Goal: Information Seeking & Learning: Learn about a topic

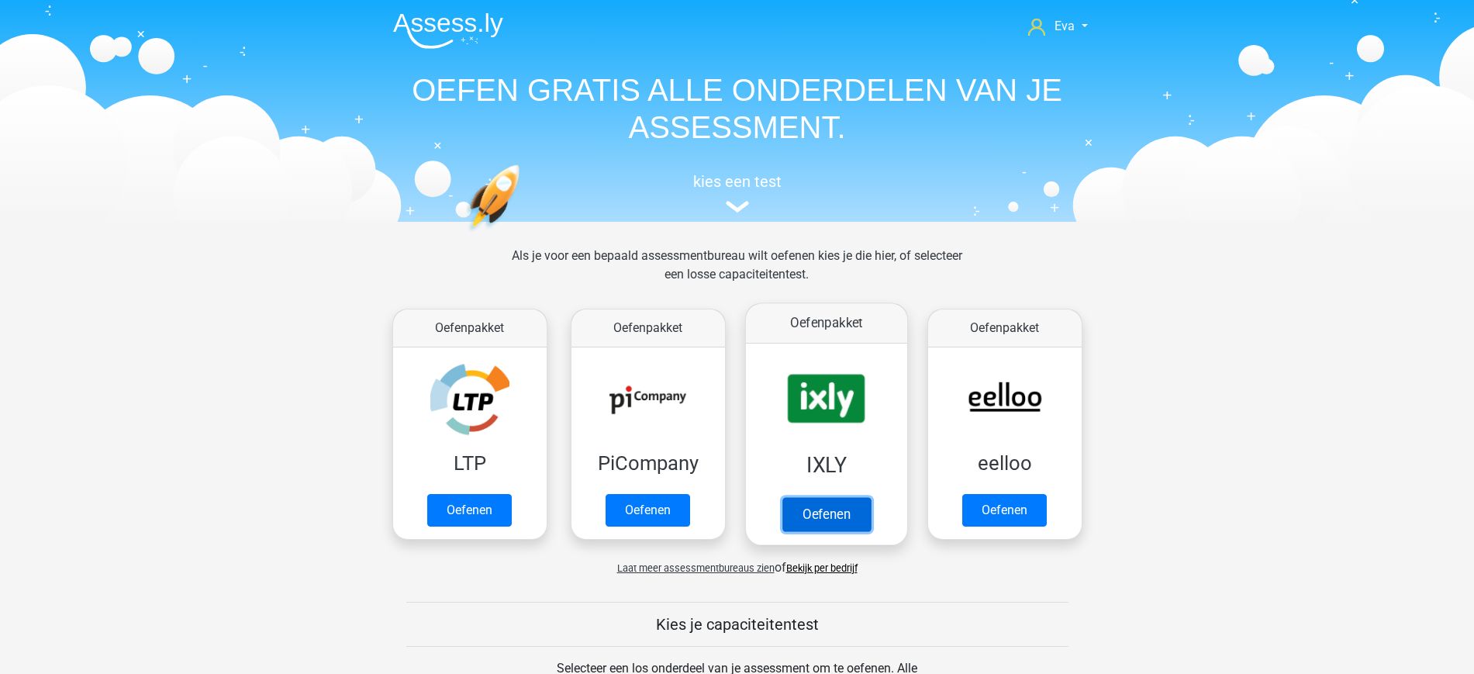
click at [830, 513] on link "Oefenen" at bounding box center [826, 514] width 88 height 34
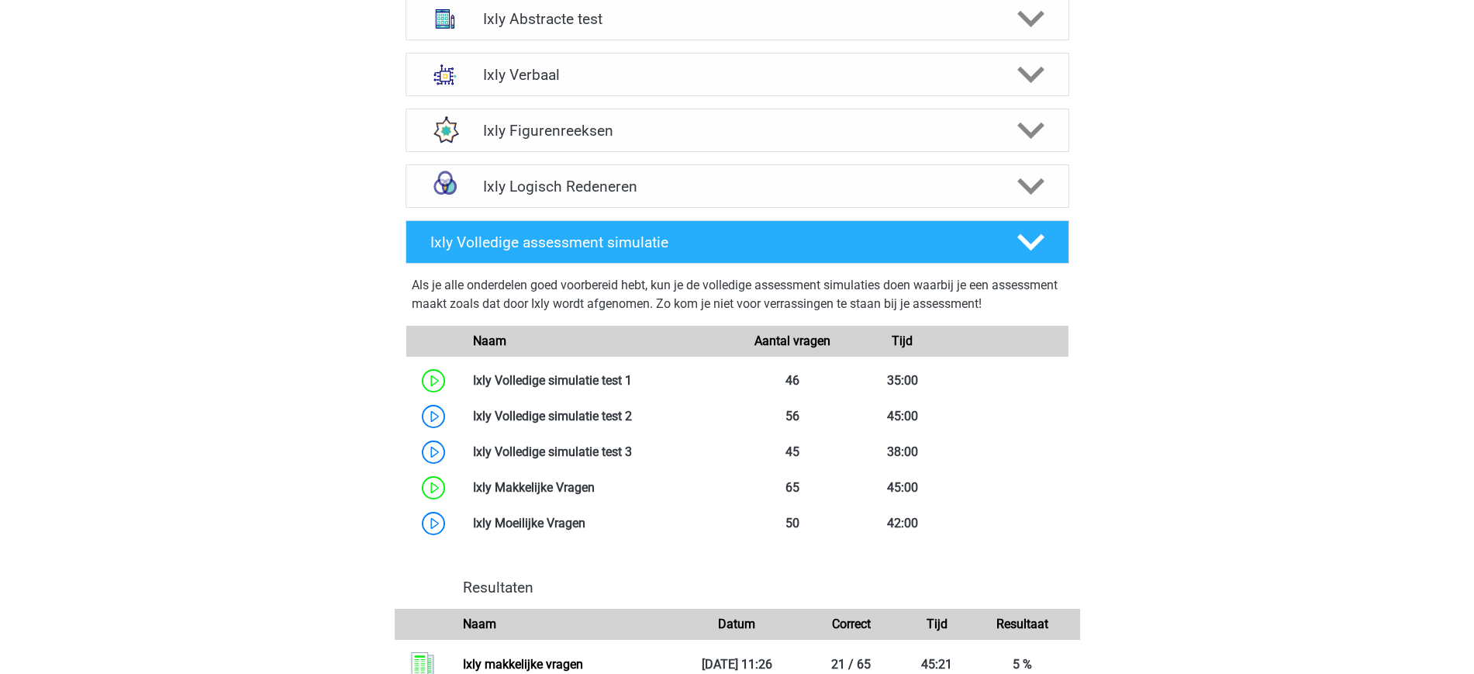
scroll to position [732, 0]
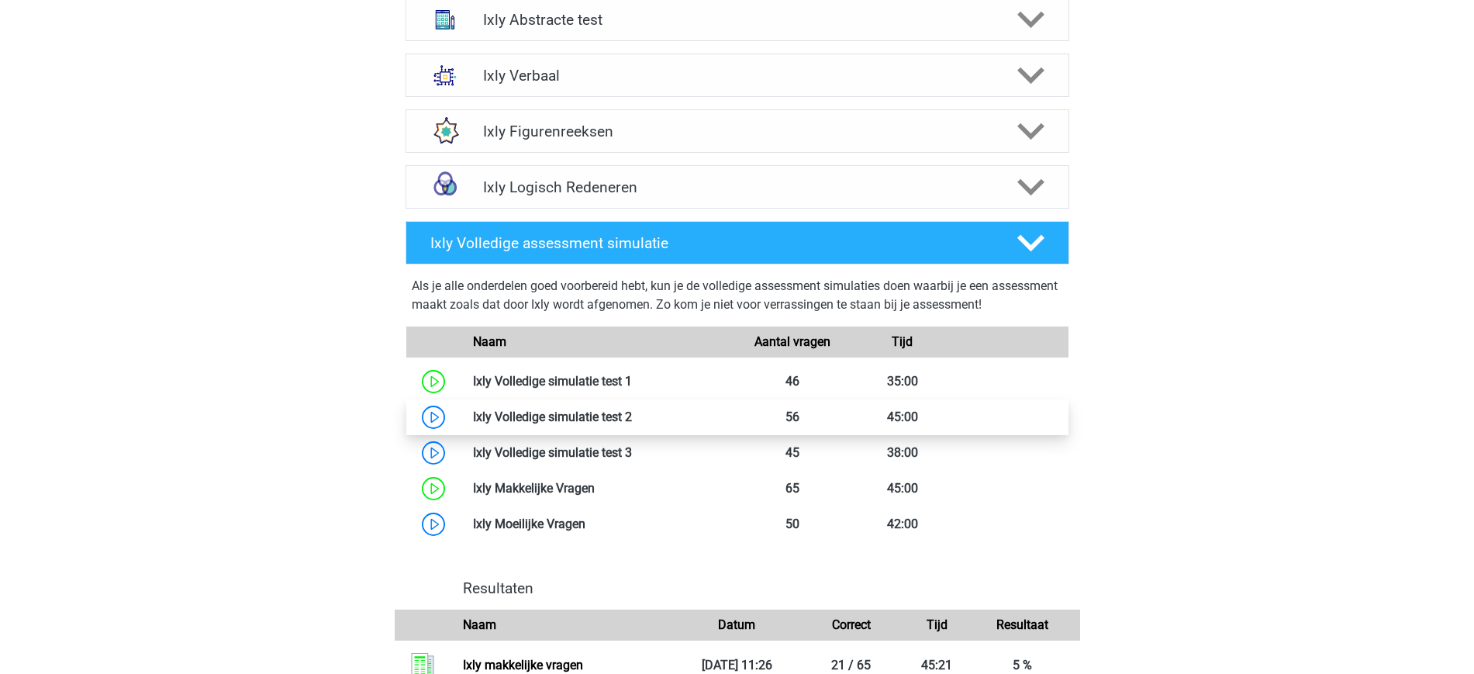
click at [632, 409] on link at bounding box center [632, 416] width 0 height 15
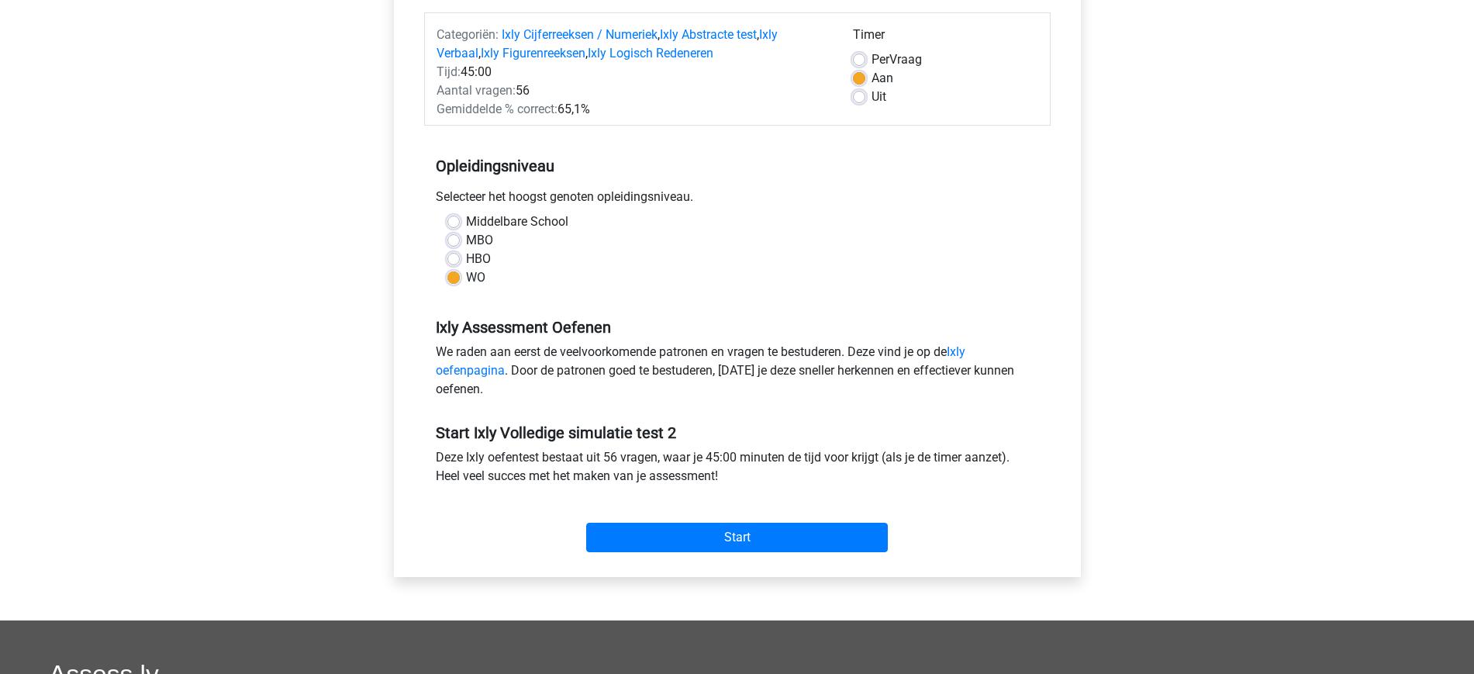
scroll to position [194, 0]
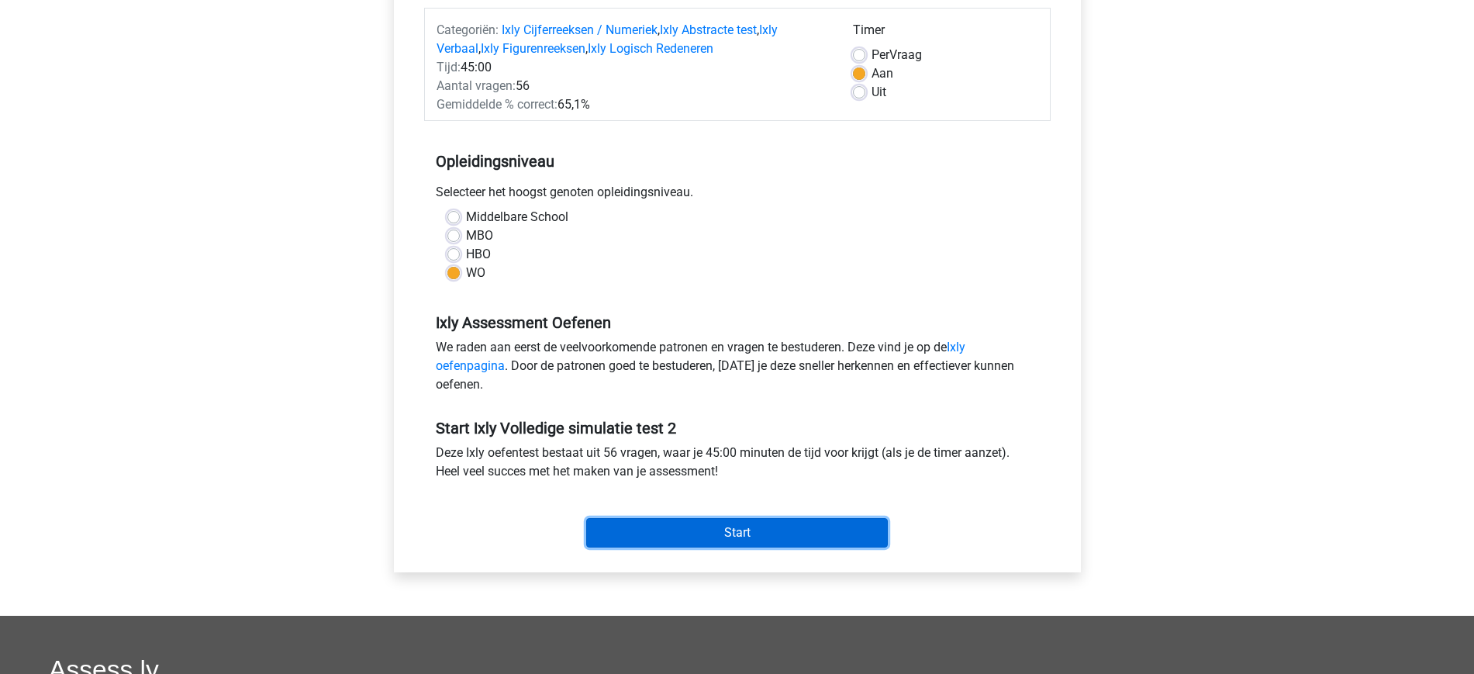
click at [798, 530] on input "Start" at bounding box center [737, 532] width 302 height 29
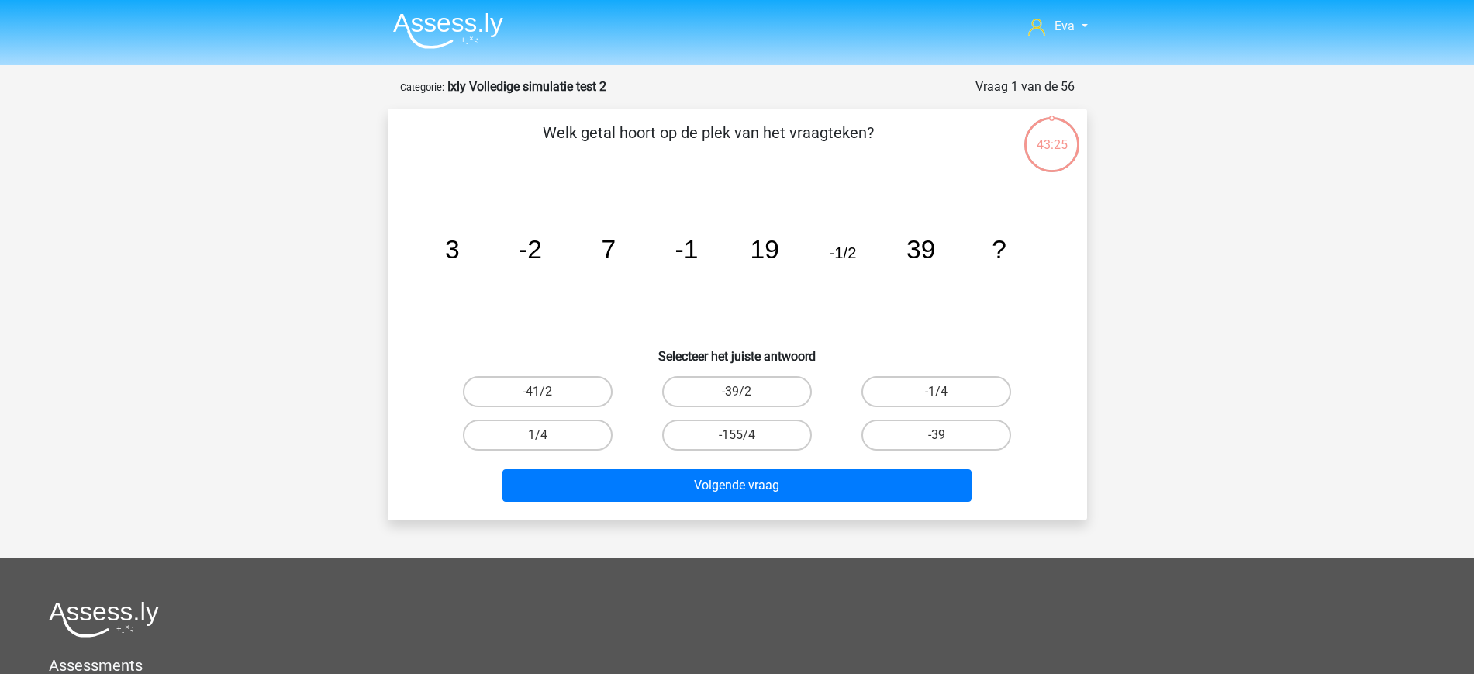
click at [946, 399] on input "-1/4" at bounding box center [942, 397] width 10 height 10
radio input "true"
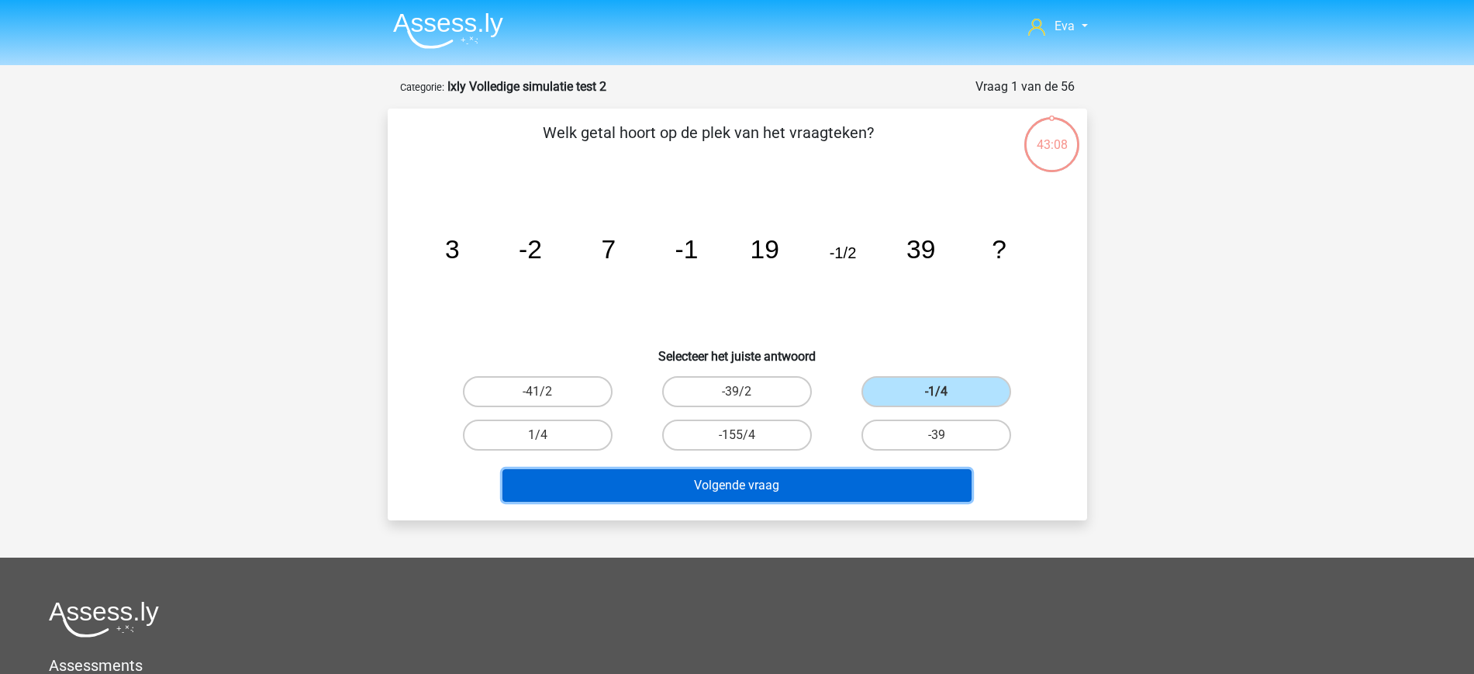
click at [696, 491] on button "Volgende vraag" at bounding box center [737, 485] width 469 height 33
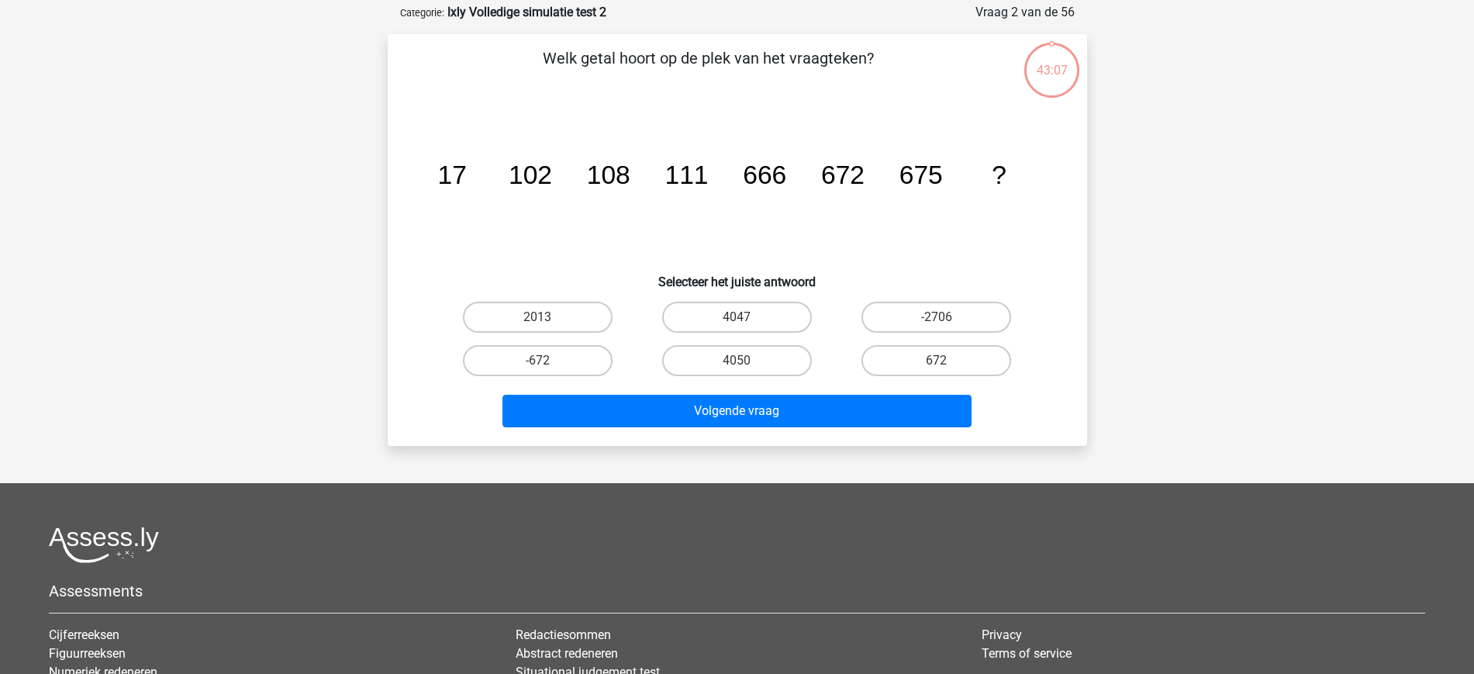
scroll to position [78, 0]
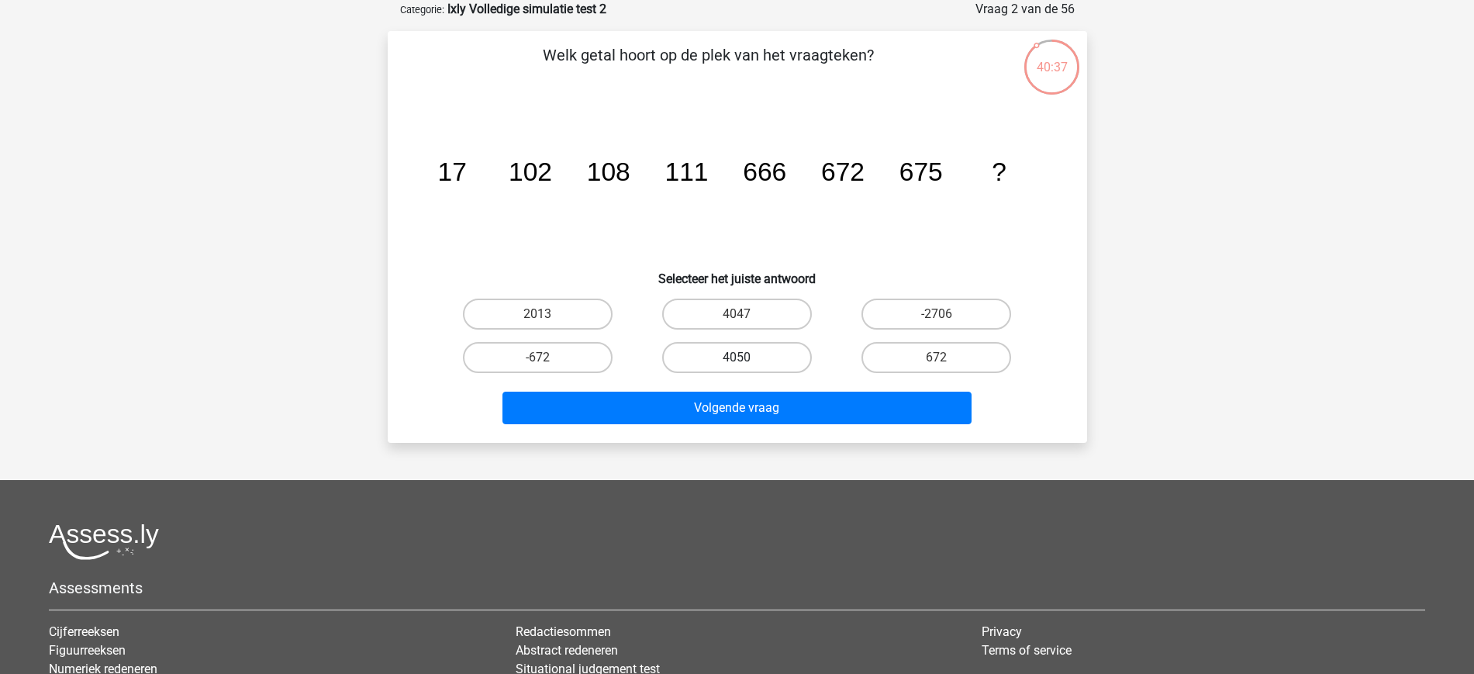
click at [742, 354] on label "4050" at bounding box center [737, 357] width 150 height 31
click at [742, 357] on input "4050" at bounding box center [742, 362] width 10 height 10
radio input "true"
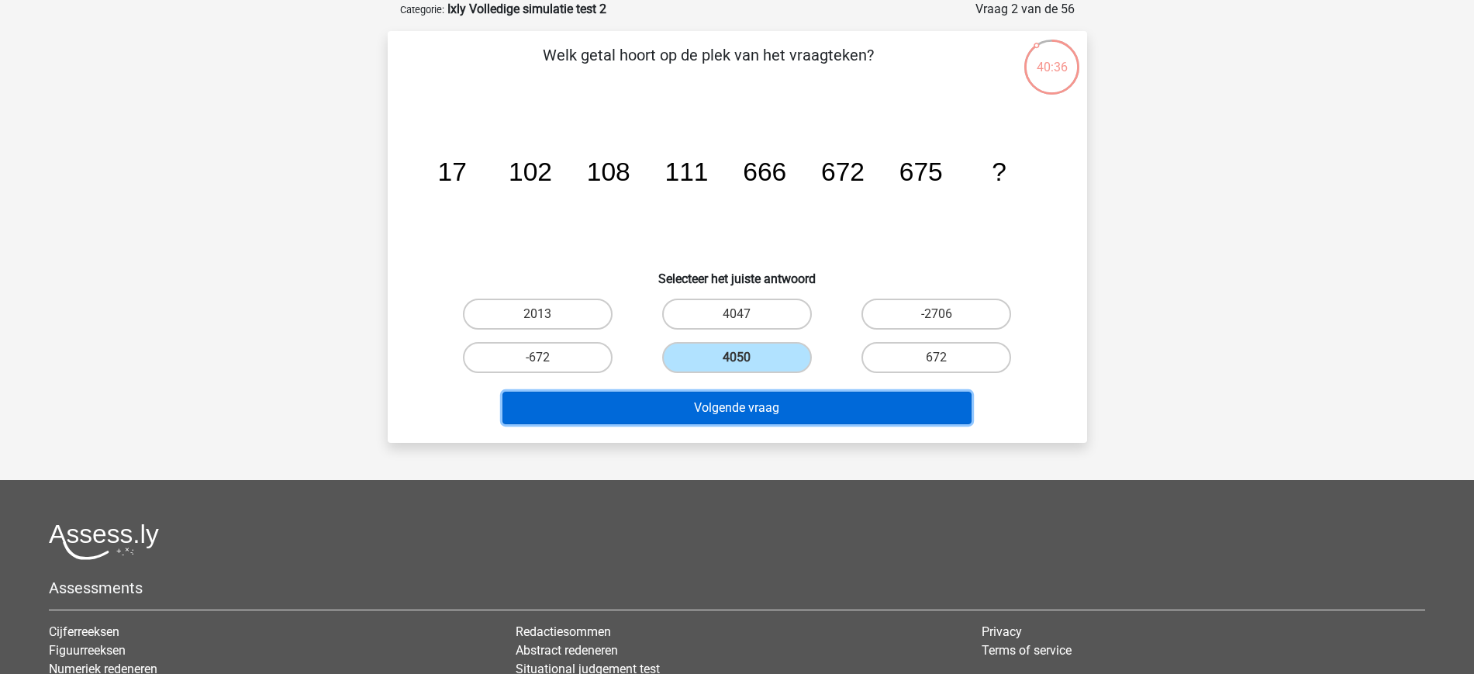
click at [803, 419] on button "Volgende vraag" at bounding box center [737, 408] width 469 height 33
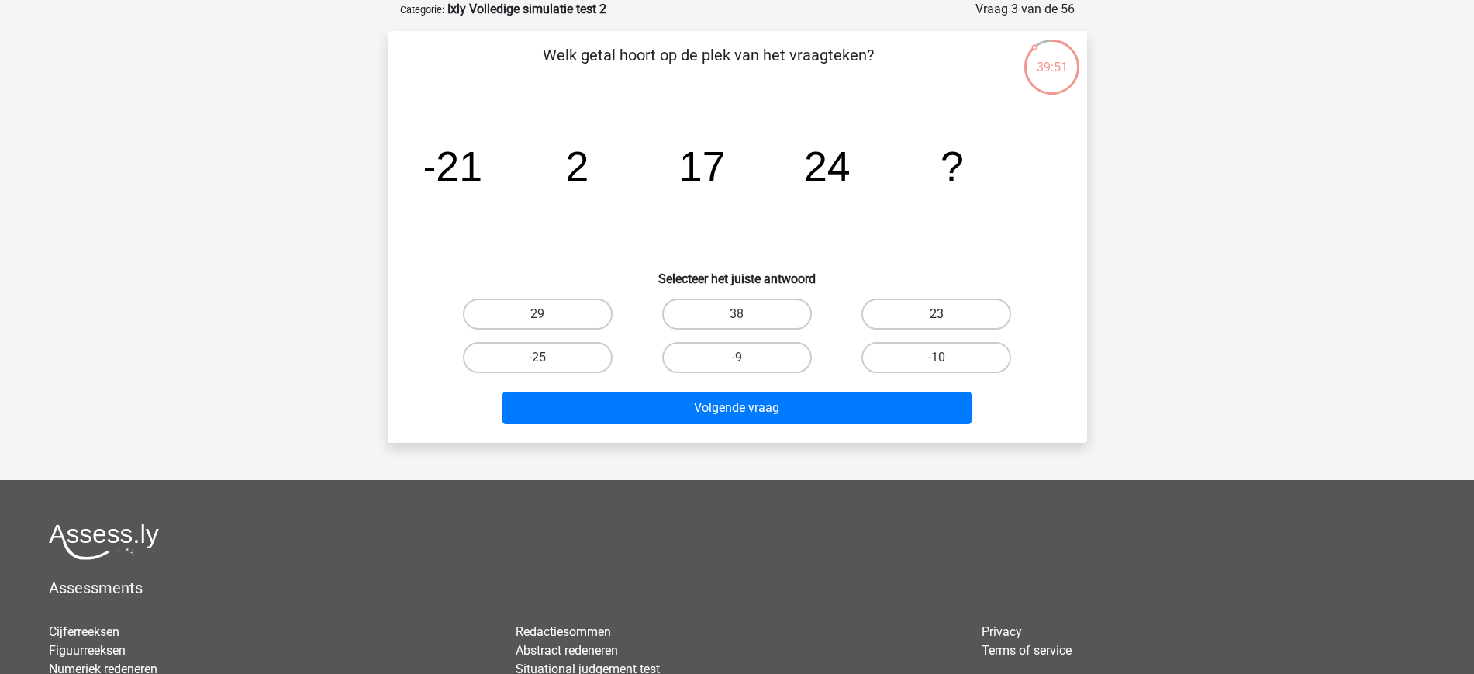
click at [927, 321] on label "23" at bounding box center [937, 314] width 150 height 31
click at [937, 321] on input "23" at bounding box center [942, 319] width 10 height 10
radio input "true"
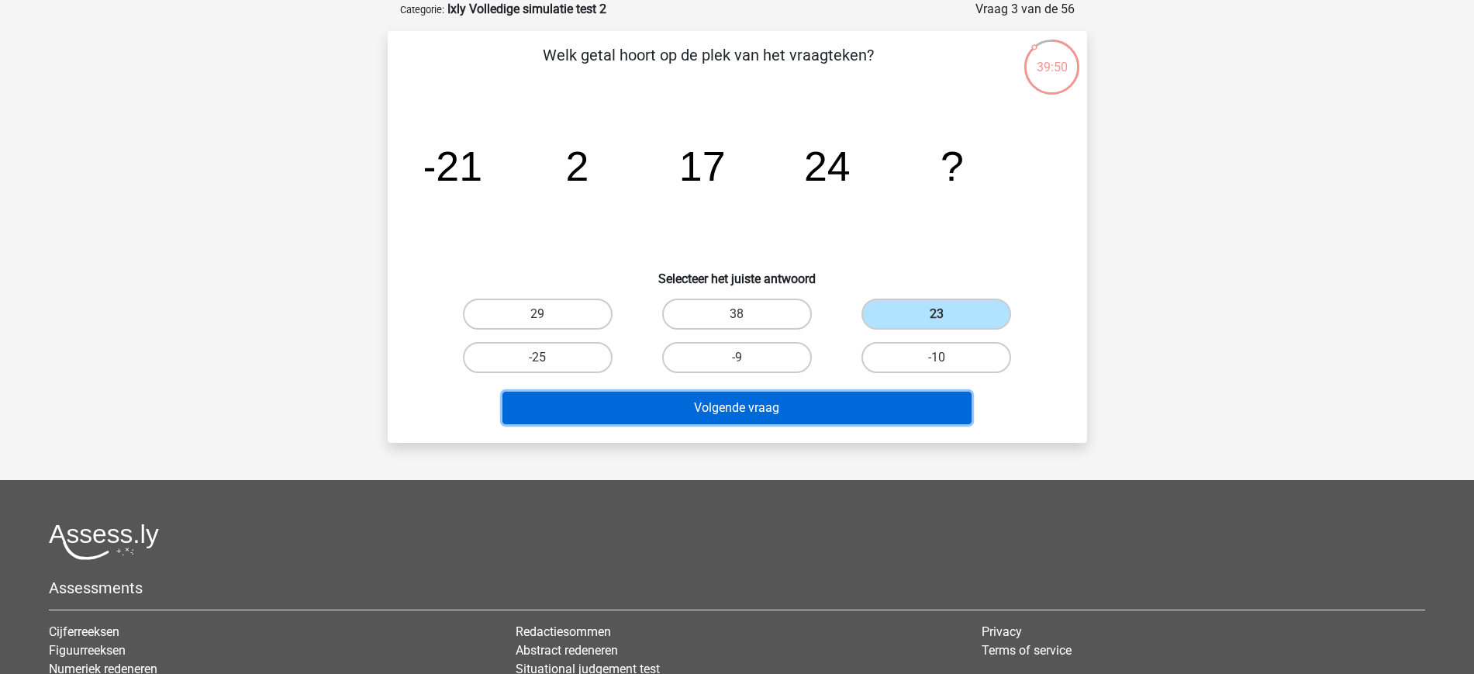
click at [803, 392] on button "Volgende vraag" at bounding box center [737, 408] width 469 height 33
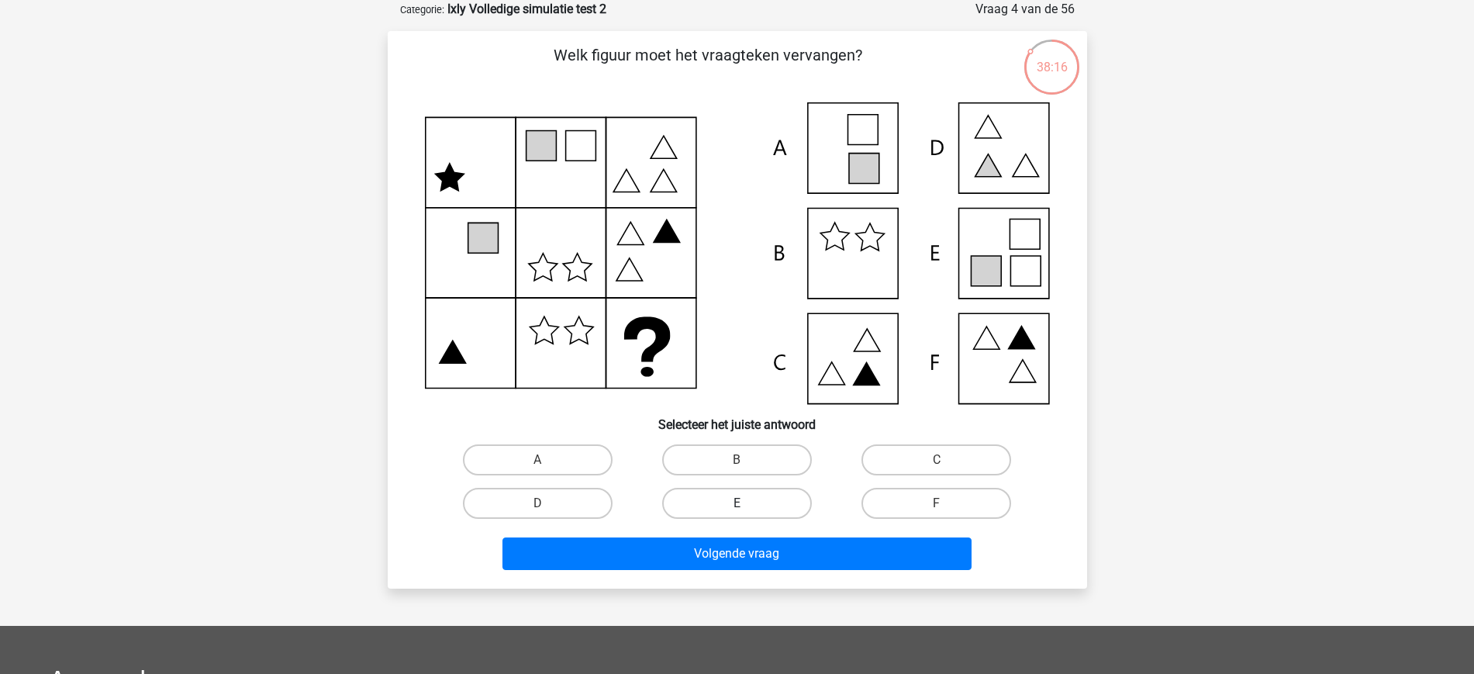
click at [713, 496] on label "E" at bounding box center [737, 503] width 150 height 31
click at [737, 503] on input "E" at bounding box center [742, 508] width 10 height 10
radio input "true"
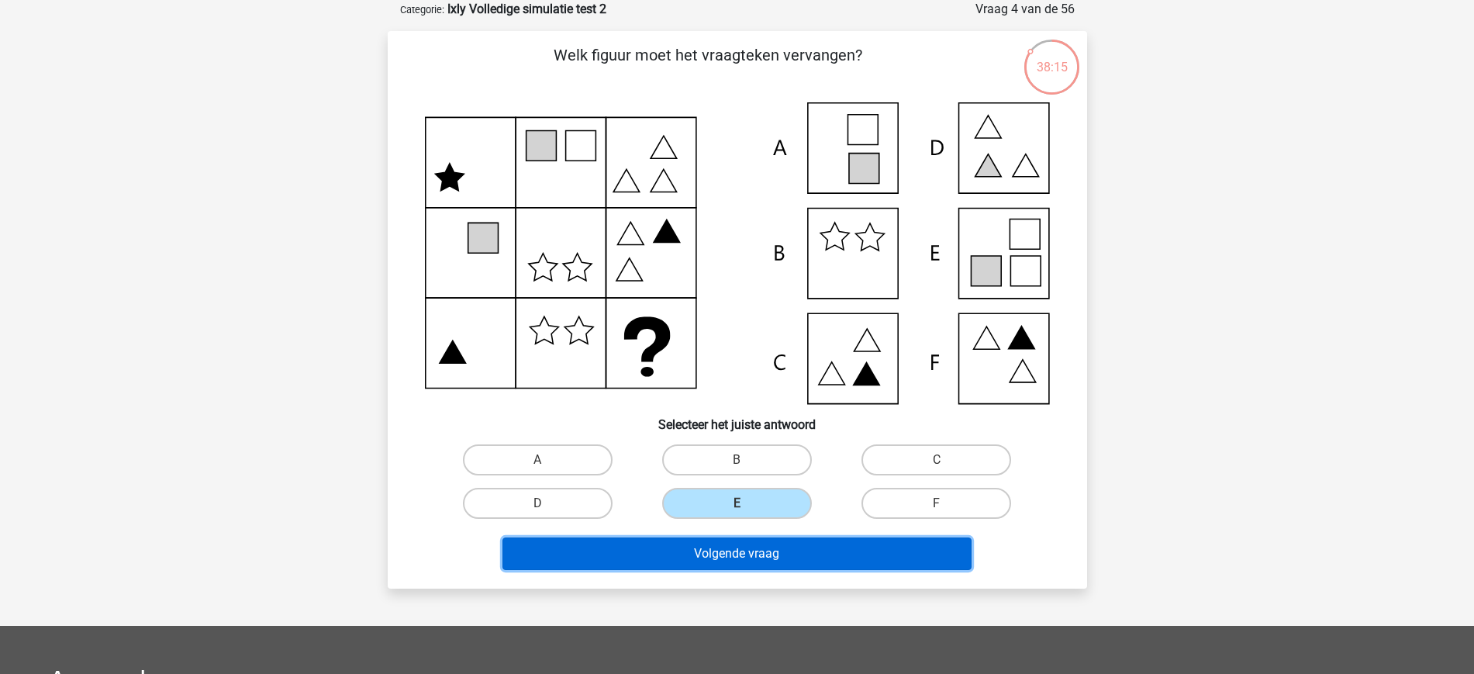
click at [762, 554] on button "Volgende vraag" at bounding box center [737, 553] width 469 height 33
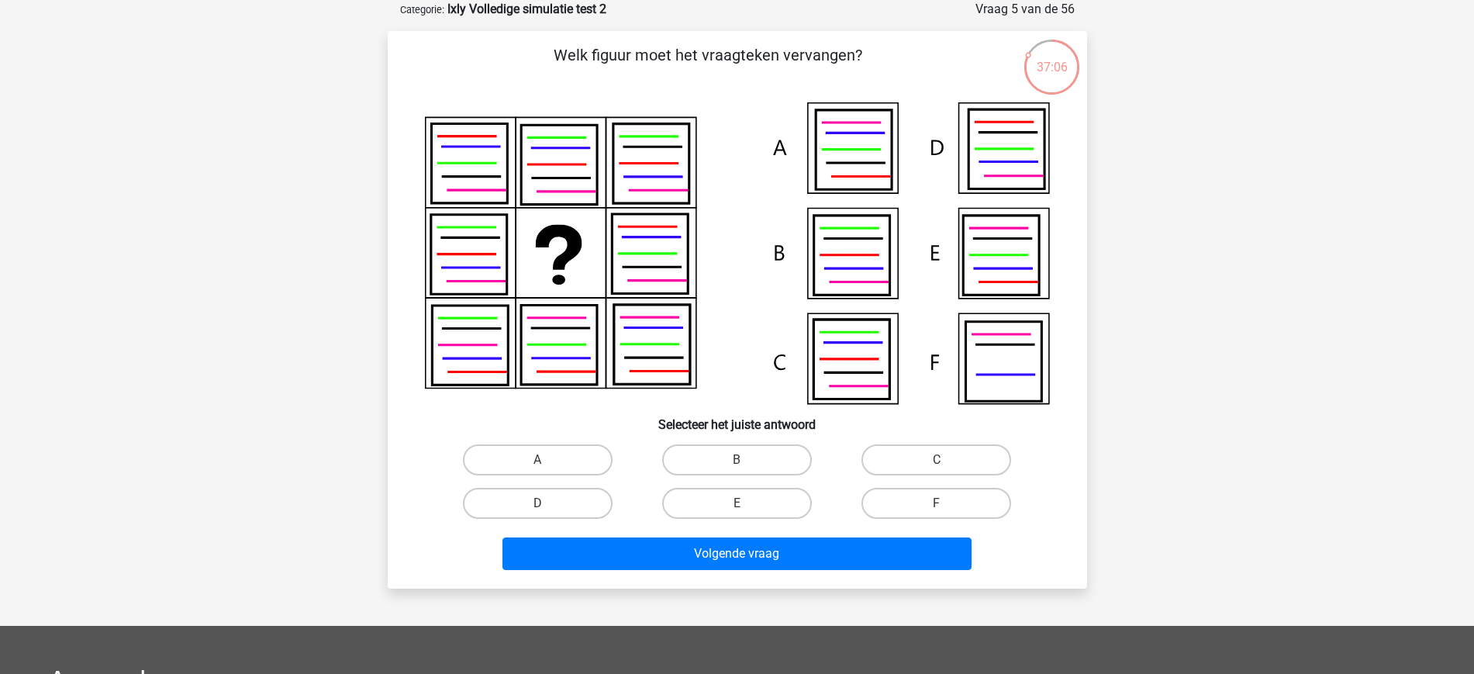
click at [738, 460] on input "B" at bounding box center [742, 465] width 10 height 10
radio input "true"
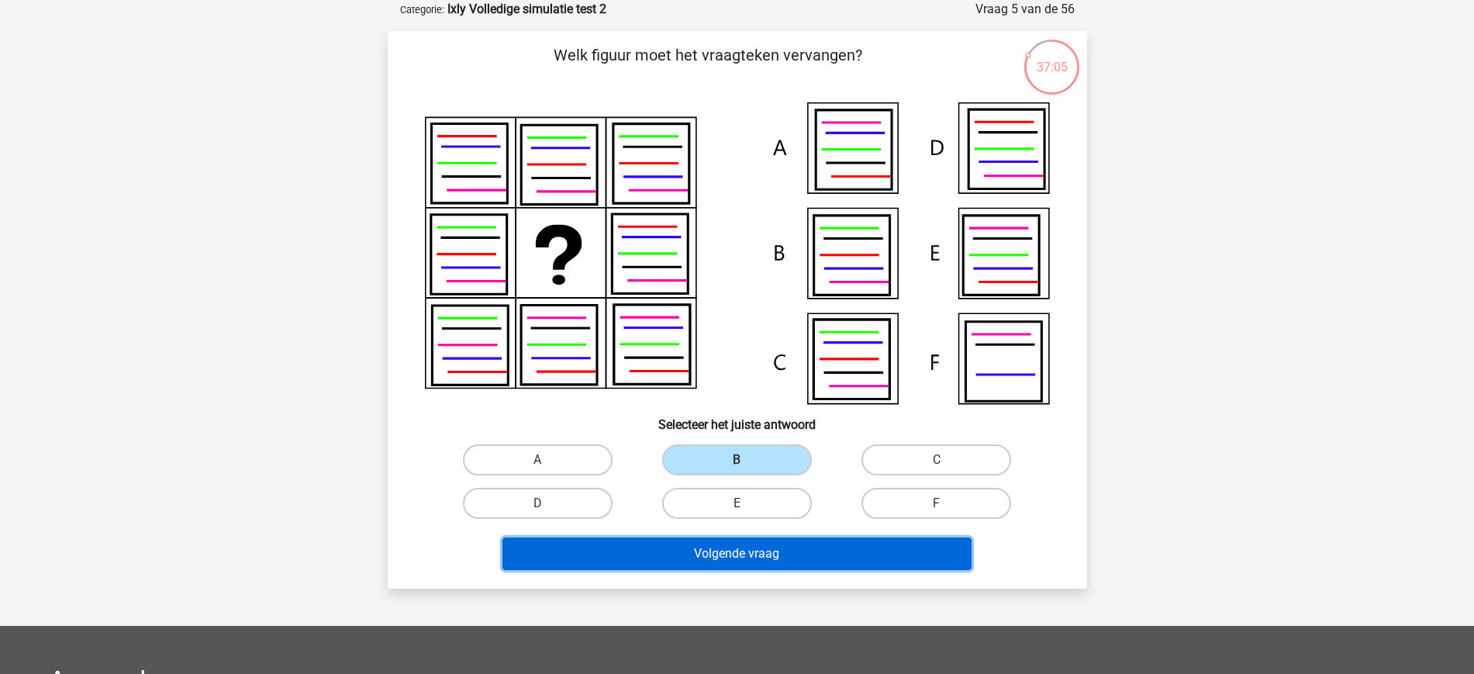
click at [764, 547] on button "Volgende vraag" at bounding box center [737, 553] width 469 height 33
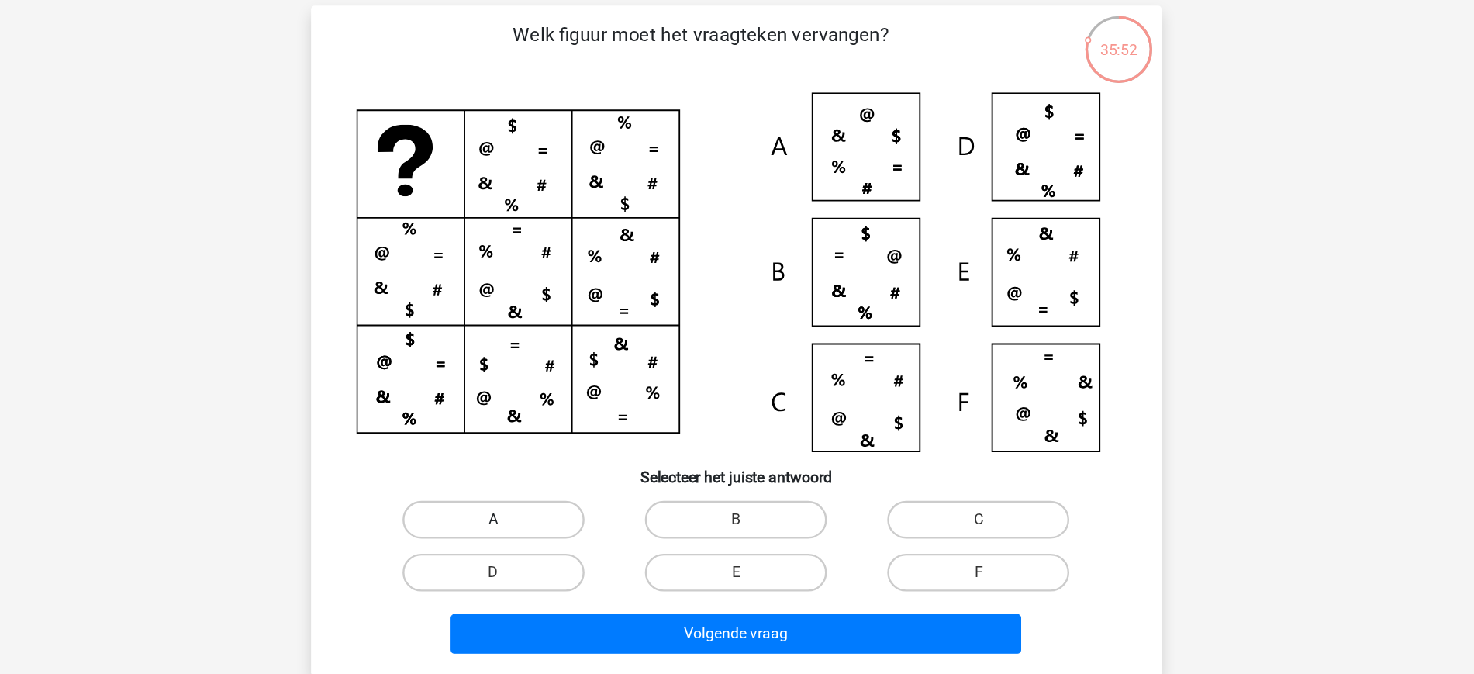
click at [513, 452] on label "A" at bounding box center [538, 453] width 150 height 31
click at [537, 454] on input "A" at bounding box center [542, 459] width 10 height 10
radio input "true"
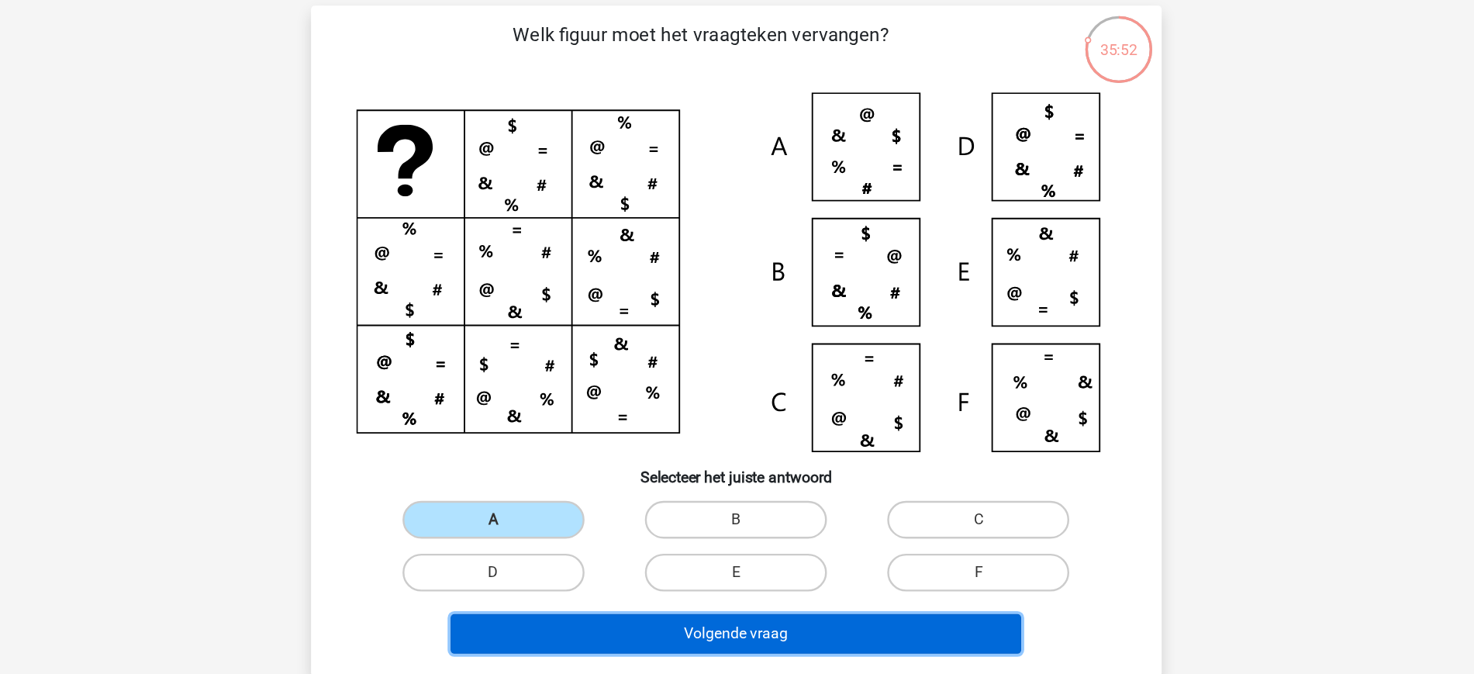
click at [708, 550] on button "Volgende vraag" at bounding box center [737, 547] width 469 height 33
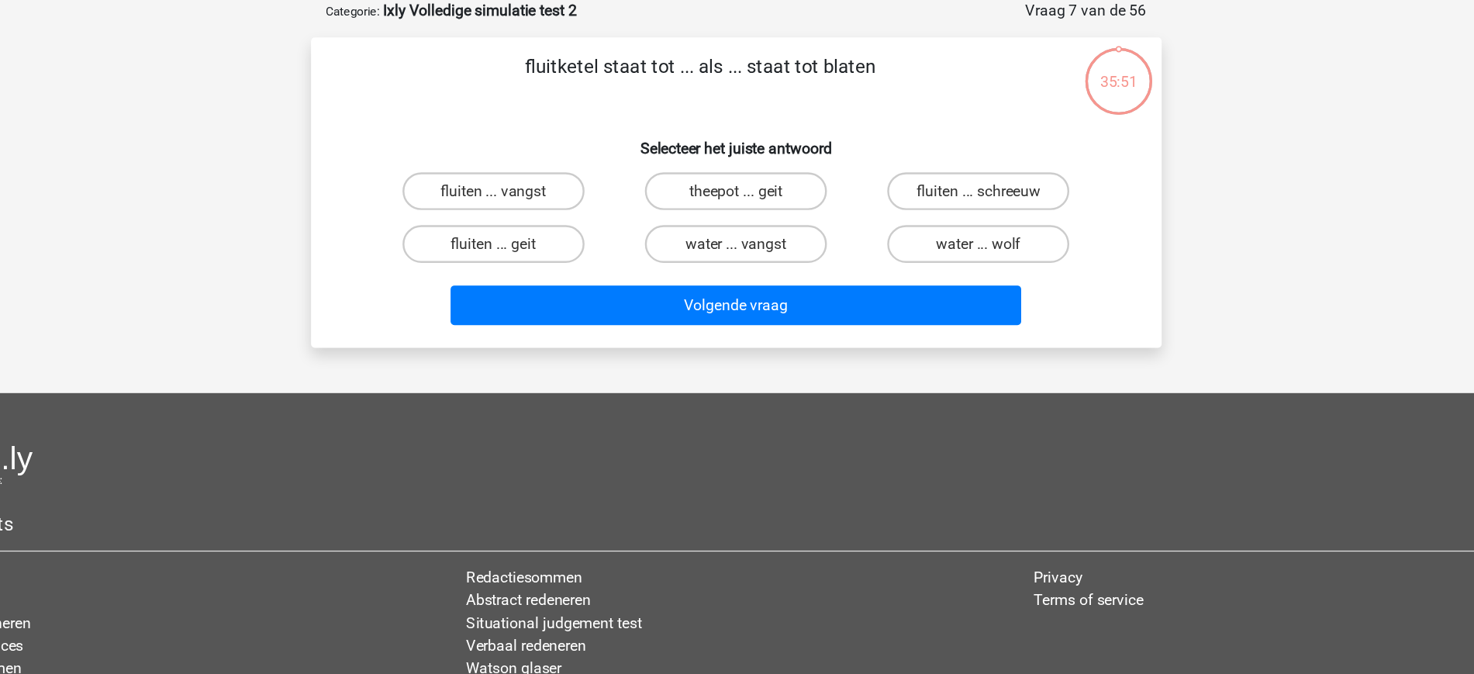
scroll to position [0, 0]
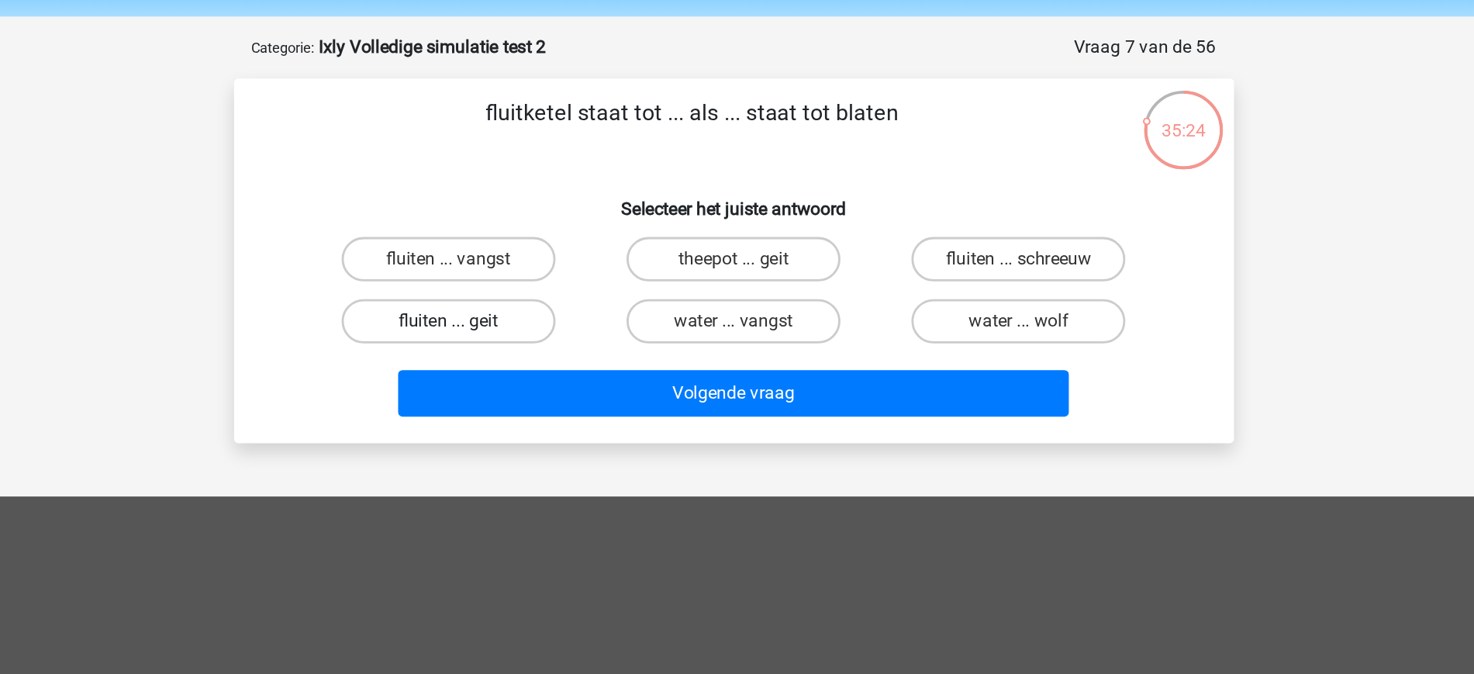
click at [561, 276] on label "fluiten ... geit" at bounding box center [538, 278] width 150 height 31
click at [547, 278] on input "fluiten ... geit" at bounding box center [542, 283] width 10 height 10
radio input "true"
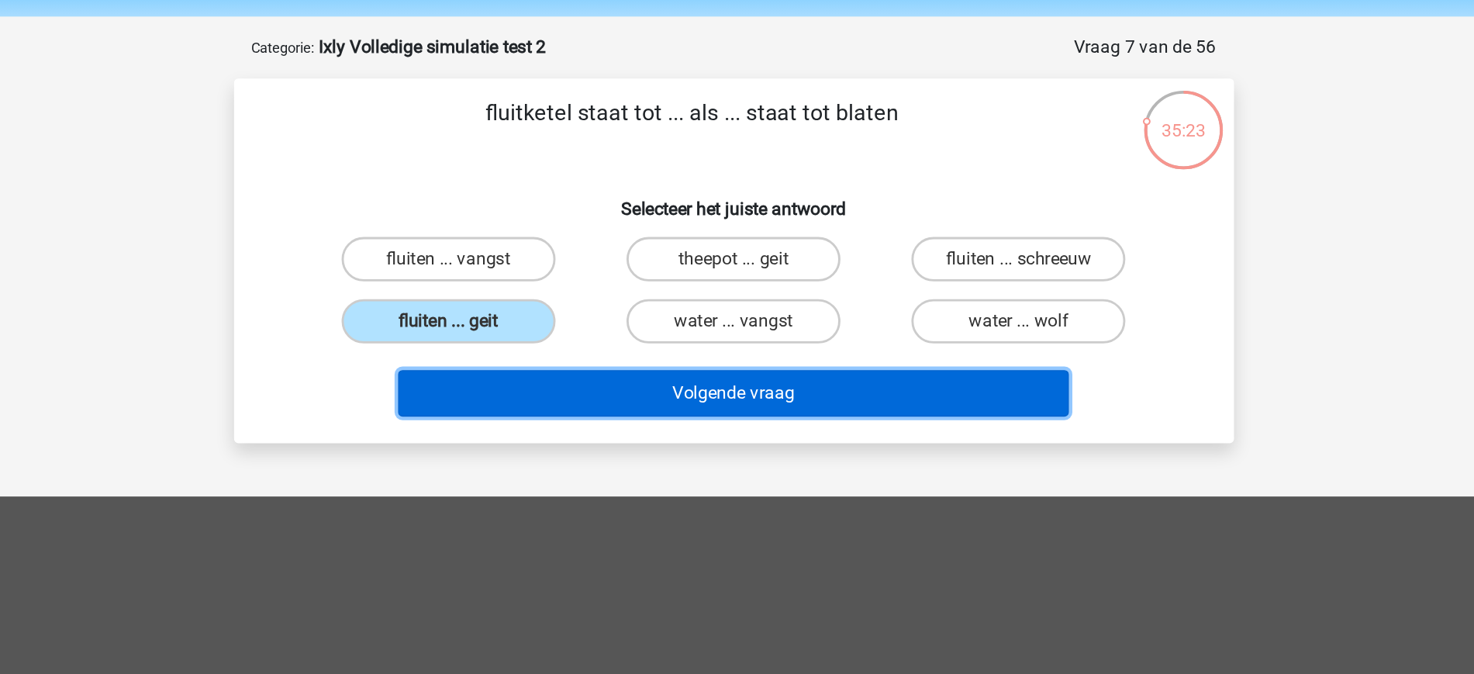
click at [740, 334] on button "Volgende vraag" at bounding box center [737, 329] width 469 height 33
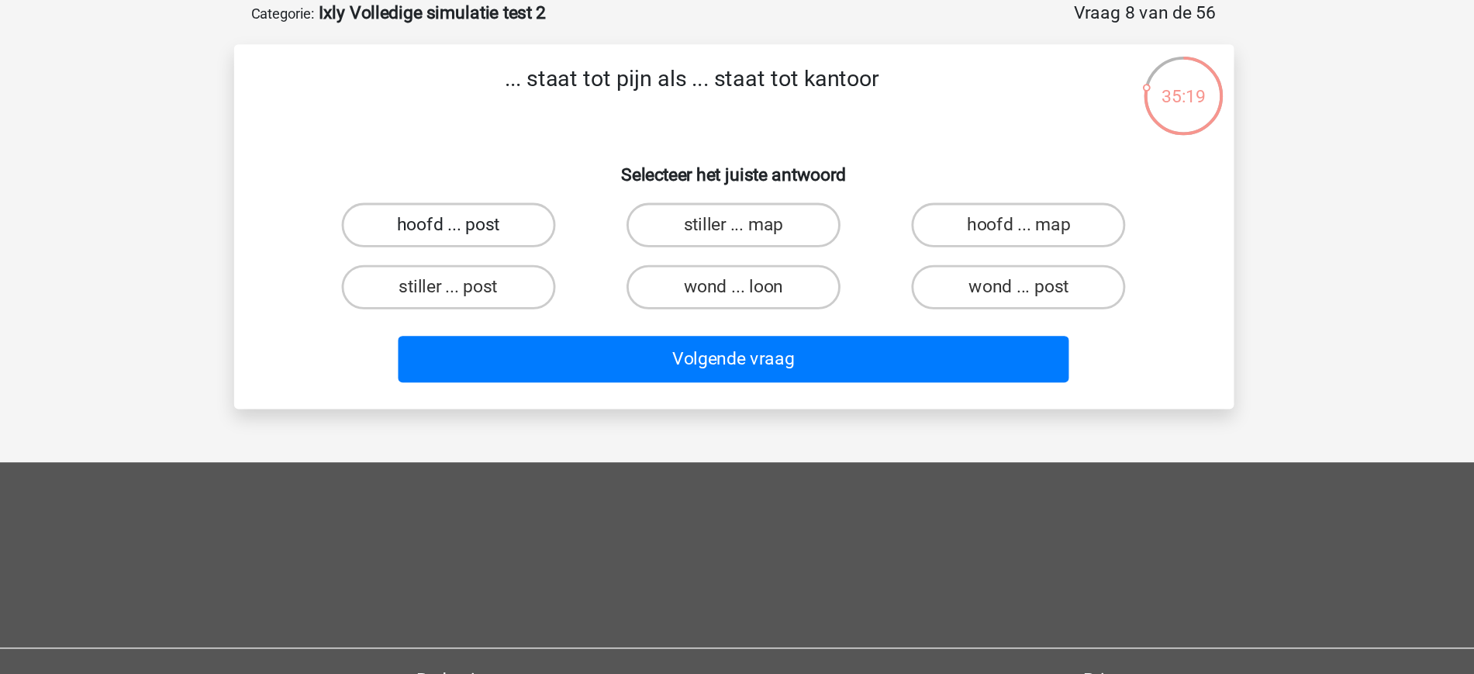
click at [599, 240] on label "hoofd ... post" at bounding box center [538, 234] width 150 height 31
click at [547, 240] on input "hoofd ... post" at bounding box center [542, 240] width 10 height 10
radio input "true"
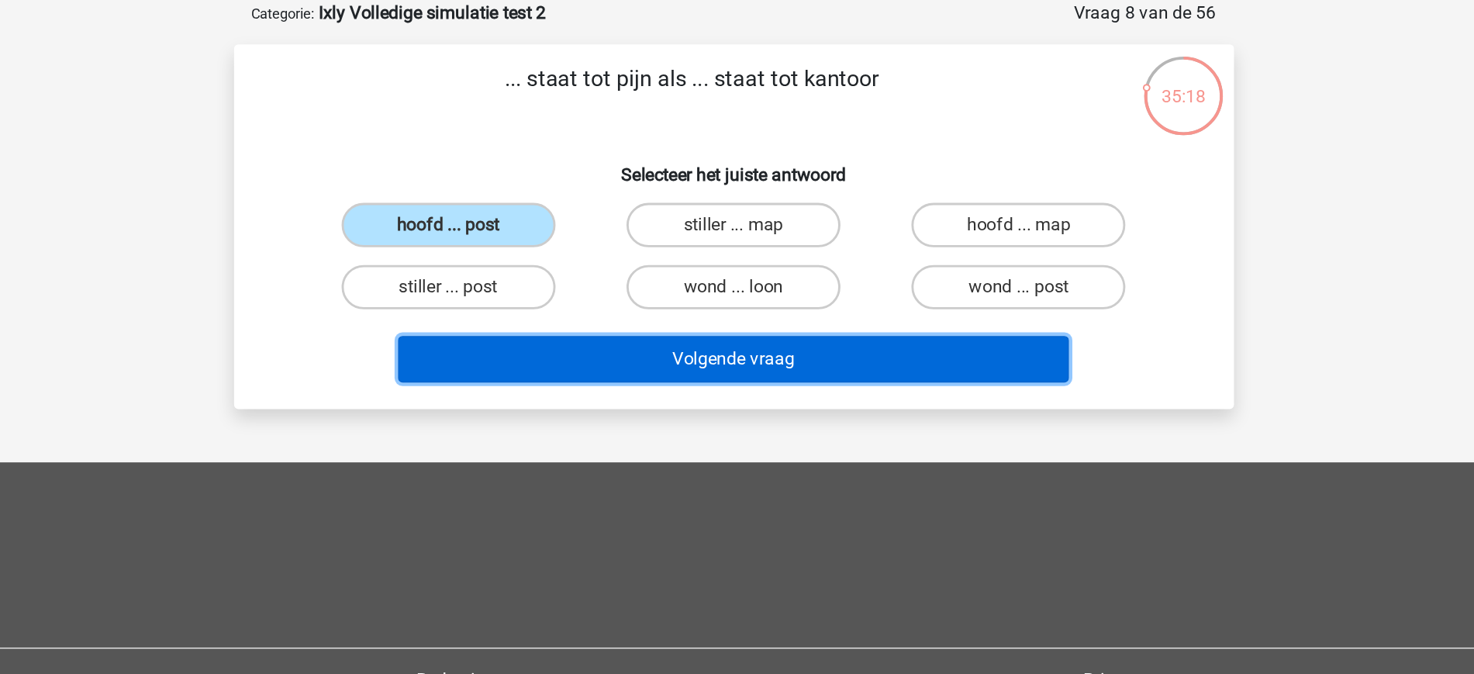
click at [758, 337] on button "Volgende vraag" at bounding box center [737, 329] width 469 height 33
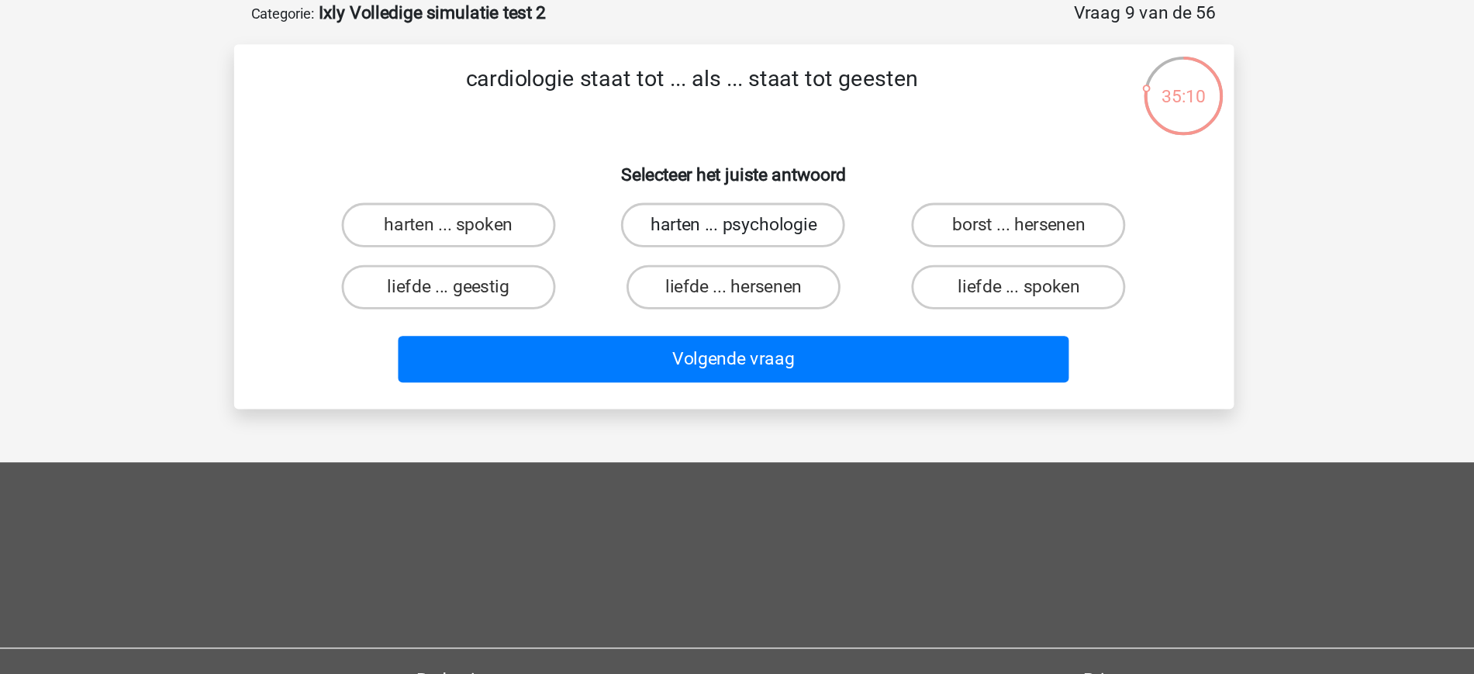
click at [779, 237] on label "harten ... psychologie" at bounding box center [736, 234] width 157 height 31
click at [747, 237] on input "harten ... psychologie" at bounding box center [742, 240] width 10 height 10
radio input "true"
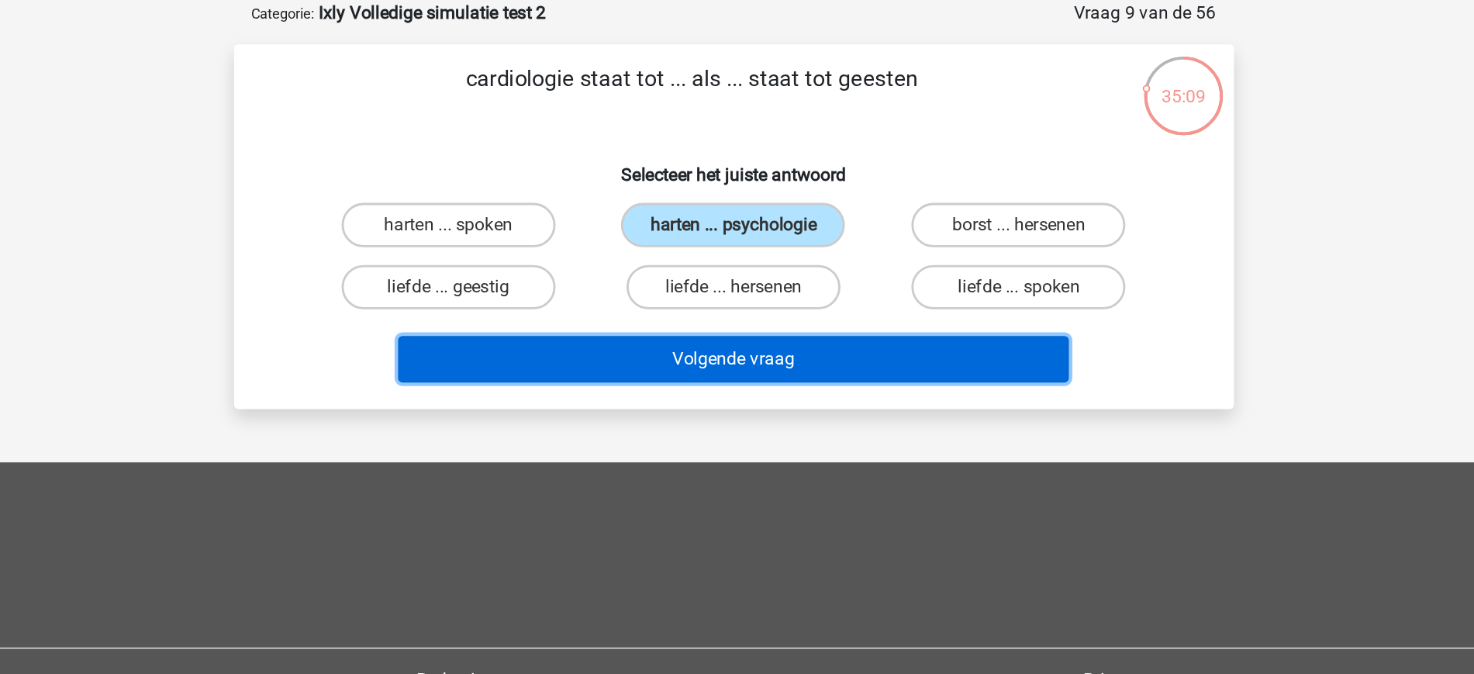
click at [861, 344] on button "Volgende vraag" at bounding box center [737, 329] width 469 height 33
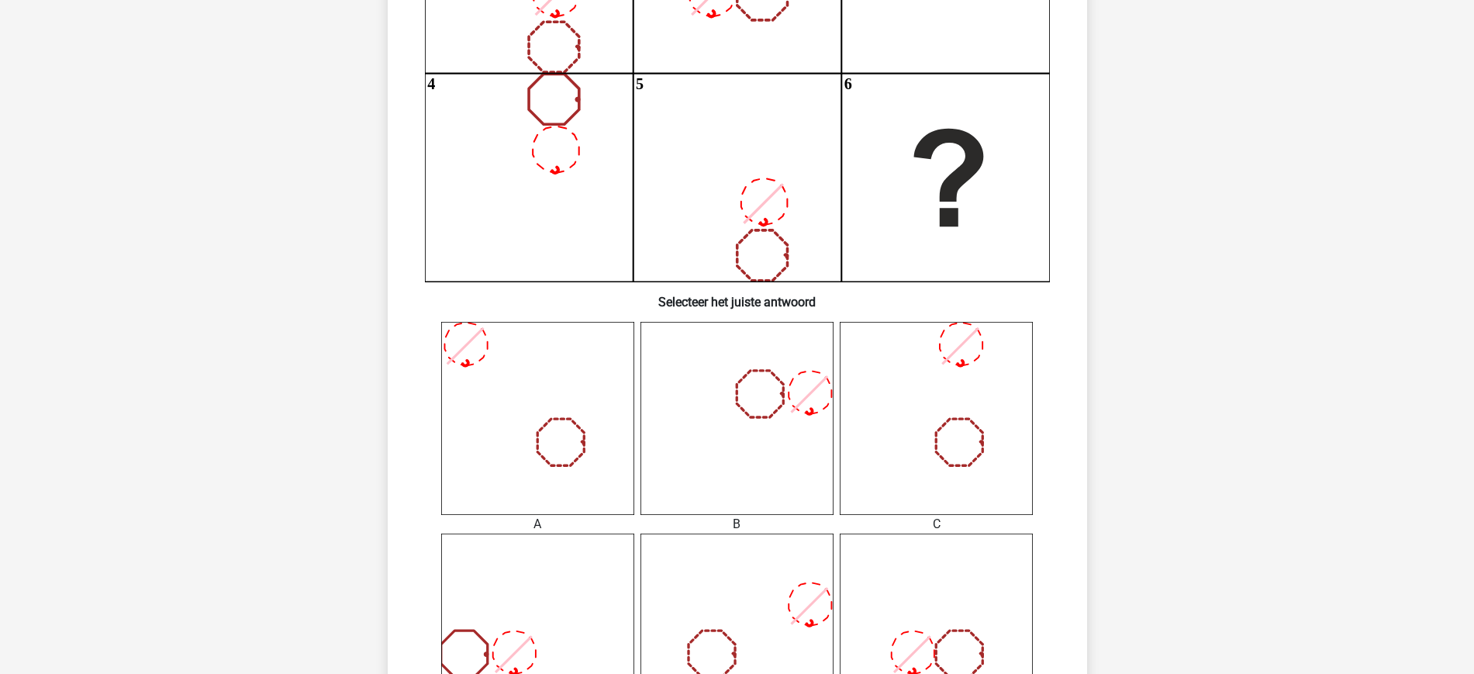
scroll to position [488, 0]
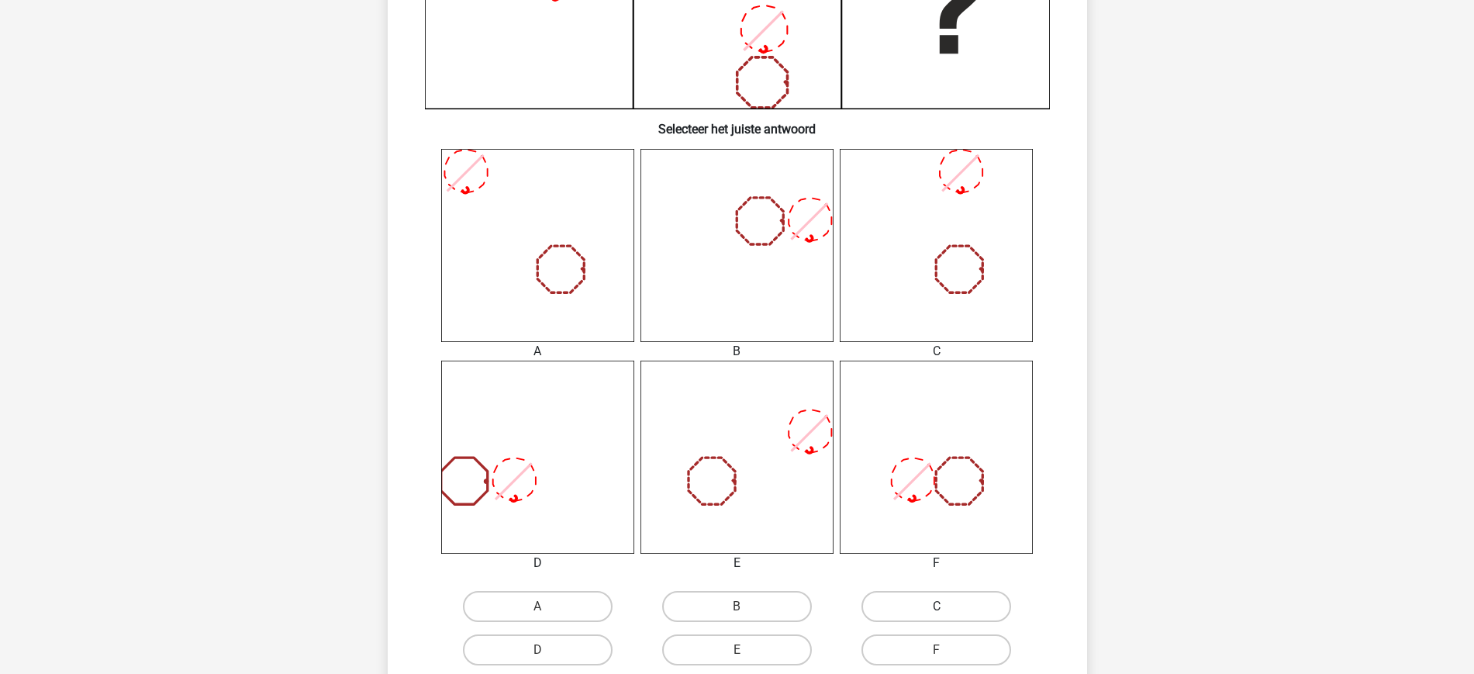
click at [927, 611] on label "C" at bounding box center [937, 606] width 150 height 31
click at [937, 611] on input "C" at bounding box center [942, 611] width 10 height 10
radio input "true"
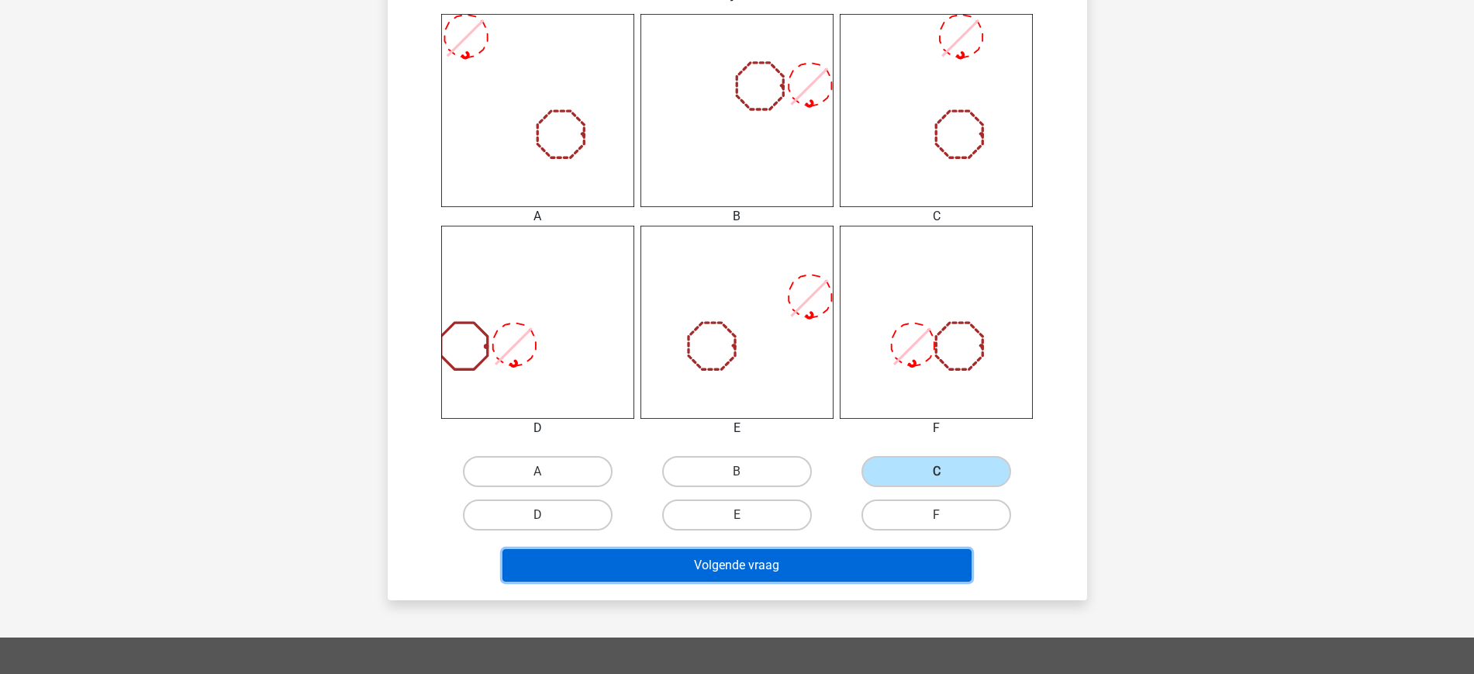
click at [872, 564] on button "Volgende vraag" at bounding box center [737, 565] width 469 height 33
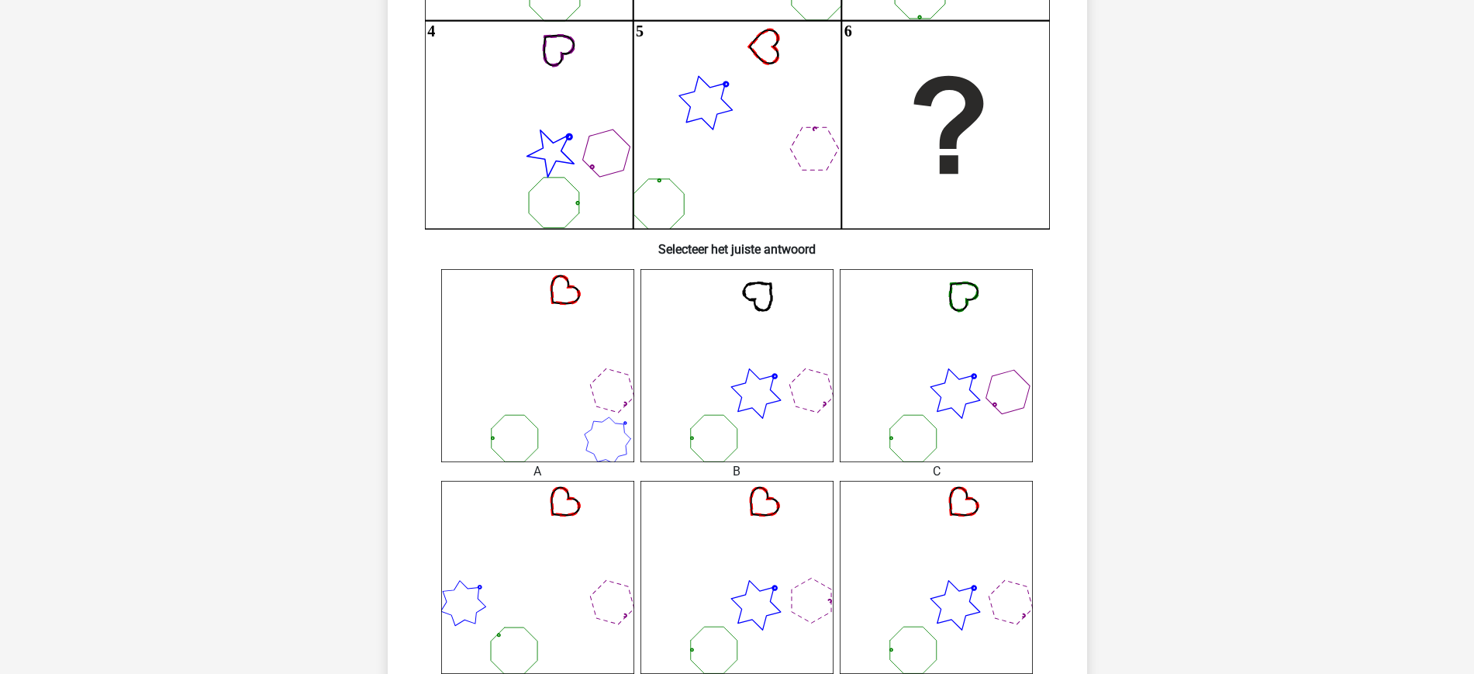
scroll to position [513, 0]
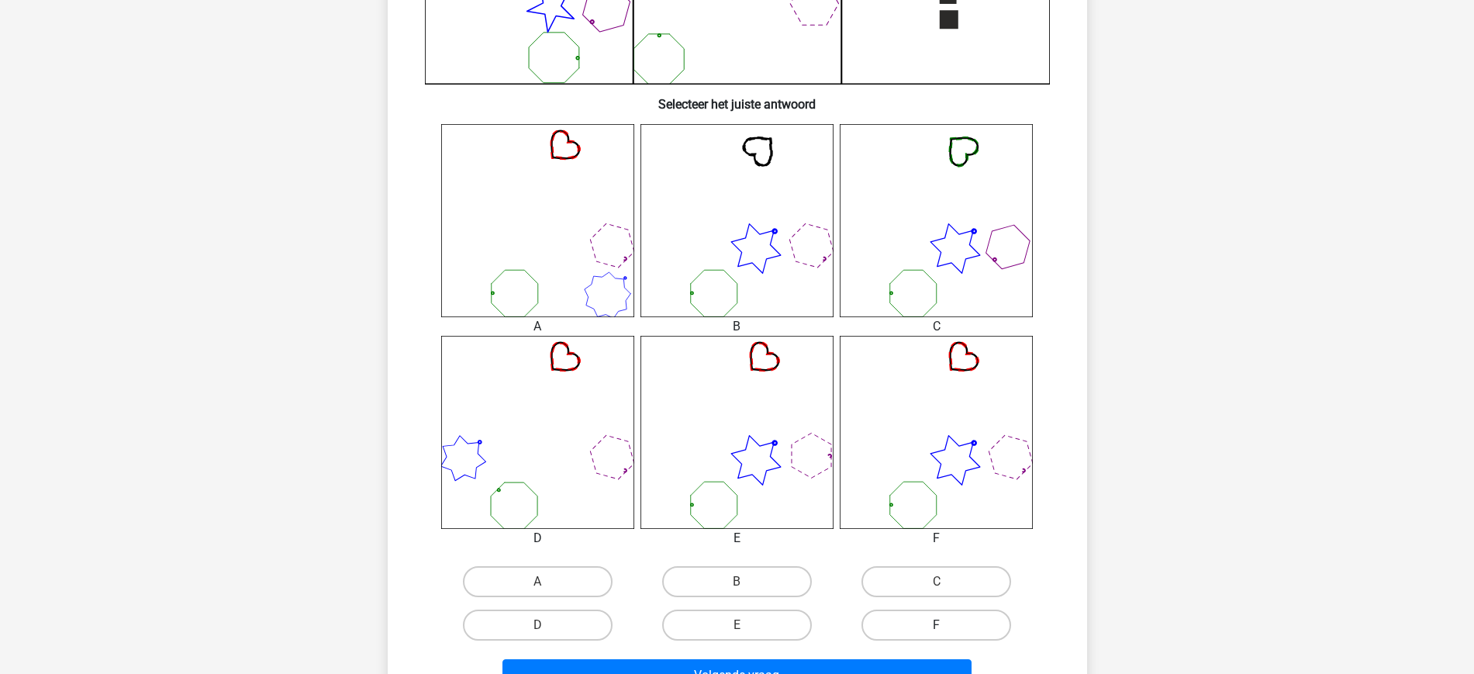
click at [926, 635] on label "F" at bounding box center [937, 625] width 150 height 31
click at [937, 635] on input "F" at bounding box center [942, 630] width 10 height 10
radio input "true"
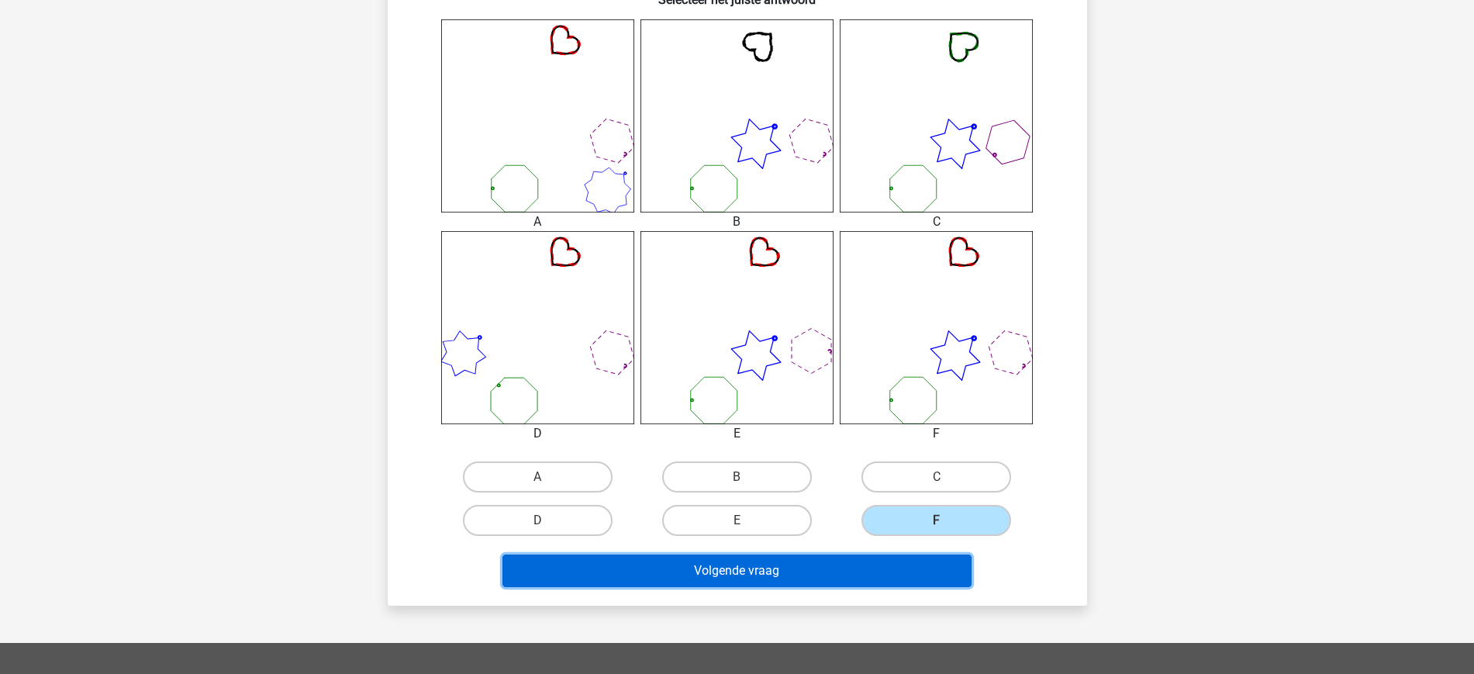
click at [869, 570] on button "Volgende vraag" at bounding box center [737, 570] width 469 height 33
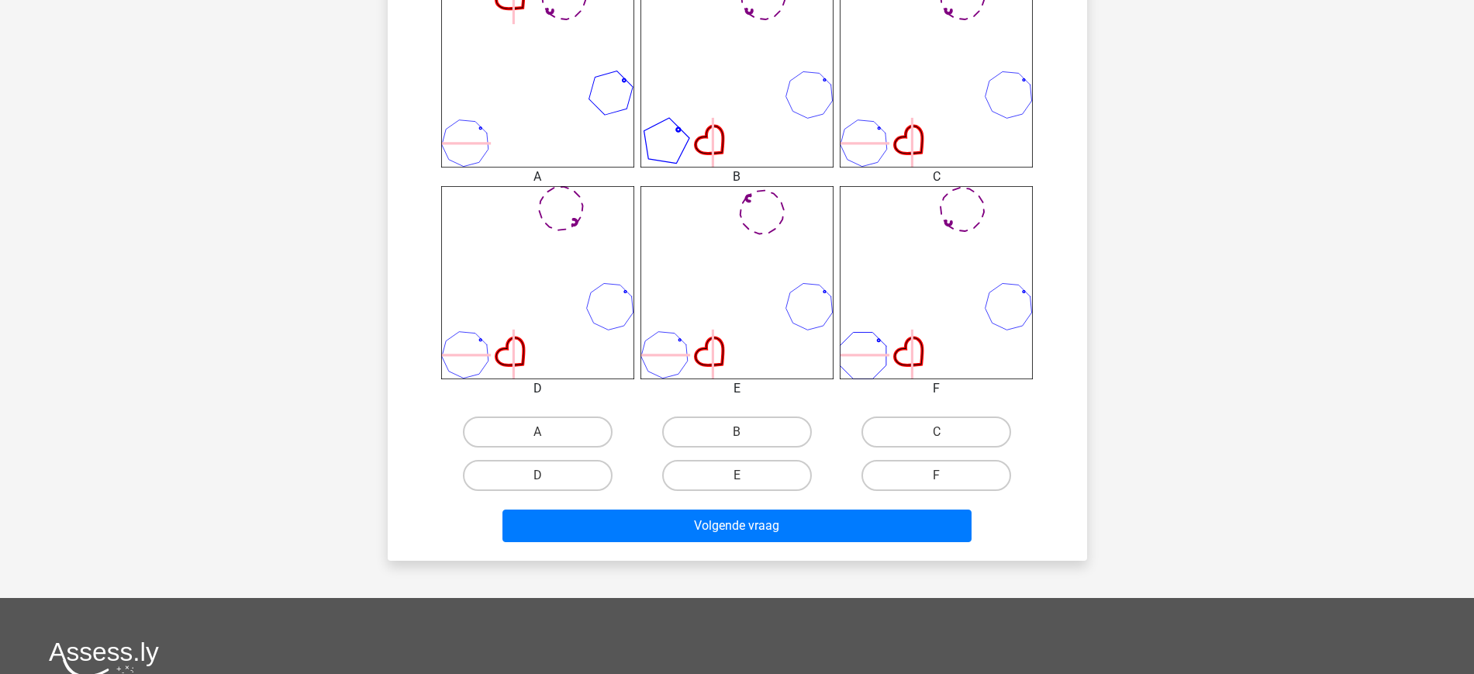
scroll to position [682, 0]
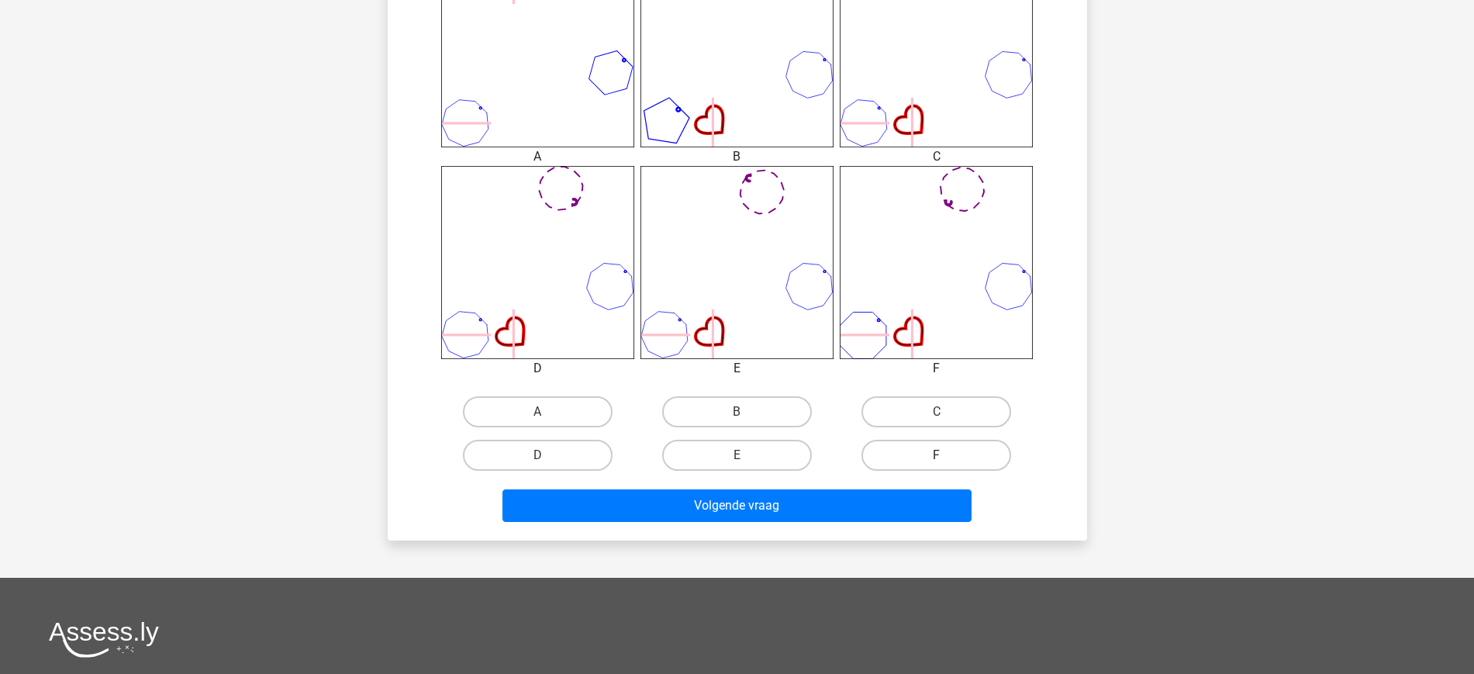
click at [908, 458] on label "F" at bounding box center [937, 455] width 150 height 31
click at [937, 458] on input "F" at bounding box center [942, 460] width 10 height 10
radio input "true"
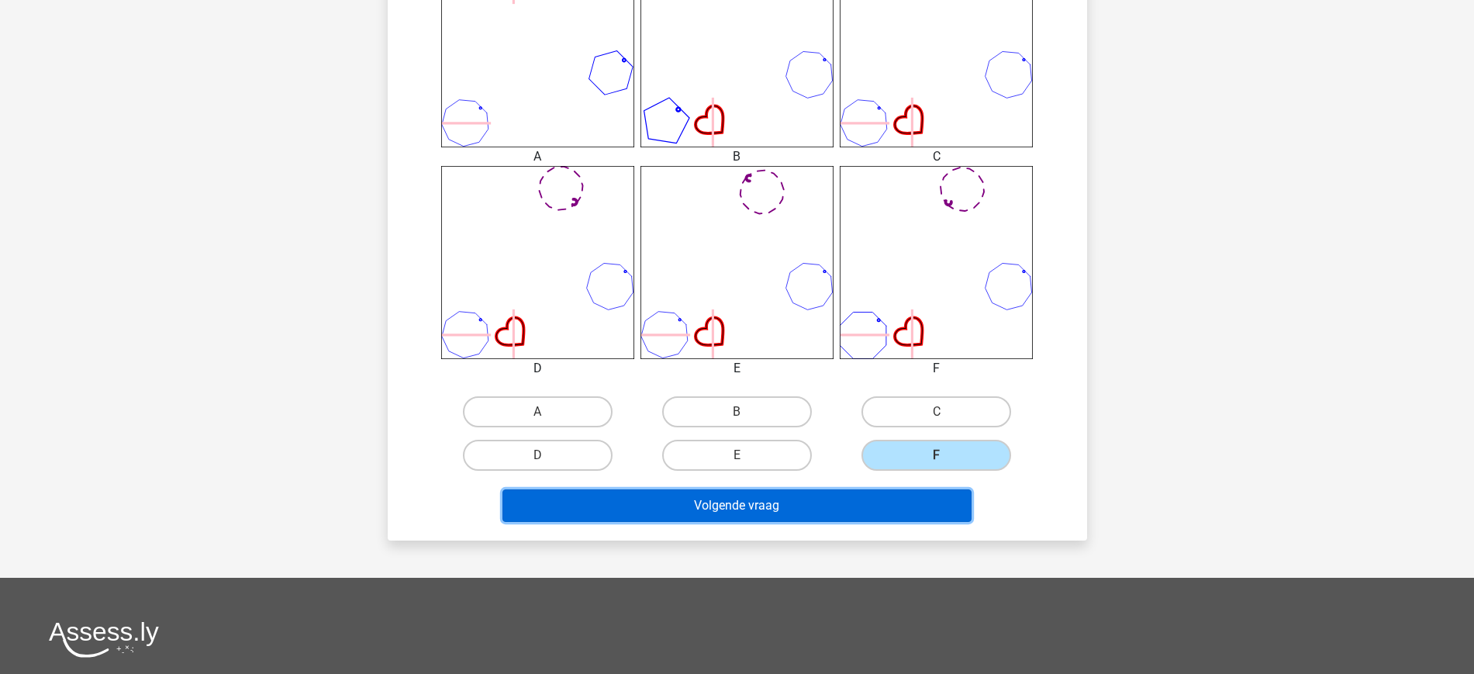
click at [793, 503] on button "Volgende vraag" at bounding box center [737, 505] width 469 height 33
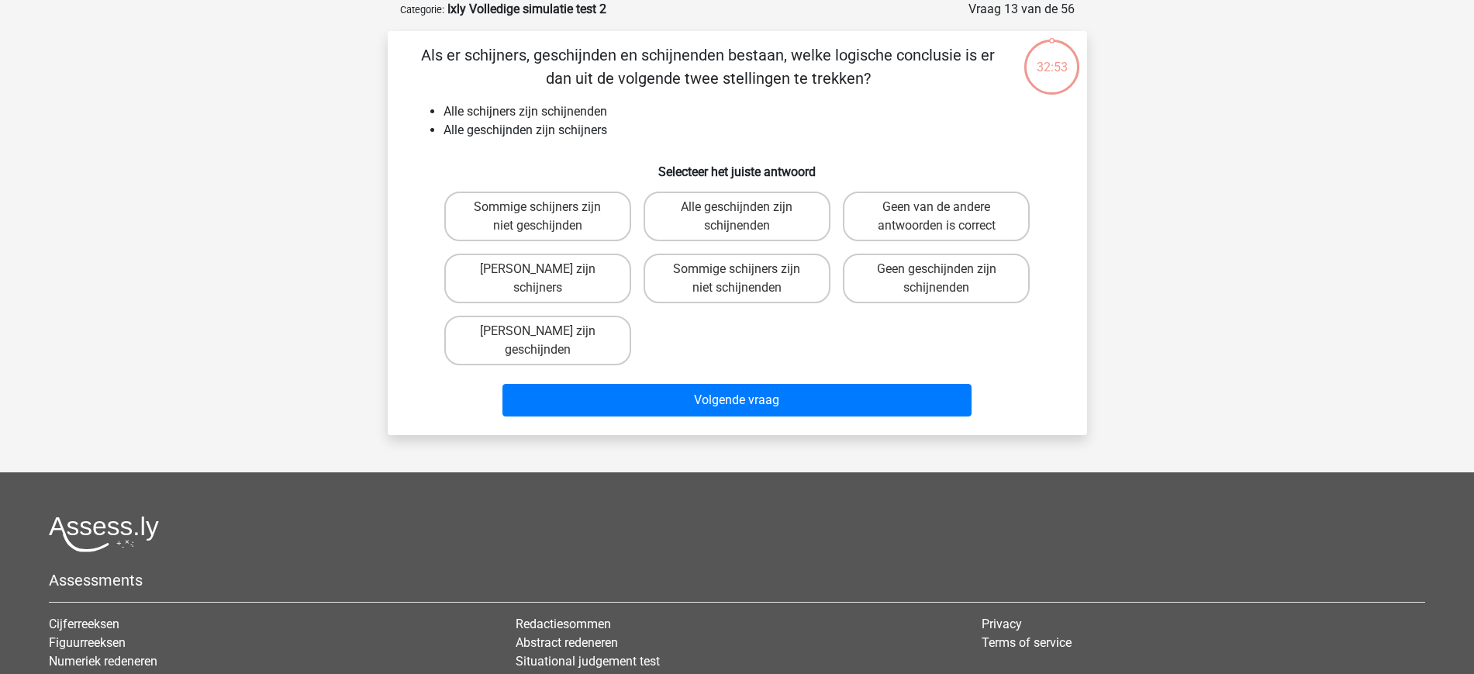
scroll to position [0, 0]
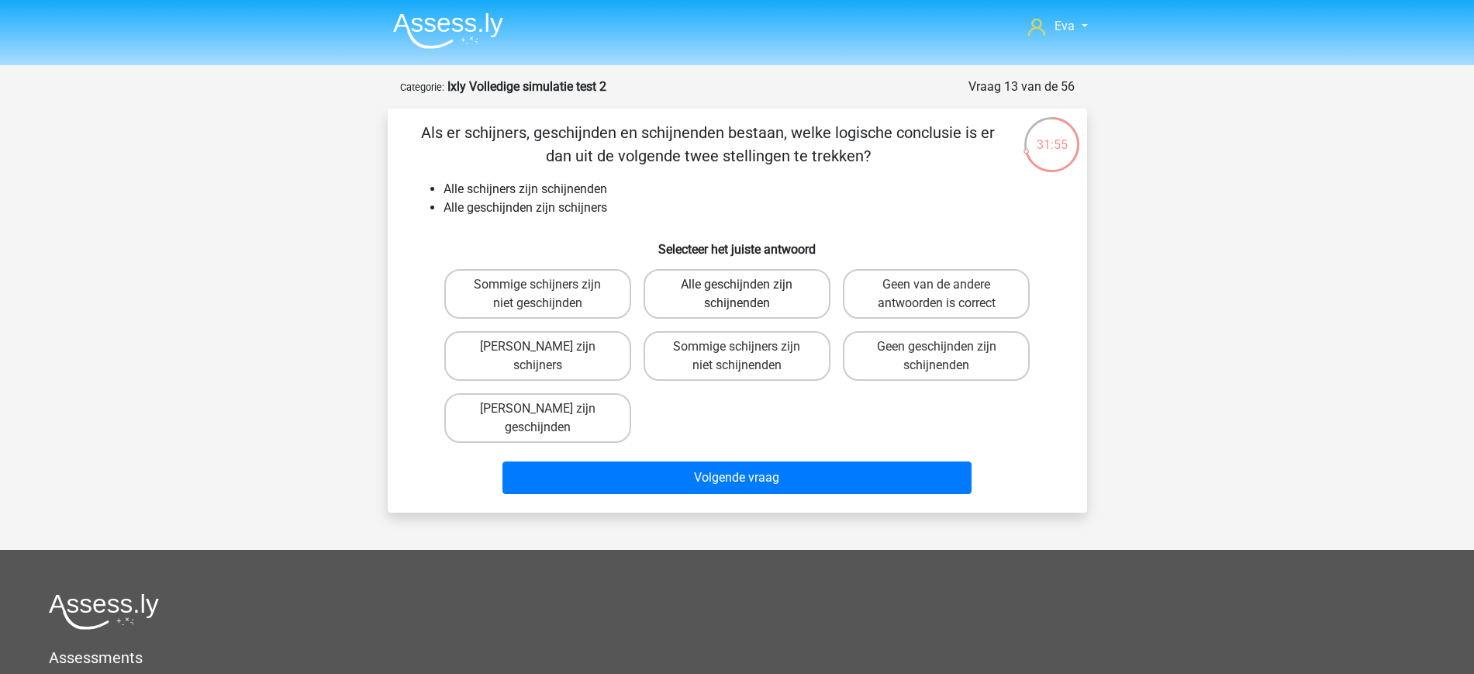
click at [731, 316] on label "Alle geschijnden zijn schijnenden" at bounding box center [737, 294] width 187 height 50
click at [737, 295] on input "Alle geschijnden zijn schijnenden" at bounding box center [742, 290] width 10 height 10
radio input "true"
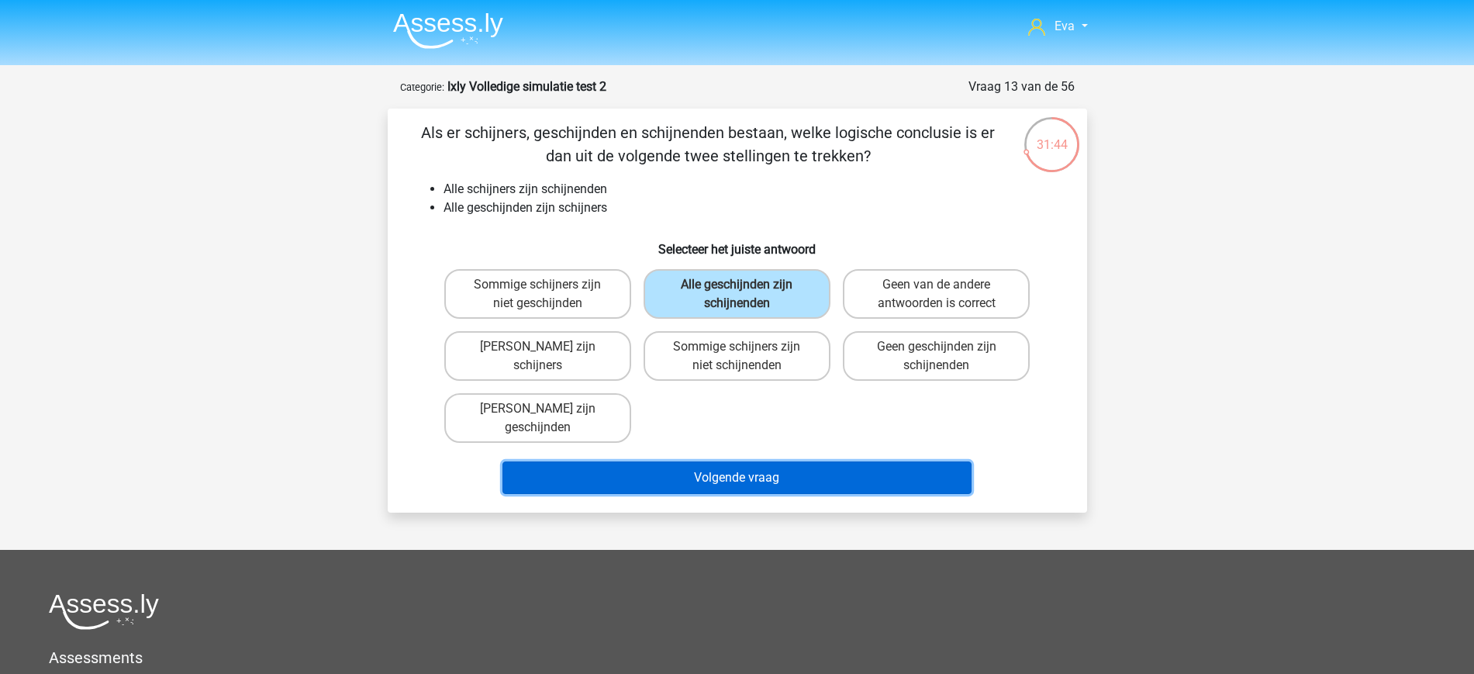
click at [786, 464] on button "Volgende vraag" at bounding box center [737, 477] width 469 height 33
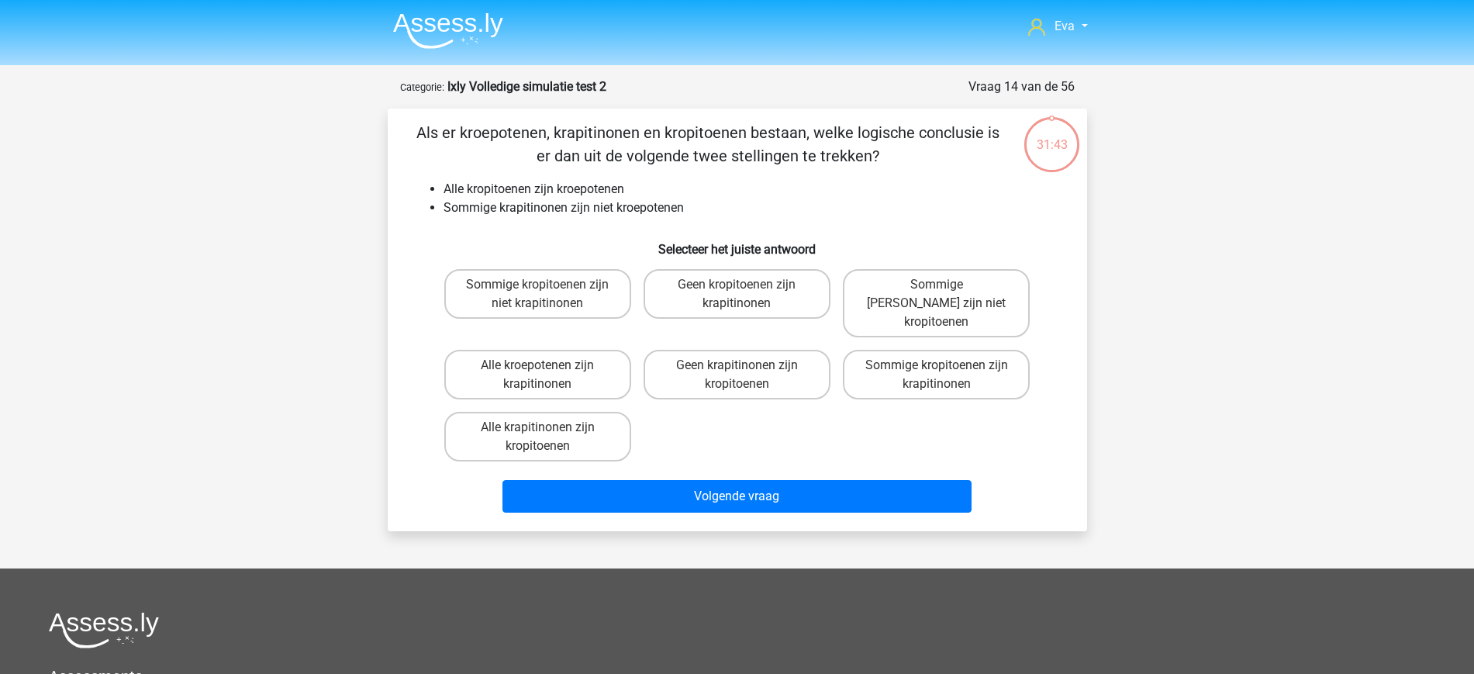
scroll to position [78, 0]
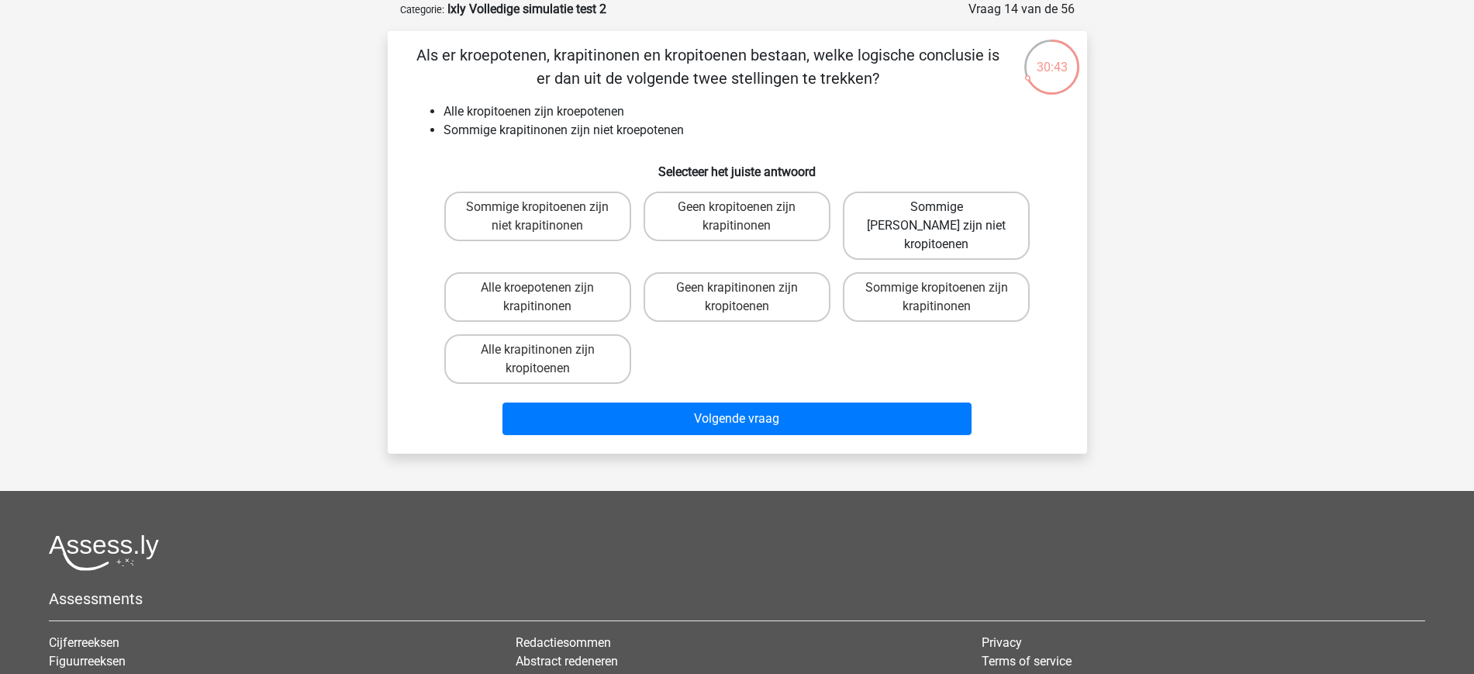
click at [1003, 211] on label "Sommige krapitinonen zijn niet kropitoenen" at bounding box center [936, 226] width 187 height 68
click at [947, 211] on input "Sommige krapitinonen zijn niet kropitoenen" at bounding box center [942, 212] width 10 height 10
radio input "true"
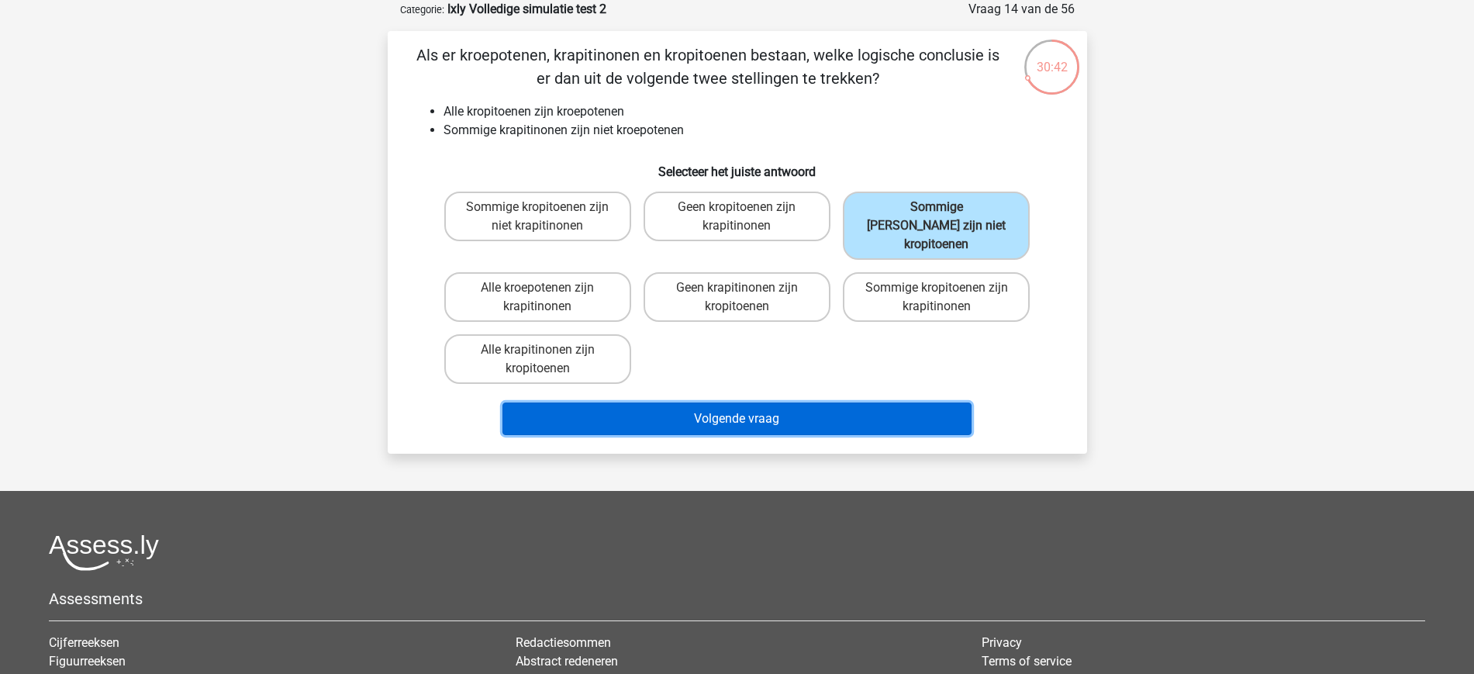
click at [769, 402] on button "Volgende vraag" at bounding box center [737, 418] width 469 height 33
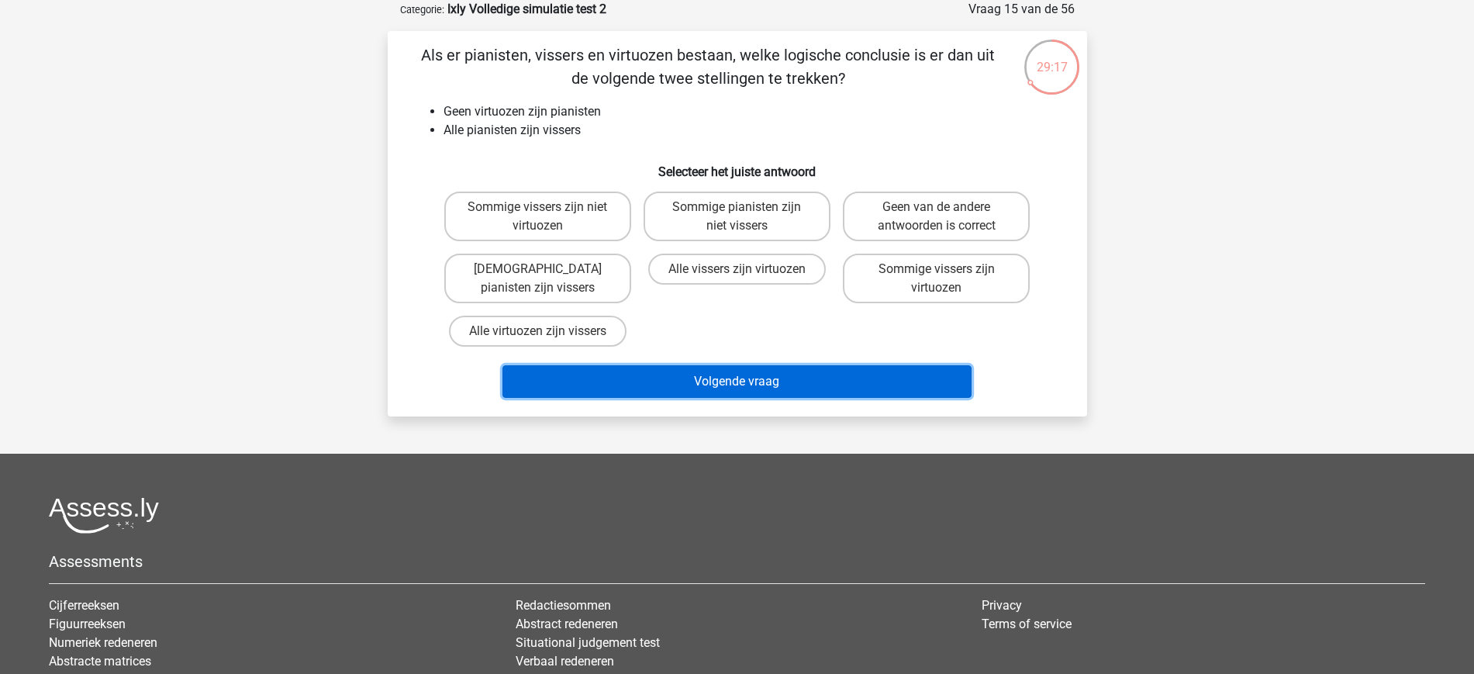
click at [769, 389] on button "Volgende vraag" at bounding box center [737, 381] width 469 height 33
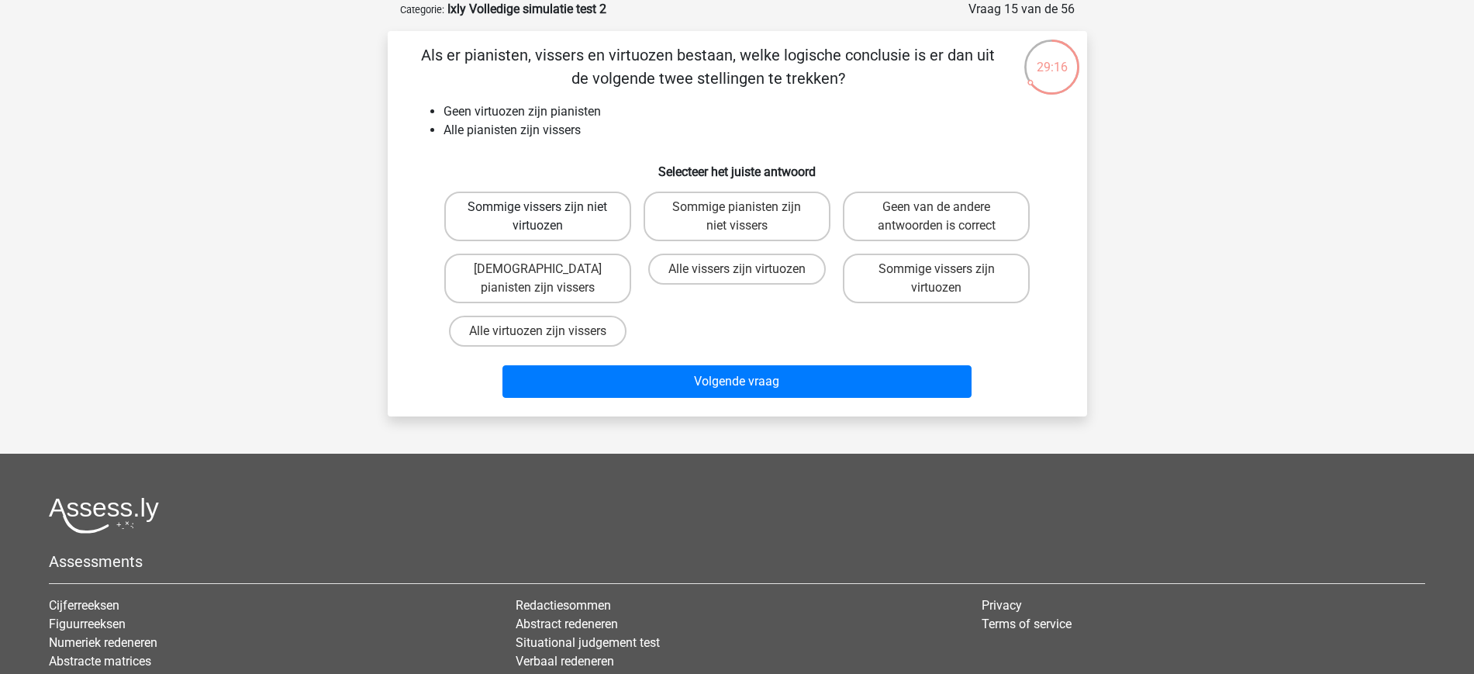
click at [580, 221] on label "Sommige vissers zijn niet virtuozen" at bounding box center [537, 217] width 187 height 50
click at [547, 217] on input "Sommige vissers zijn niet virtuozen" at bounding box center [542, 212] width 10 height 10
radio input "true"
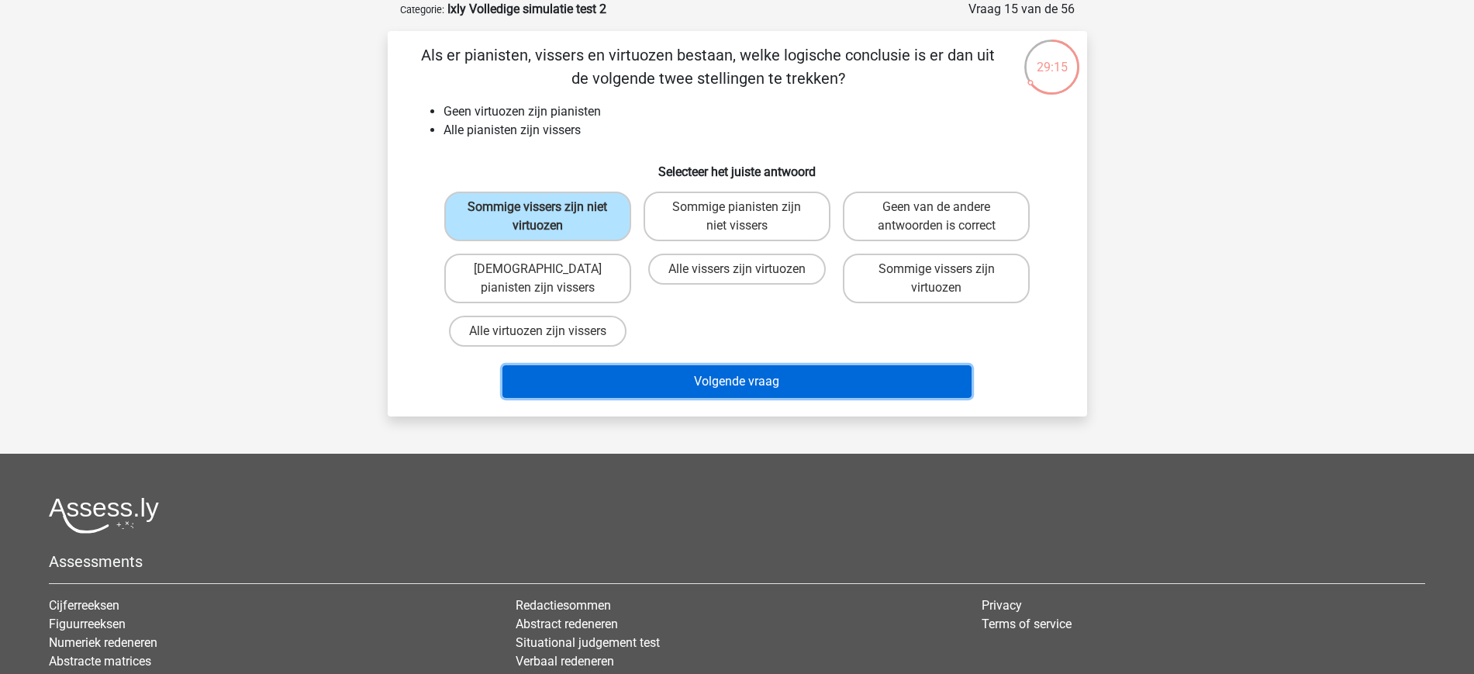
click at [801, 370] on button "Volgende vraag" at bounding box center [737, 381] width 469 height 33
click at [750, 382] on button "Volgende vraag" at bounding box center [737, 381] width 469 height 33
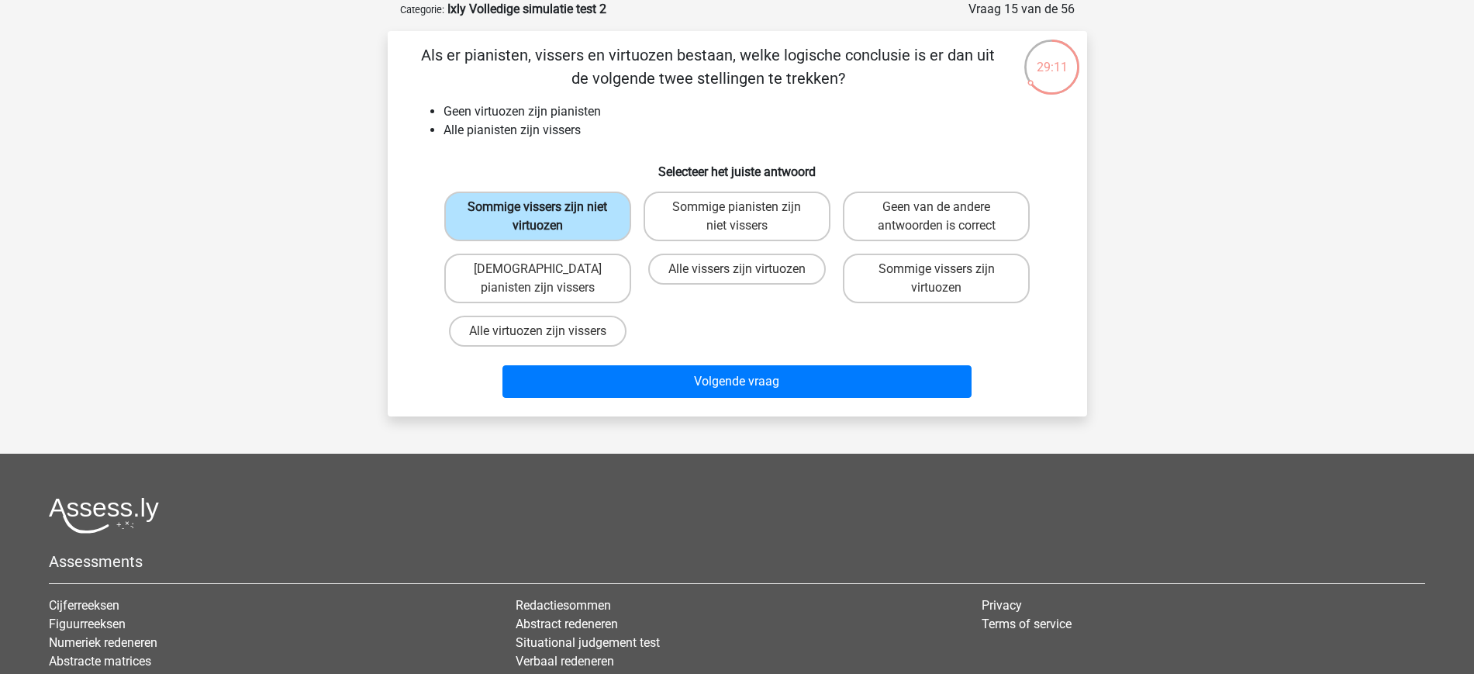
click at [579, 196] on label "Sommige vissers zijn niet virtuozen" at bounding box center [537, 217] width 187 height 50
click at [547, 207] on input "Sommige vissers zijn niet virtuozen" at bounding box center [542, 212] width 10 height 10
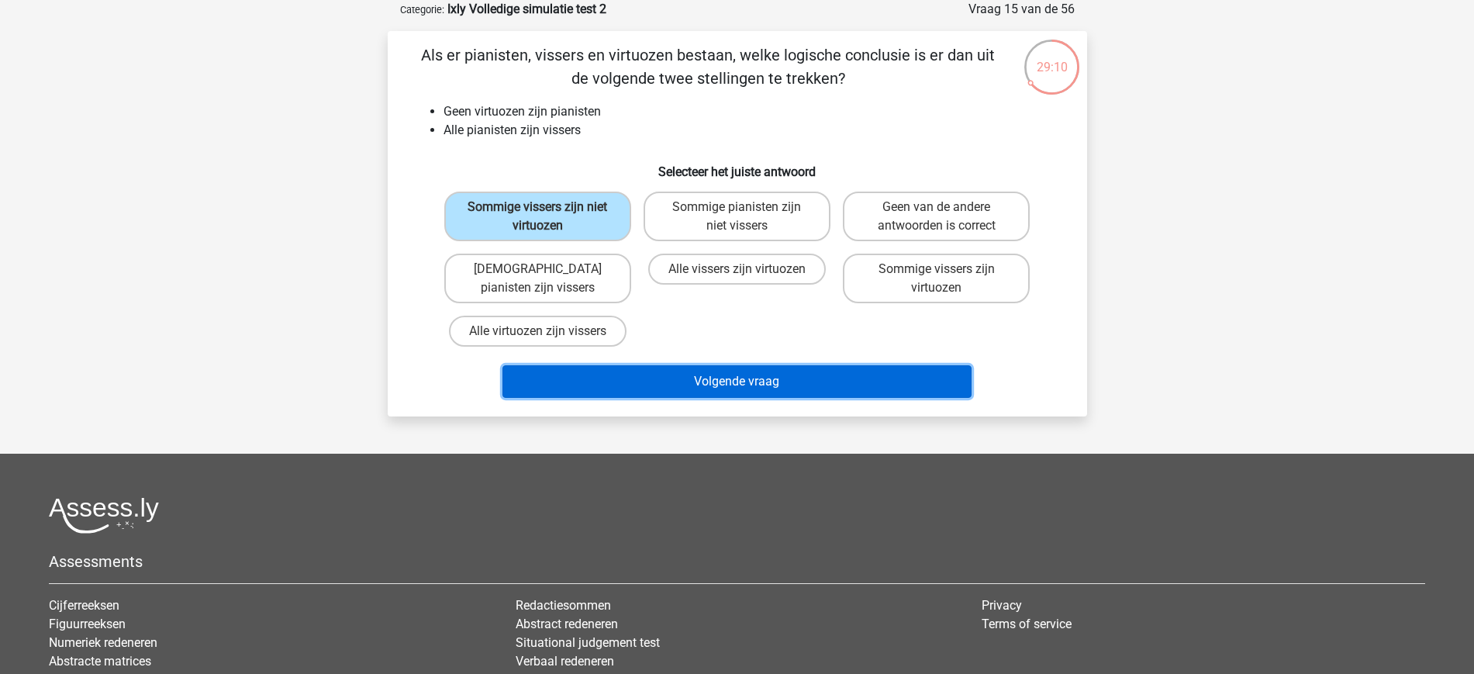
click at [692, 375] on button "Volgende vraag" at bounding box center [737, 381] width 469 height 33
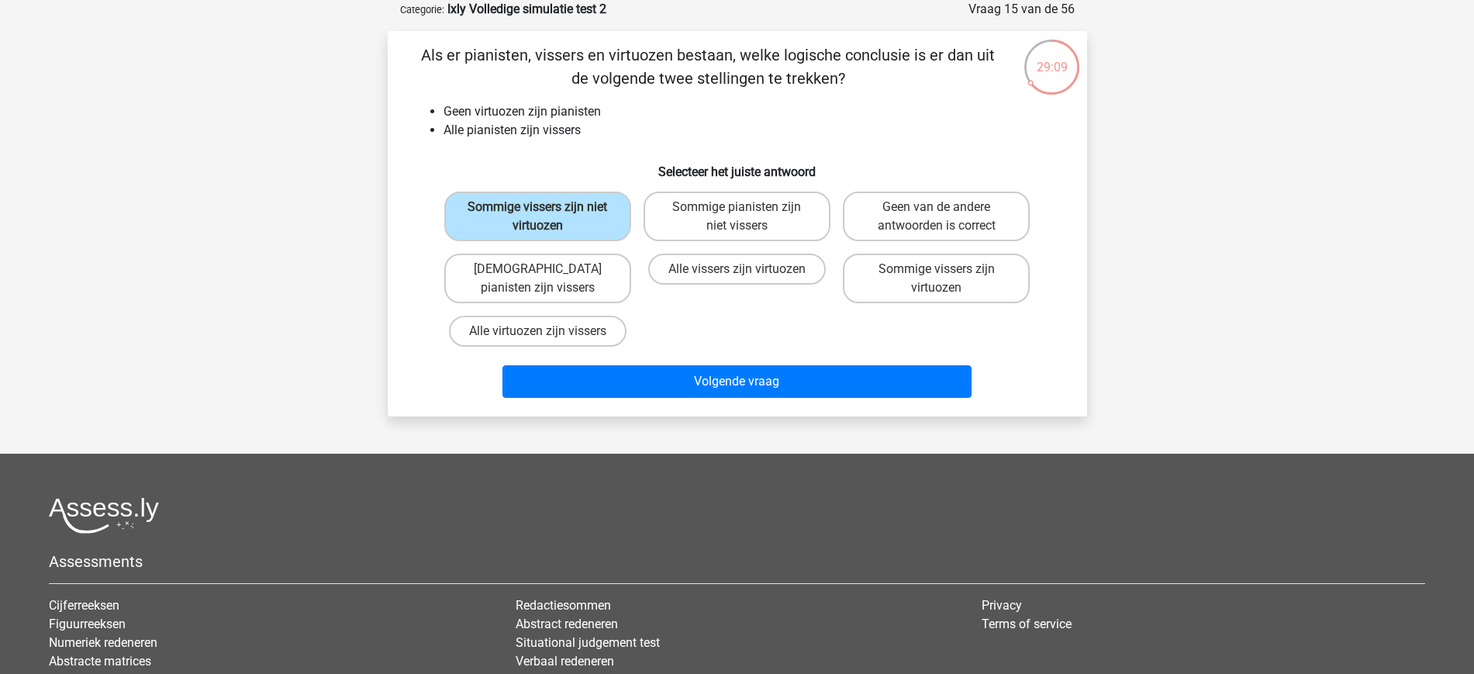
scroll to position [0, 0]
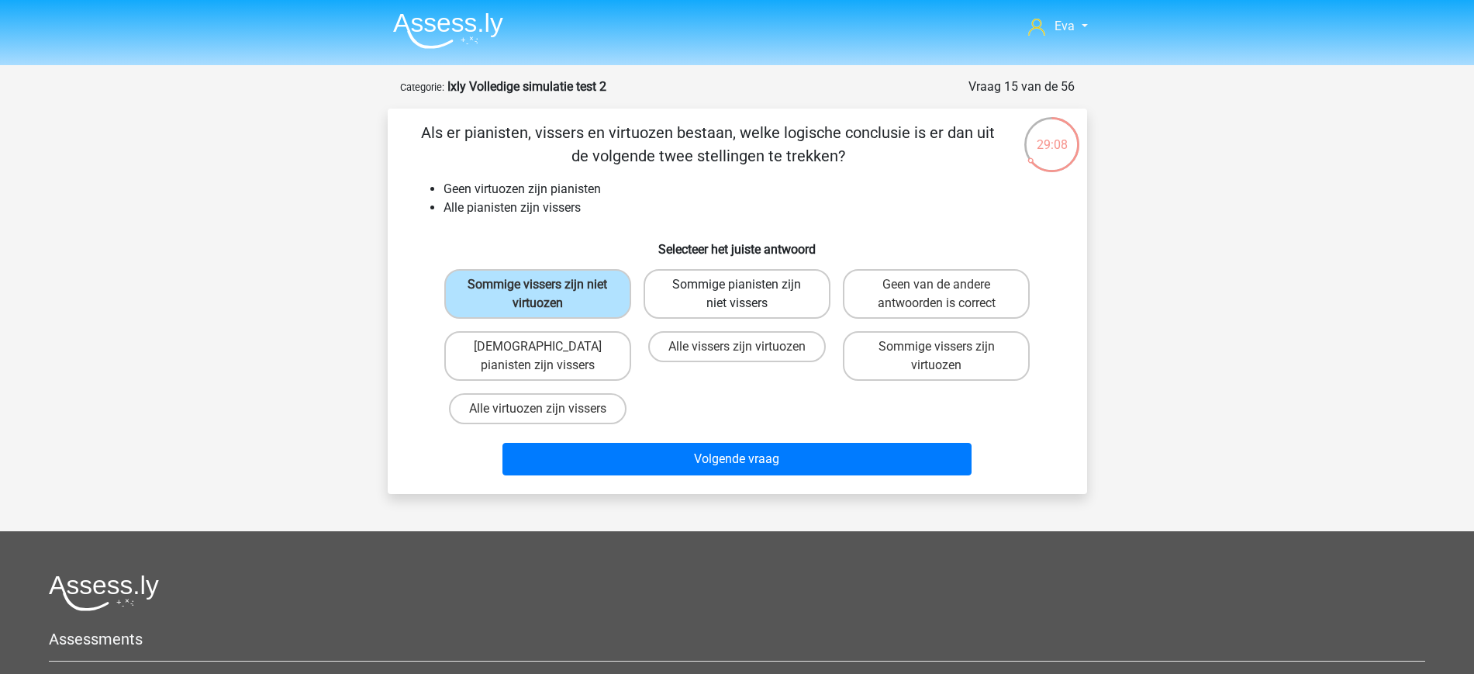
click at [755, 292] on label "Sommige pianisten zijn niet vissers" at bounding box center [737, 294] width 187 height 50
click at [747, 292] on input "Sommige pianisten zijn niet vissers" at bounding box center [742, 290] width 10 height 10
radio input "true"
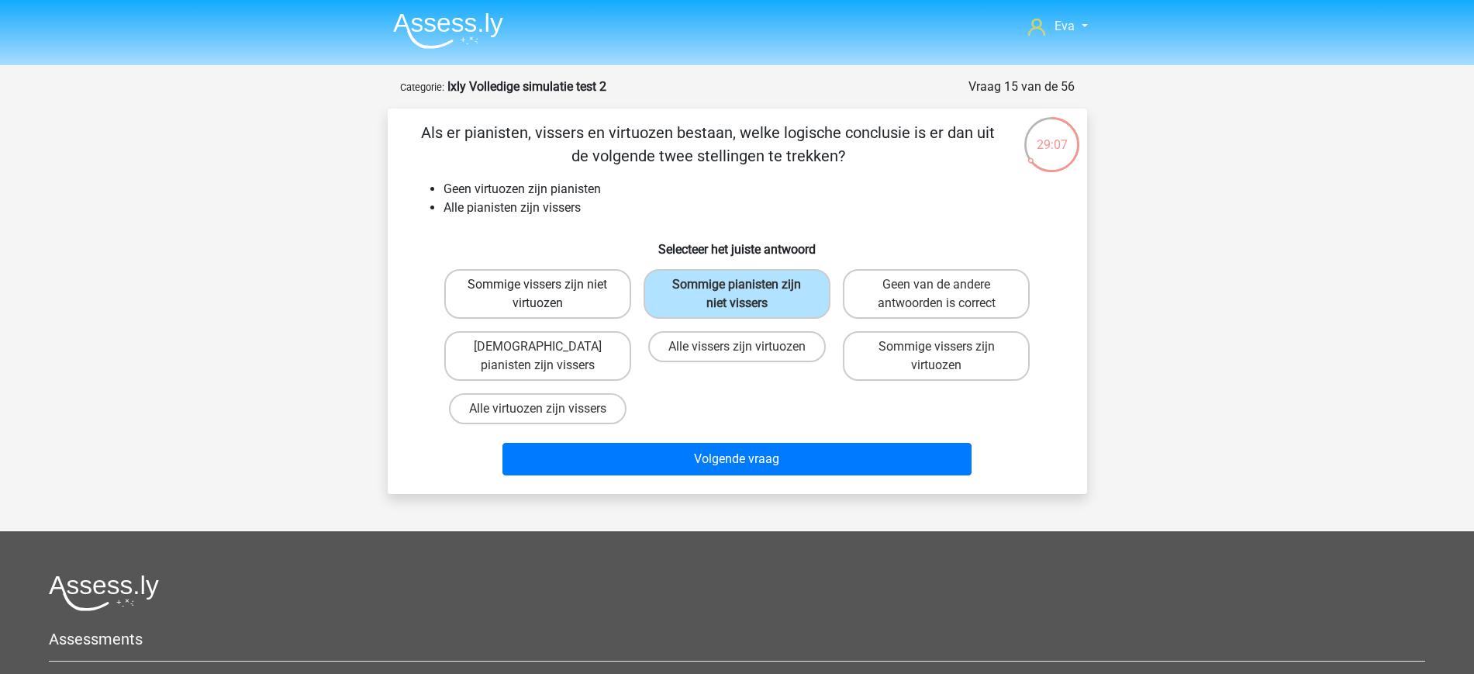
click at [571, 296] on label "Sommige vissers zijn niet virtuozen" at bounding box center [537, 294] width 187 height 50
click at [547, 295] on input "Sommige vissers zijn niet virtuozen" at bounding box center [542, 290] width 10 height 10
radio input "true"
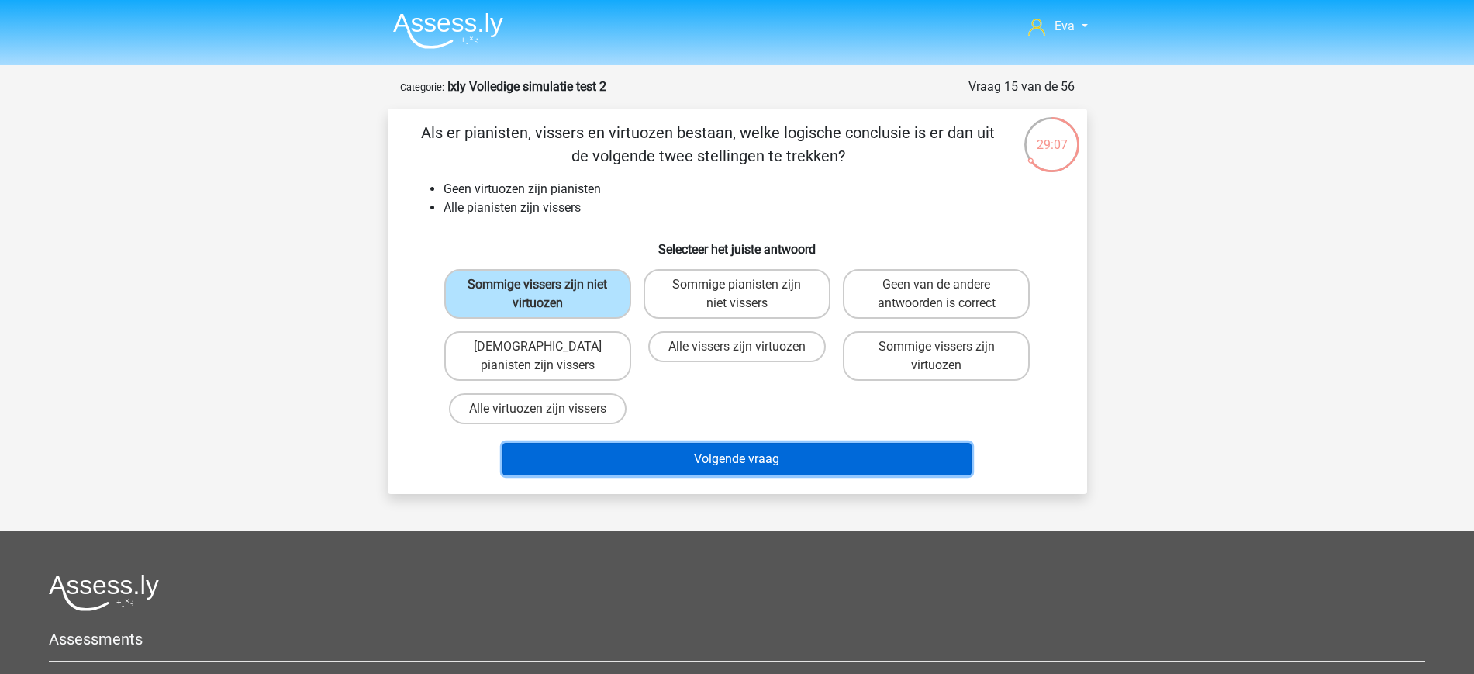
click at [729, 460] on button "Volgende vraag" at bounding box center [737, 459] width 469 height 33
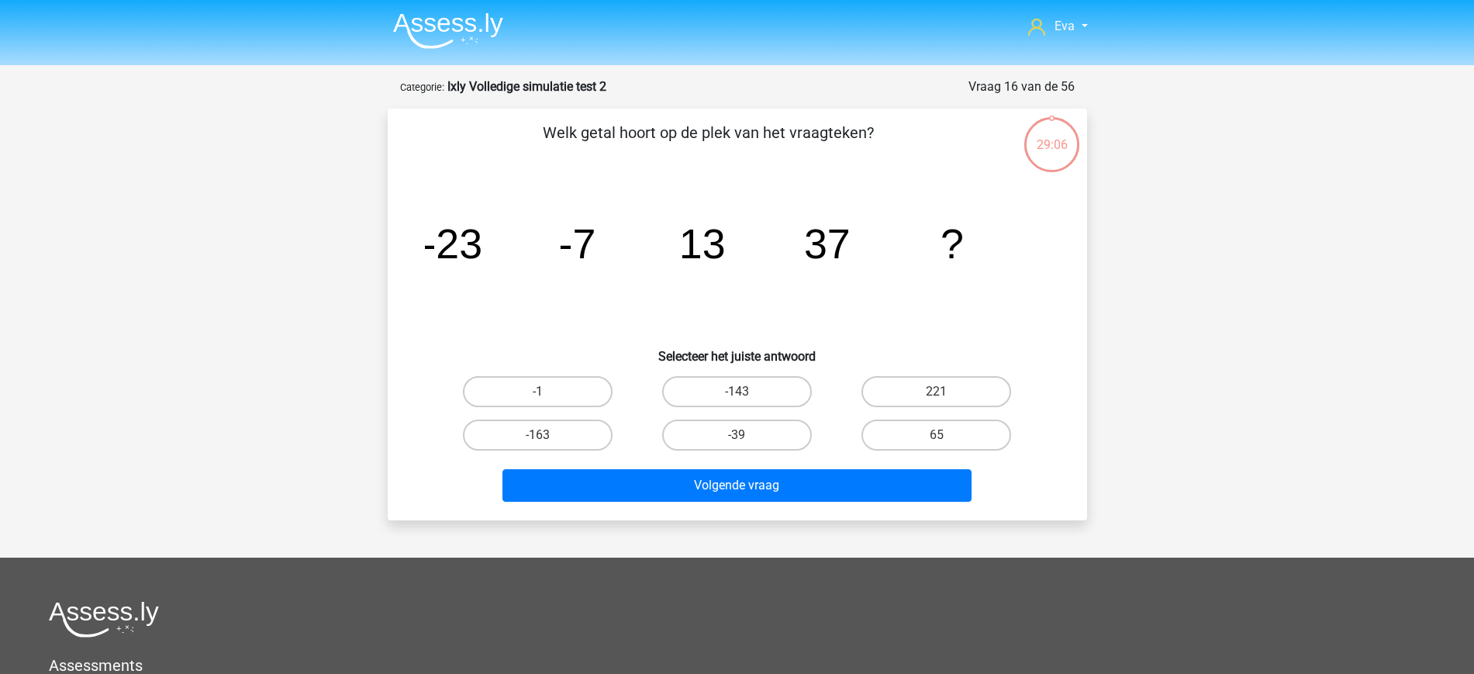
scroll to position [78, 0]
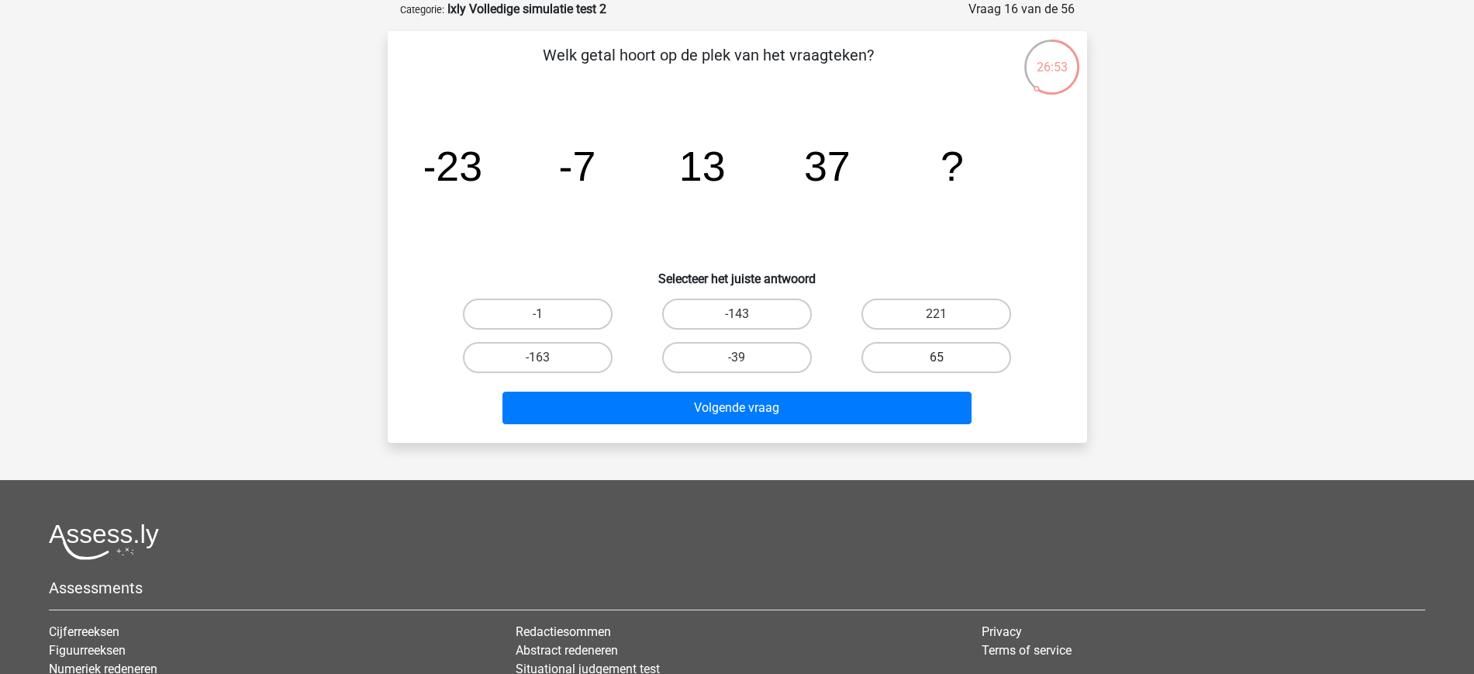
click at [993, 363] on label "65" at bounding box center [937, 357] width 150 height 31
click at [947, 363] on input "65" at bounding box center [942, 362] width 10 height 10
radio input "true"
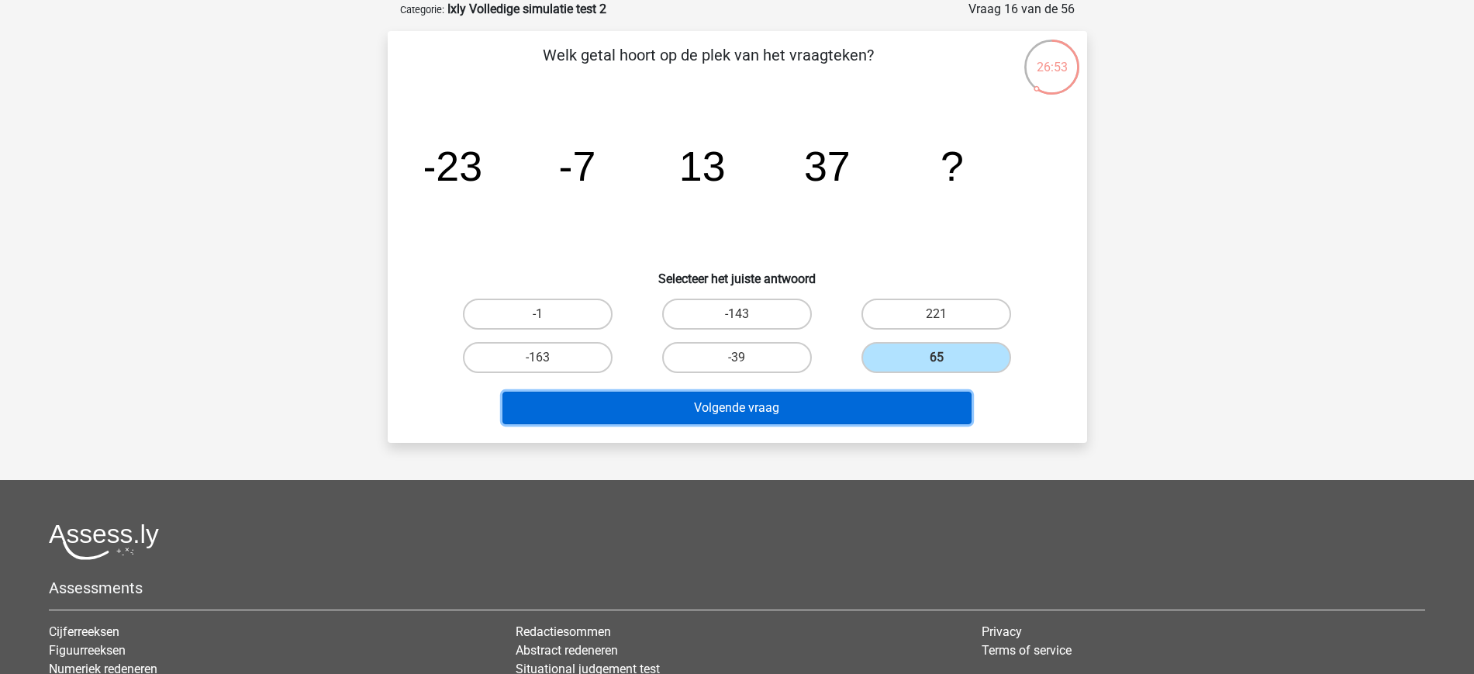
click at [857, 402] on button "Volgende vraag" at bounding box center [737, 408] width 469 height 33
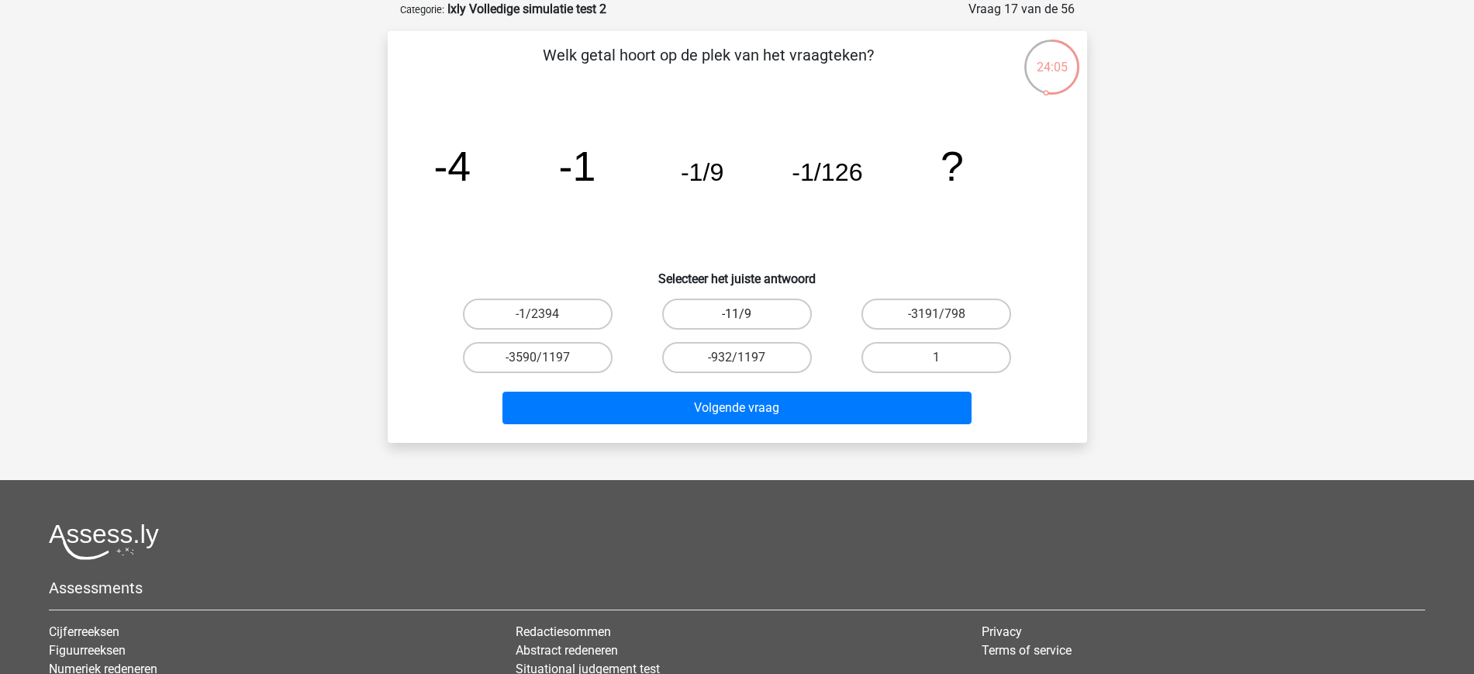
click at [775, 315] on label "-11/9" at bounding box center [737, 314] width 150 height 31
click at [747, 315] on input "-11/9" at bounding box center [742, 319] width 10 height 10
radio input "true"
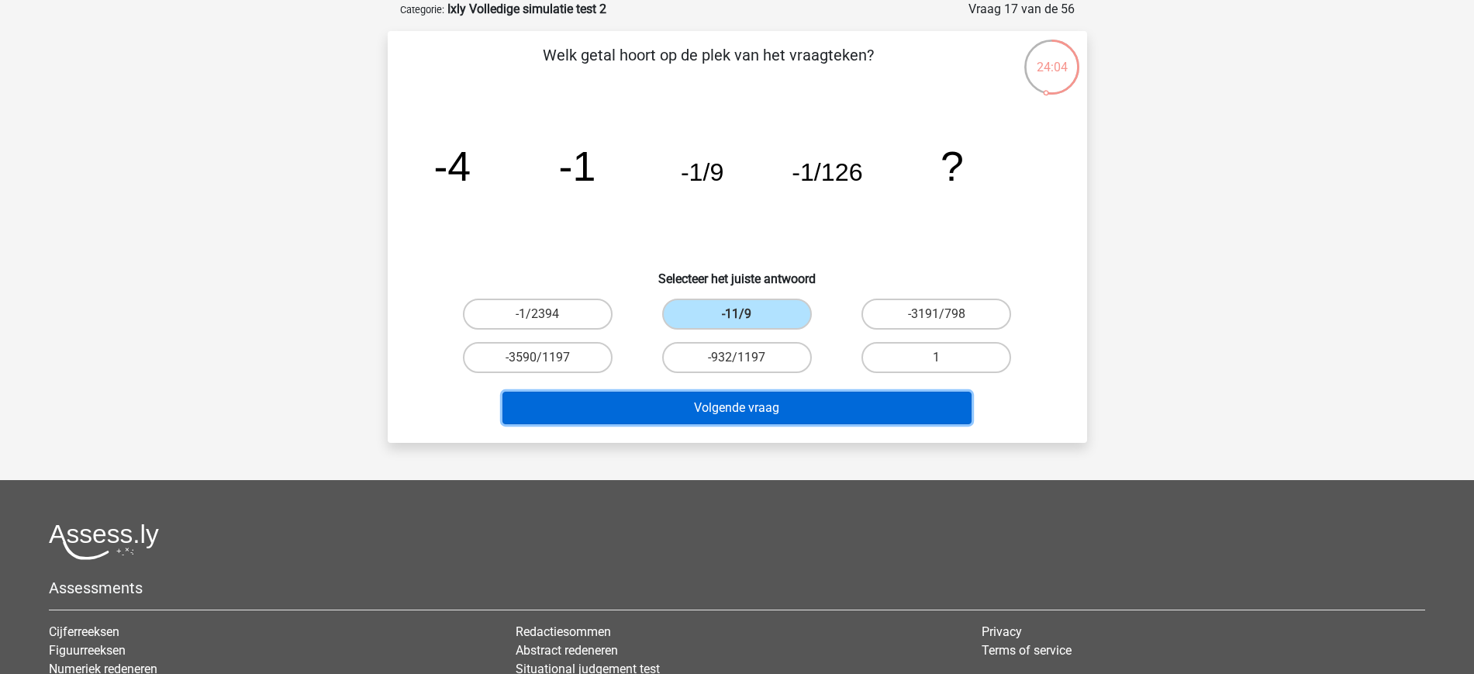
click at [824, 407] on button "Volgende vraag" at bounding box center [737, 408] width 469 height 33
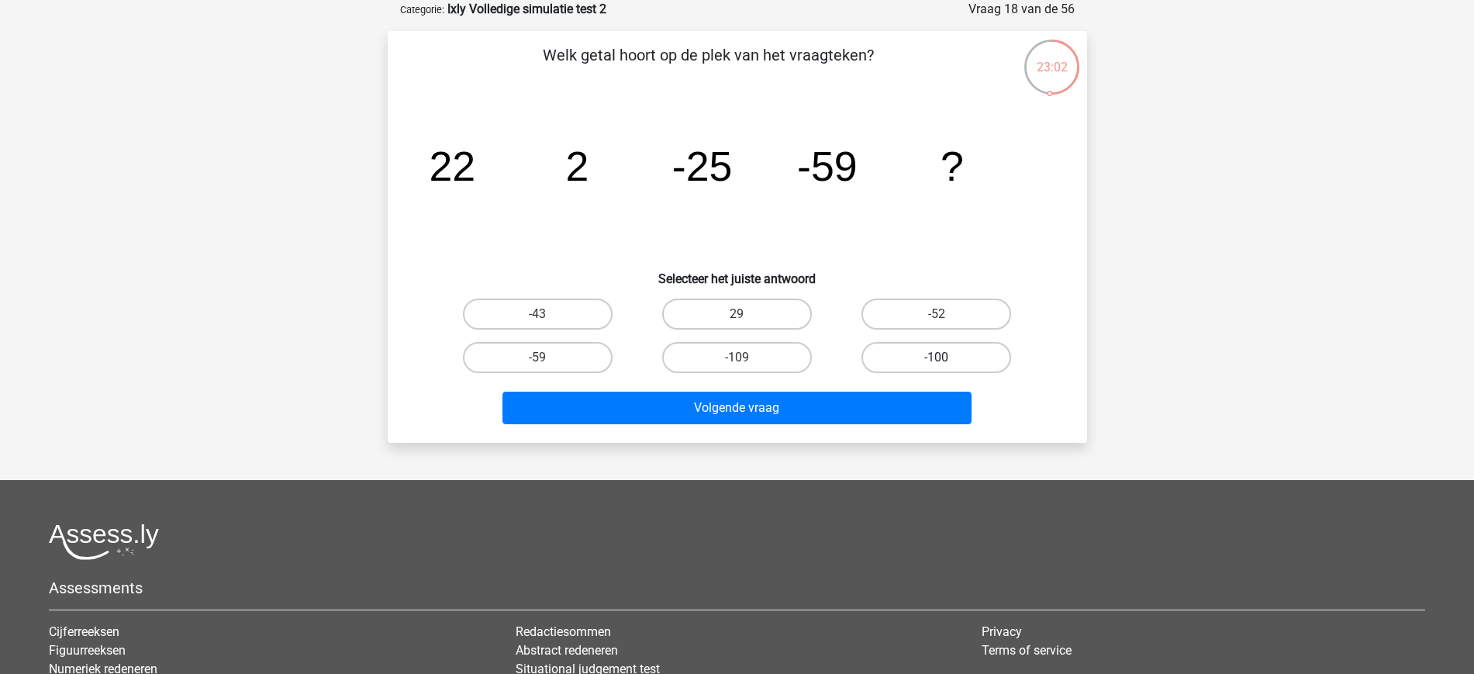
click at [949, 364] on label "-100" at bounding box center [937, 357] width 150 height 31
click at [947, 364] on input "-100" at bounding box center [942, 362] width 10 height 10
radio input "true"
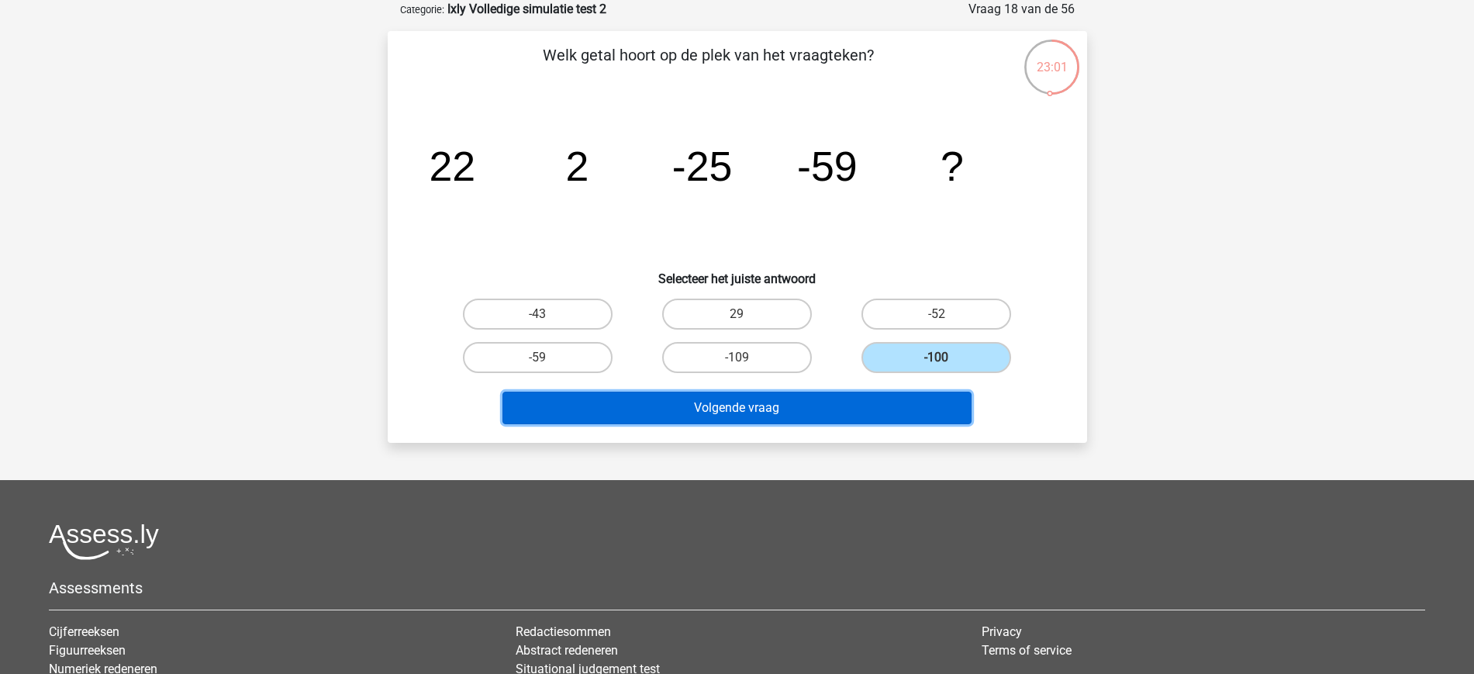
click at [845, 401] on button "Volgende vraag" at bounding box center [737, 408] width 469 height 33
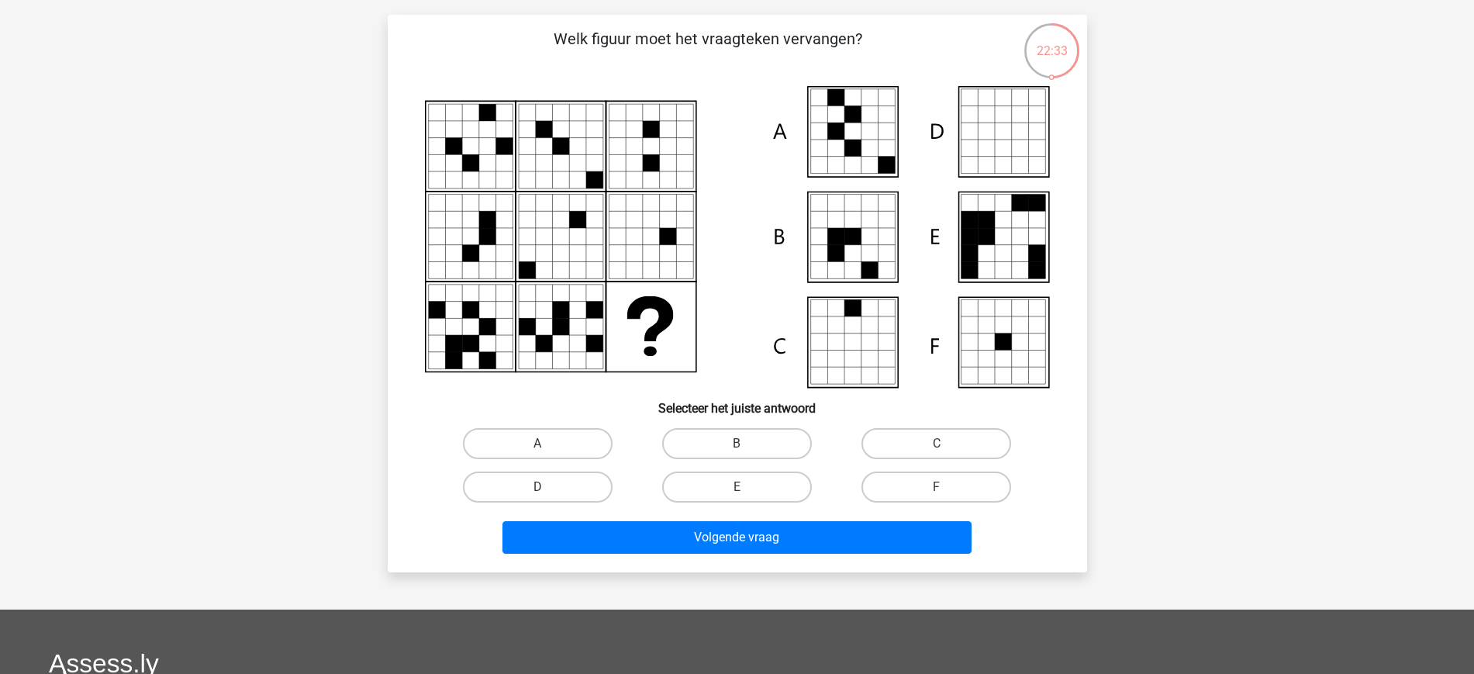
scroll to position [93, 0]
click at [878, 486] on label "F" at bounding box center [937, 487] width 150 height 31
click at [937, 488] on input "F" at bounding box center [942, 493] width 10 height 10
radio input "true"
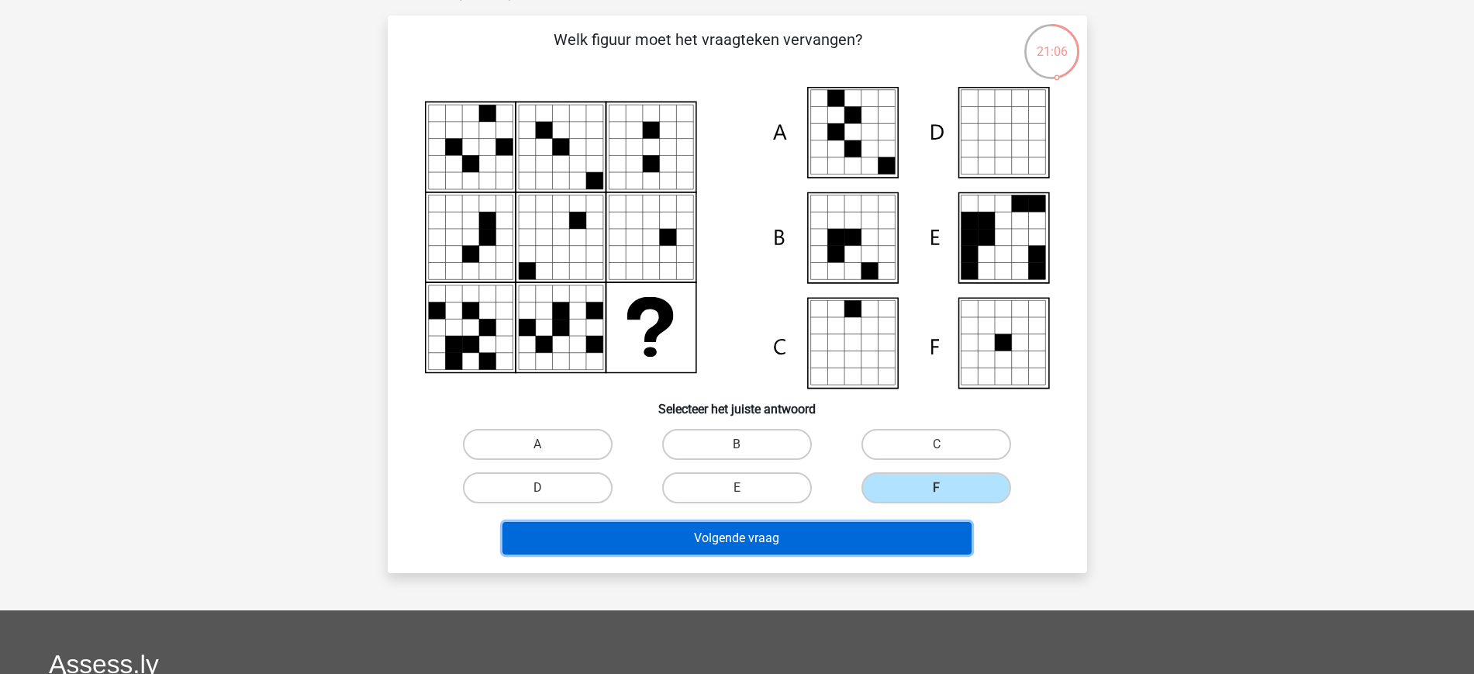
click at [842, 541] on button "Volgende vraag" at bounding box center [737, 538] width 469 height 33
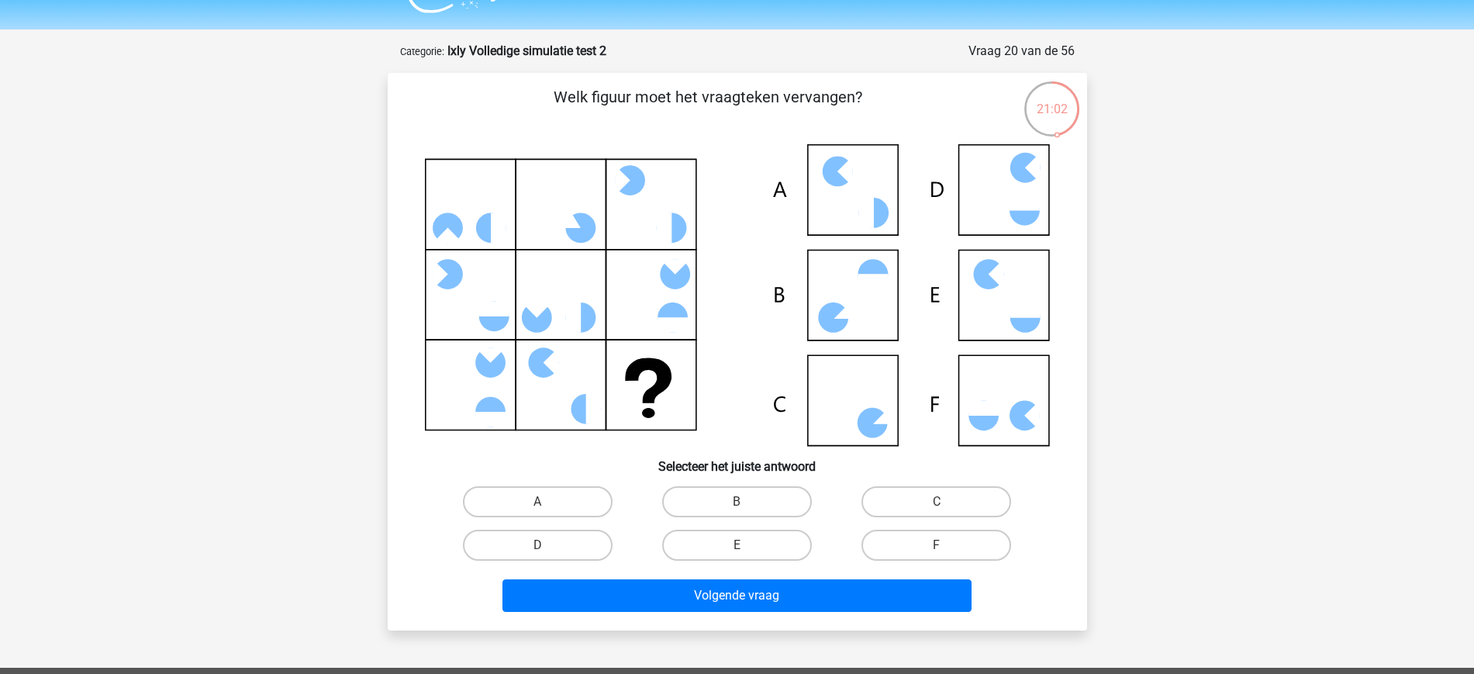
scroll to position [37, 0]
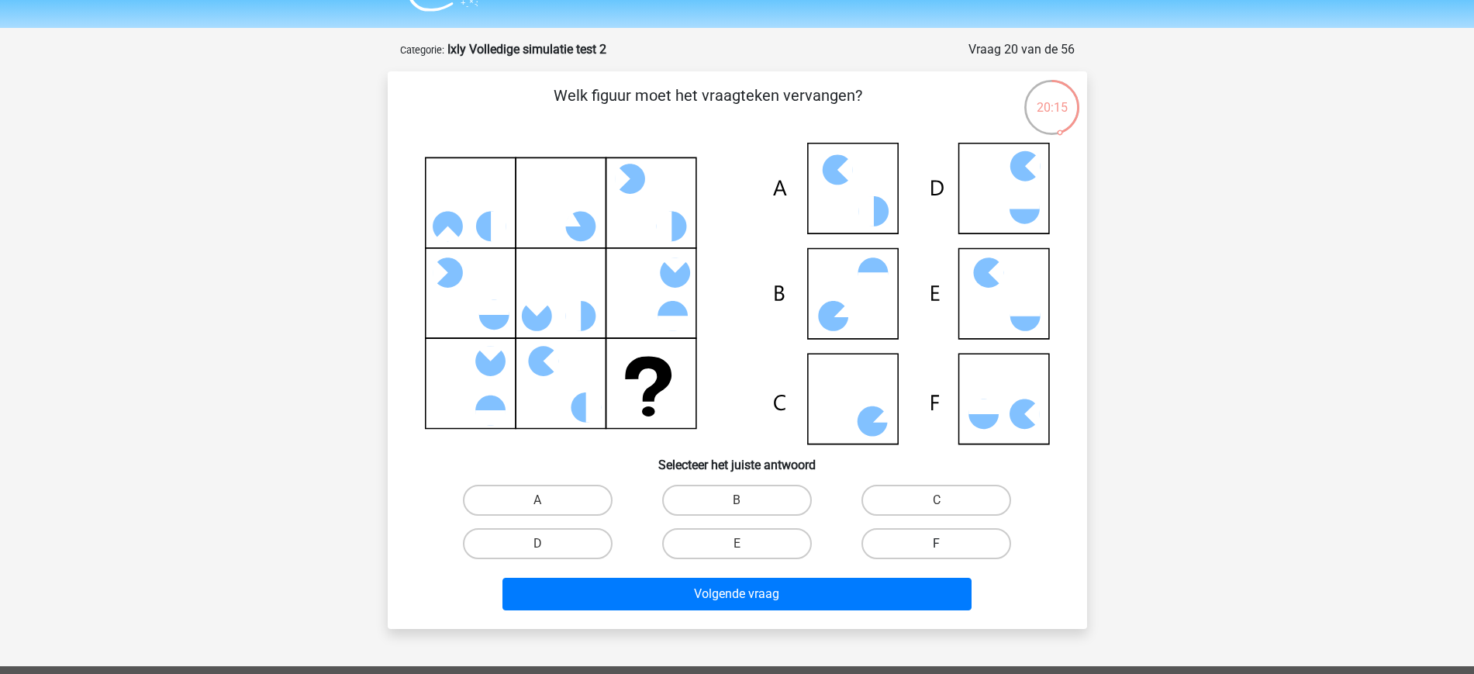
click at [944, 530] on label "F" at bounding box center [937, 543] width 150 height 31
click at [944, 544] on input "F" at bounding box center [942, 549] width 10 height 10
radio input "true"
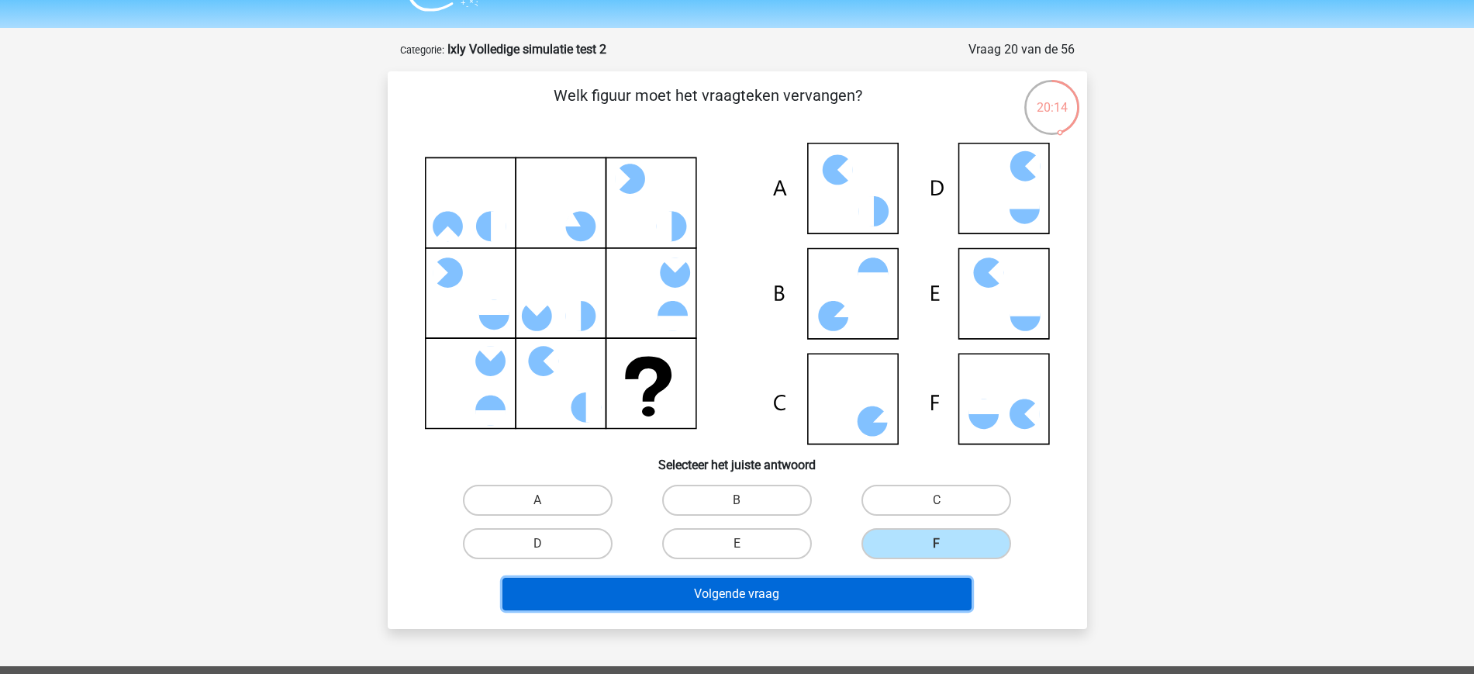
click at [864, 603] on button "Volgende vraag" at bounding box center [737, 594] width 469 height 33
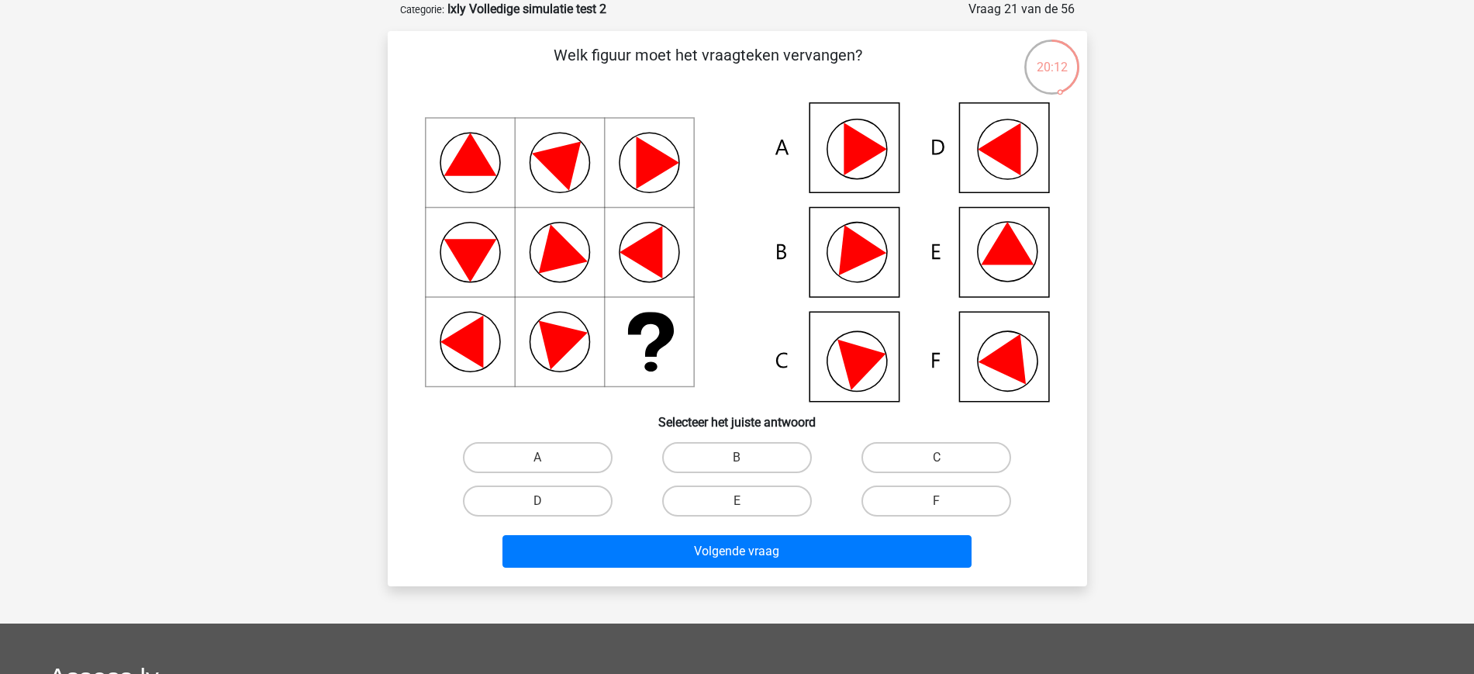
scroll to position [62, 0]
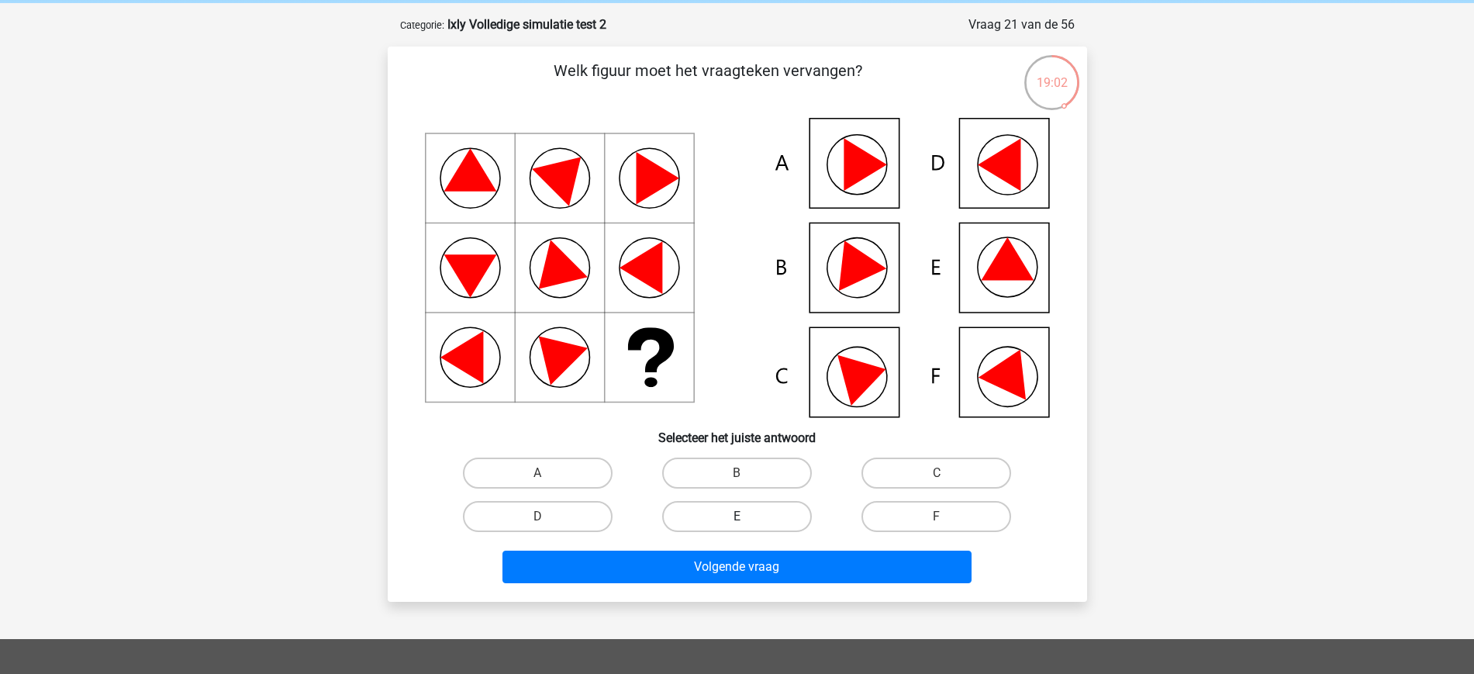
click at [716, 527] on label "E" at bounding box center [737, 516] width 150 height 31
click at [737, 527] on input "E" at bounding box center [742, 521] width 10 height 10
radio input "true"
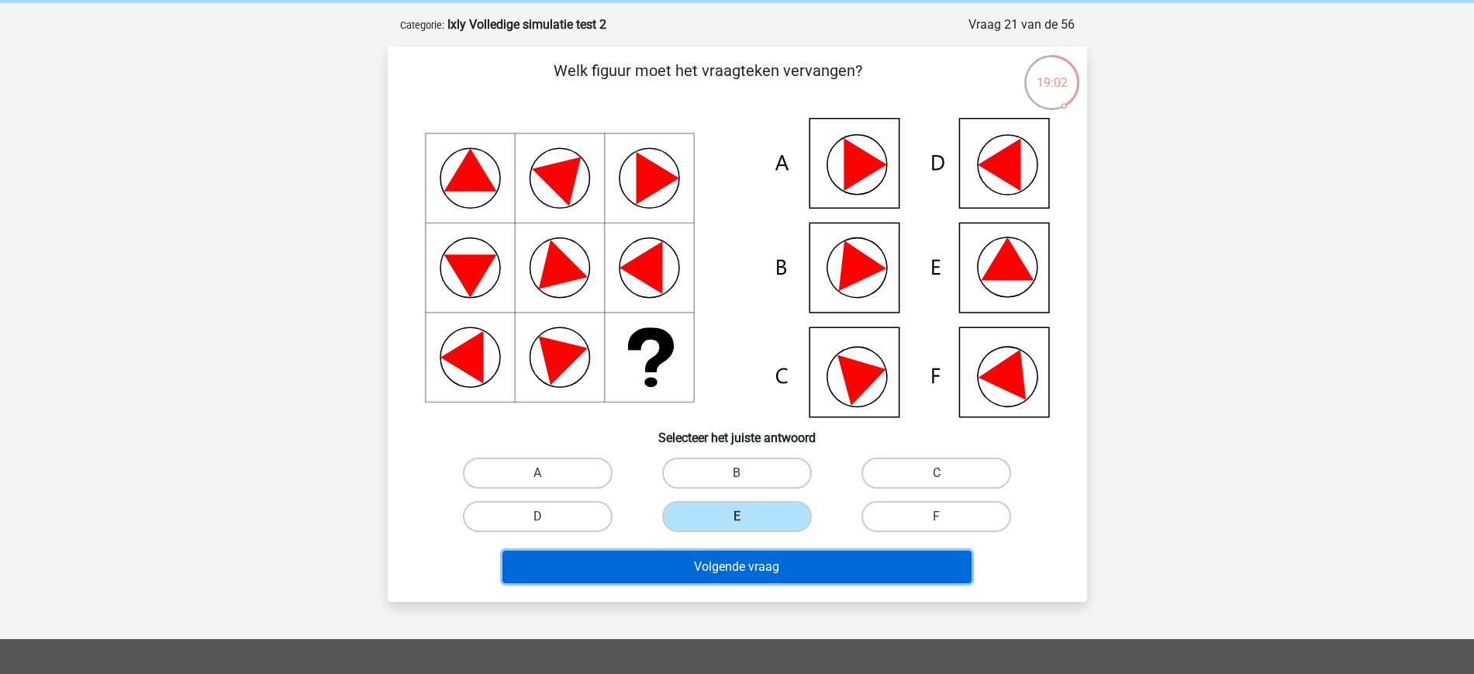
click at [739, 559] on button "Volgende vraag" at bounding box center [737, 567] width 469 height 33
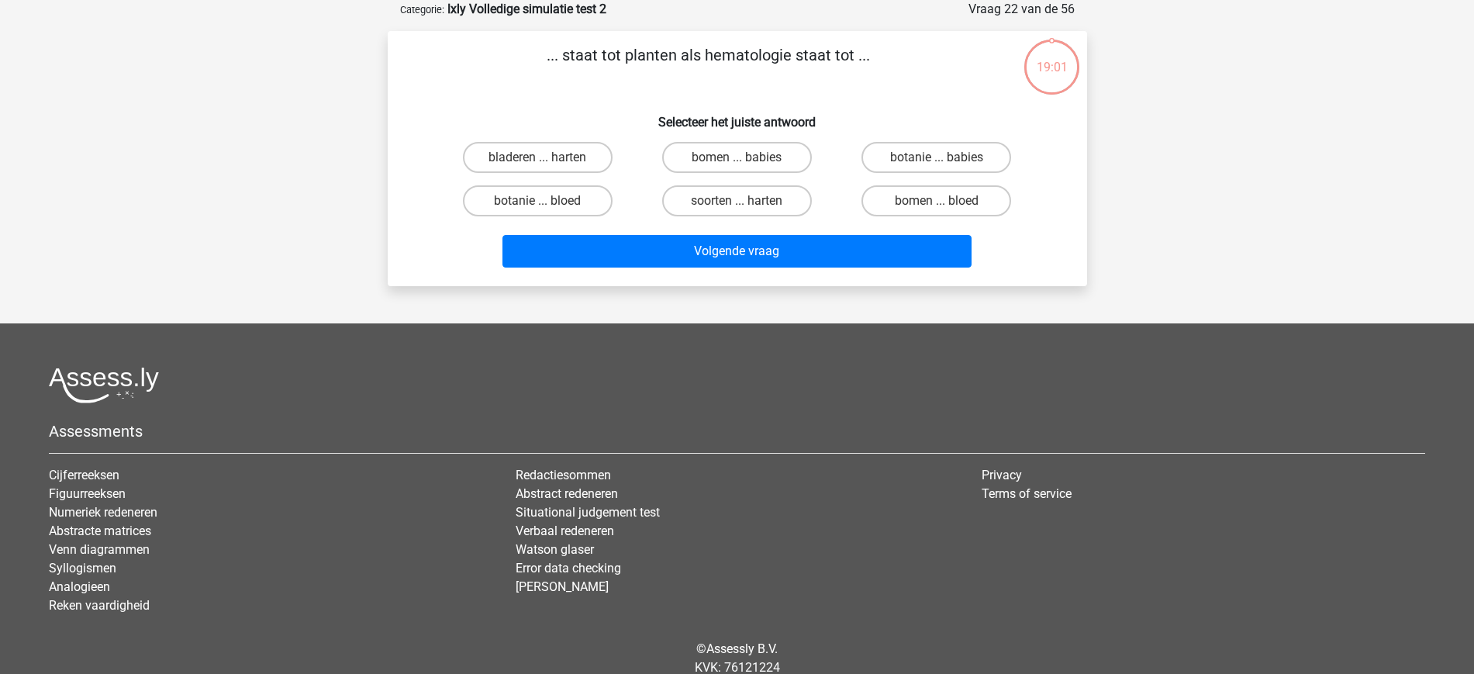
scroll to position [0, 0]
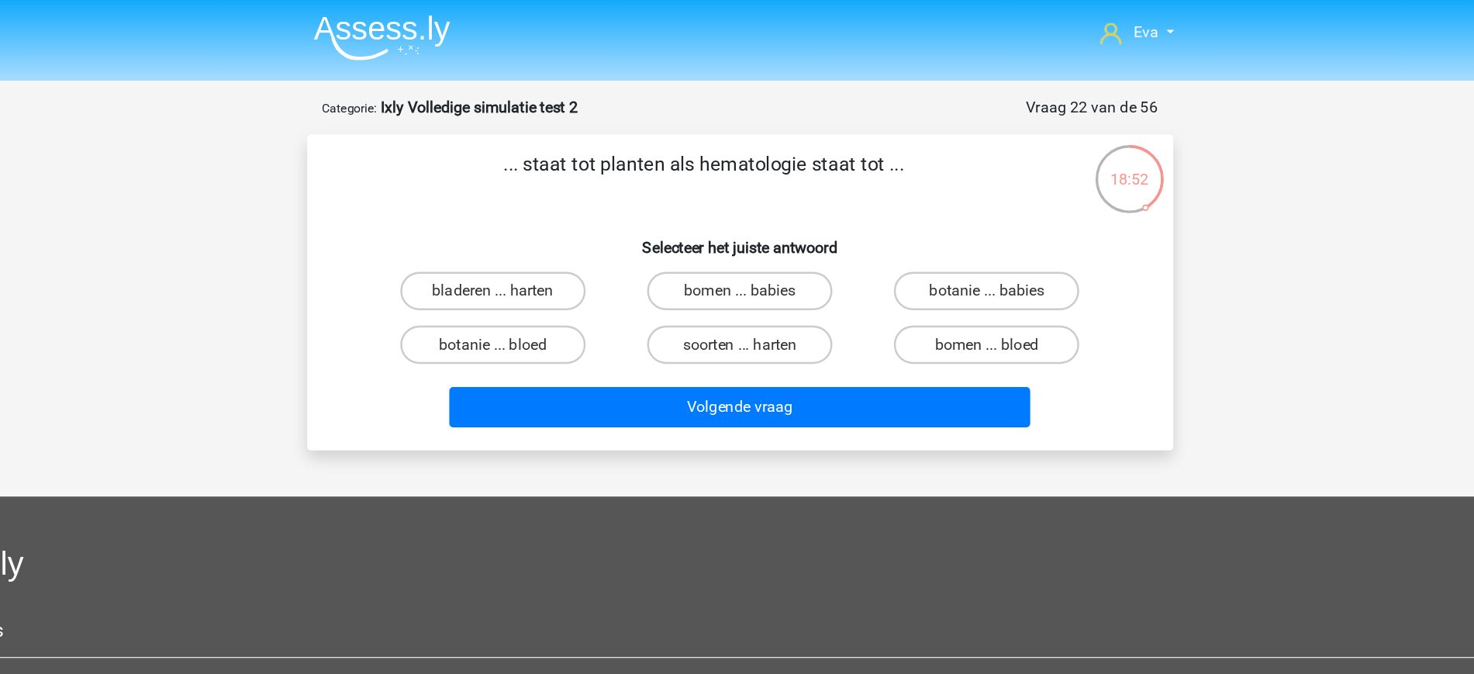
click at [461, 278] on div "botanie ... bloed" at bounding box center [537, 278] width 187 height 31
click at [491, 272] on label "botanie ... bloed" at bounding box center [538, 278] width 150 height 31
click at [537, 278] on input "botanie ... bloed" at bounding box center [542, 283] width 10 height 10
radio input "true"
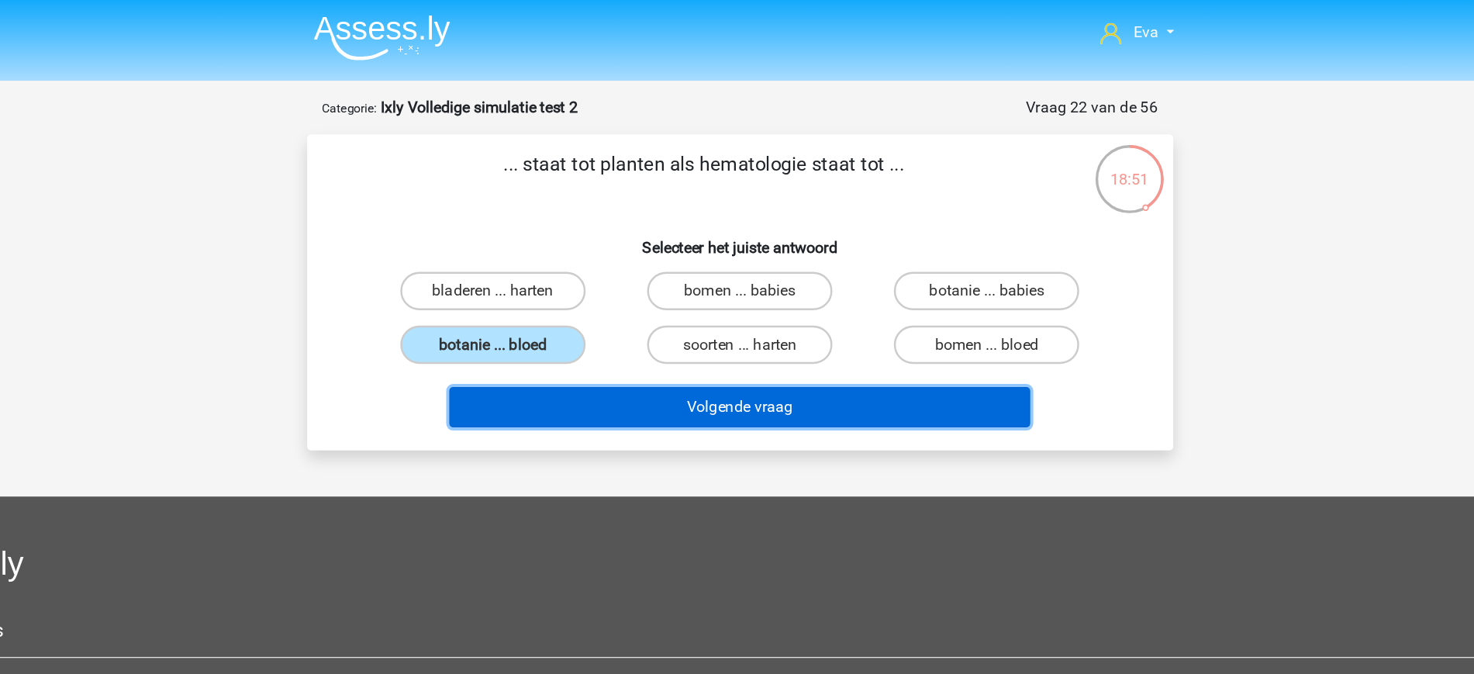
click at [603, 330] on button "Volgende vraag" at bounding box center [737, 329] width 469 height 33
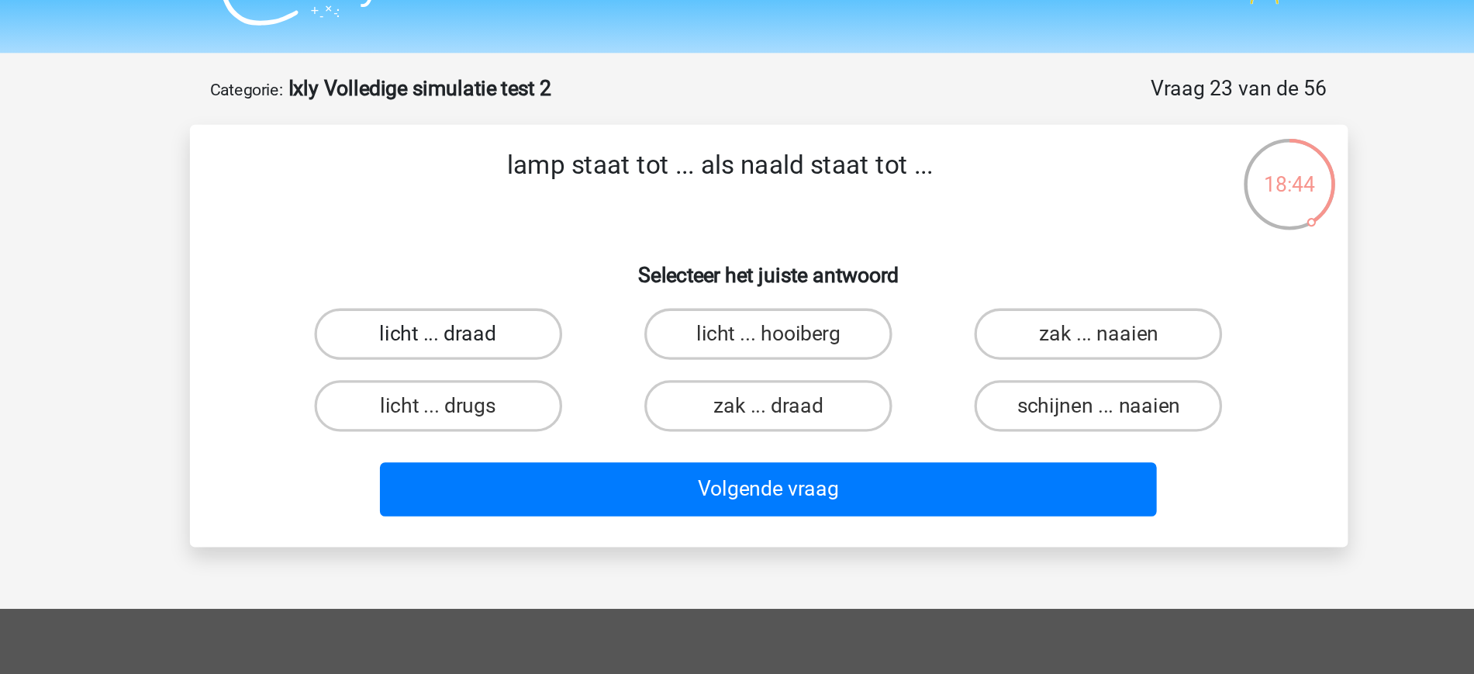
click at [575, 237] on label "licht ... draad" at bounding box center [538, 234] width 150 height 31
click at [547, 237] on input "licht ... draad" at bounding box center [542, 240] width 10 height 10
radio input "true"
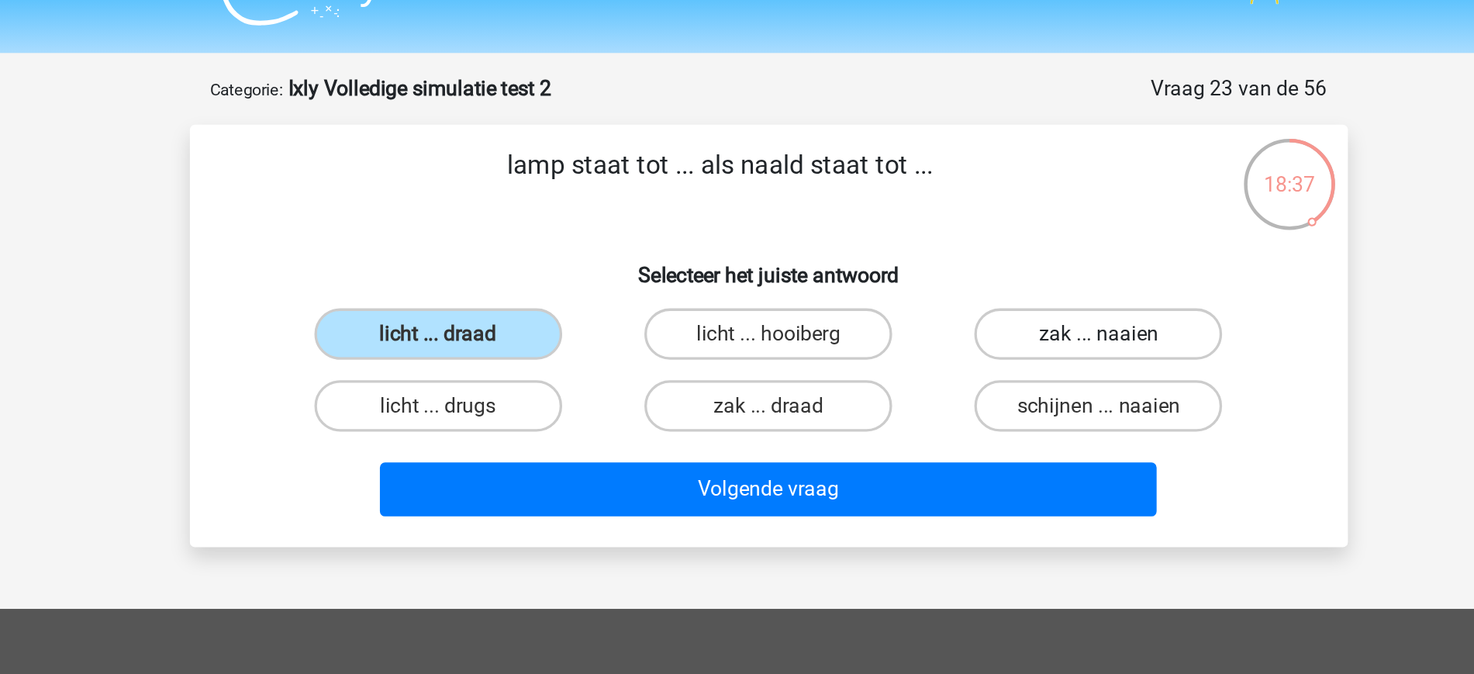
click at [942, 231] on label "zak ... naaien" at bounding box center [937, 234] width 150 height 31
click at [942, 235] on input "zak ... naaien" at bounding box center [942, 240] width 10 height 10
radio input "true"
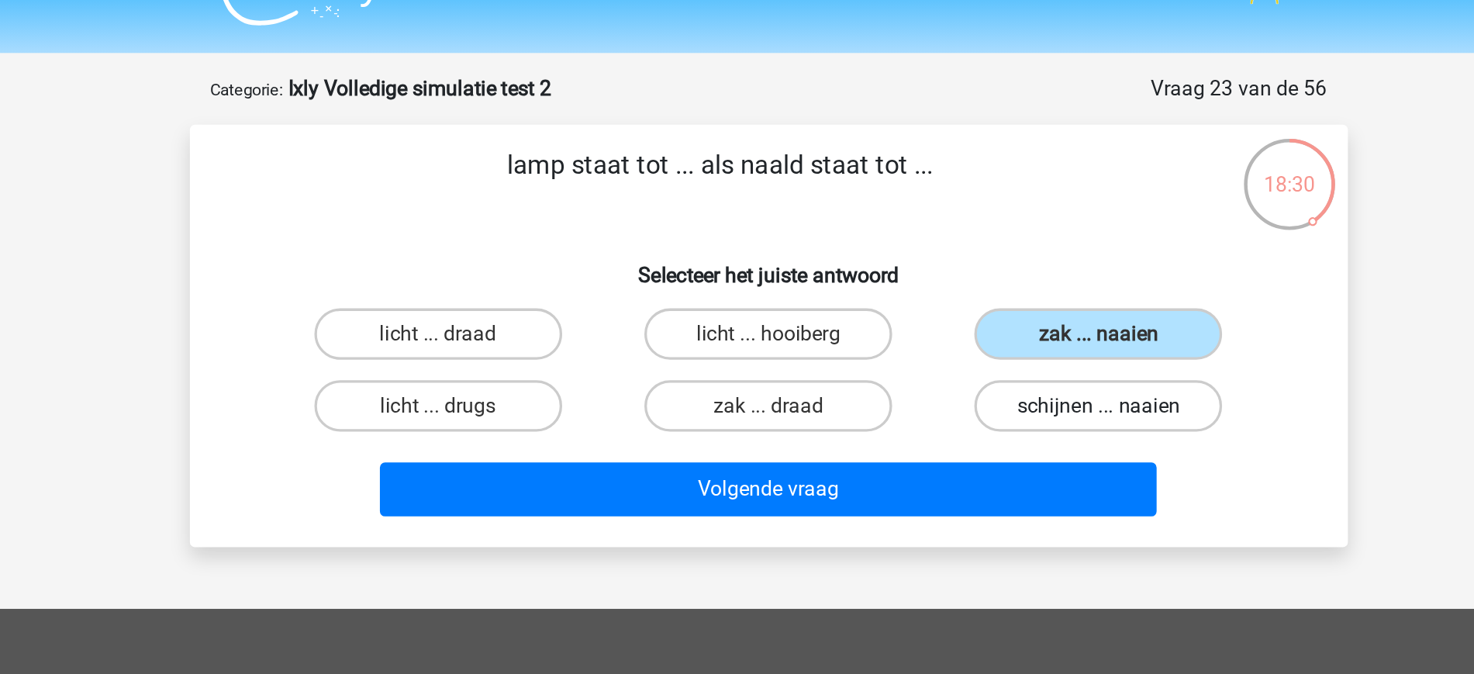
click at [911, 280] on label "schijnen ... naaien" at bounding box center [937, 278] width 150 height 31
click at [937, 280] on input "schijnen ... naaien" at bounding box center [942, 283] width 10 height 10
radio input "true"
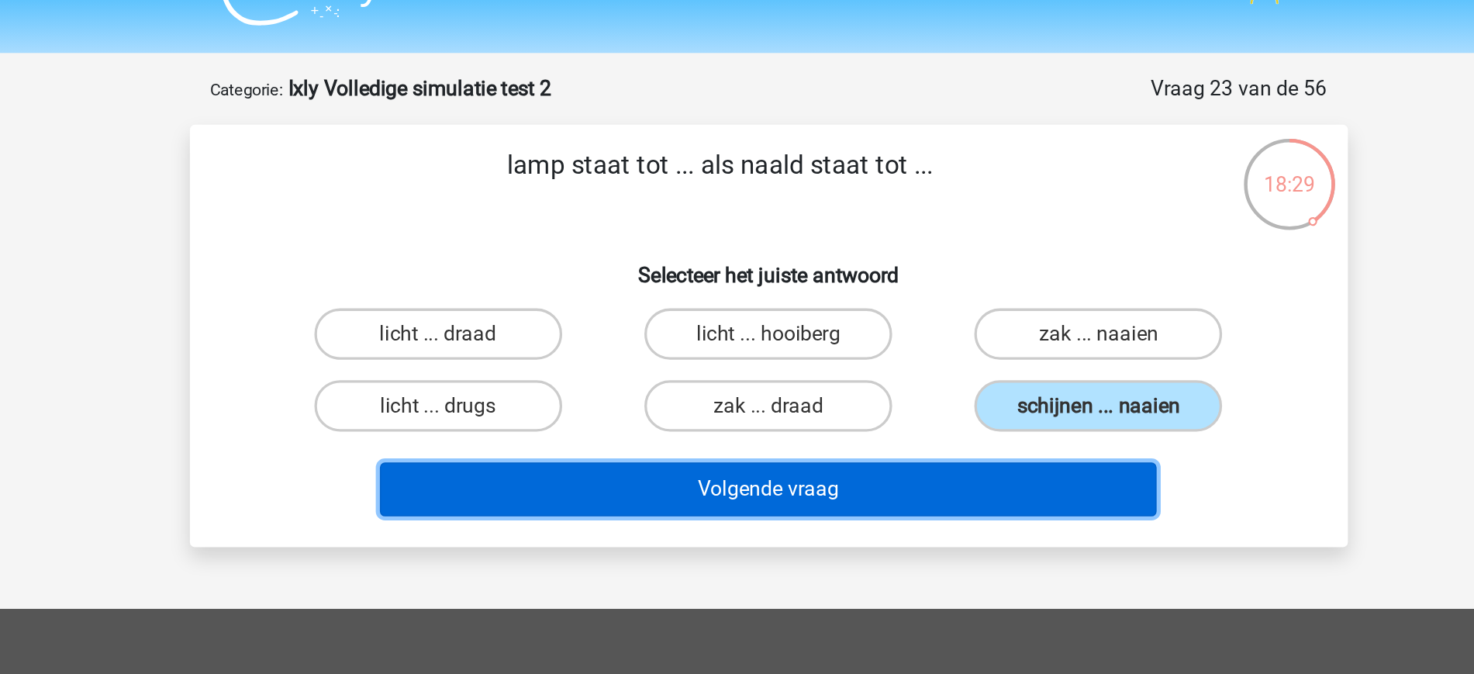
click at [926, 339] on button "Volgende vraag" at bounding box center [737, 329] width 469 height 33
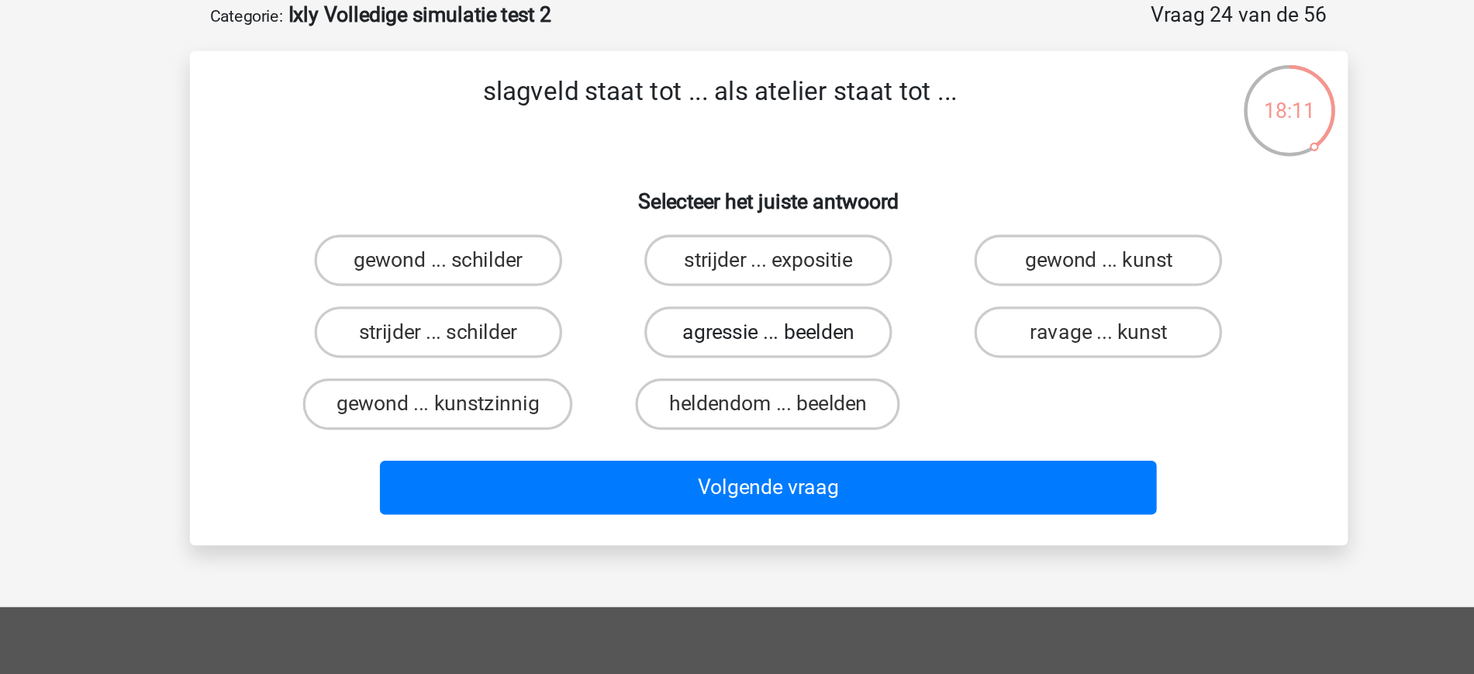
click at [753, 282] on label "agressie ... beelden" at bounding box center [737, 278] width 150 height 31
click at [747, 282] on input "agressie ... beelden" at bounding box center [742, 283] width 10 height 10
radio input "true"
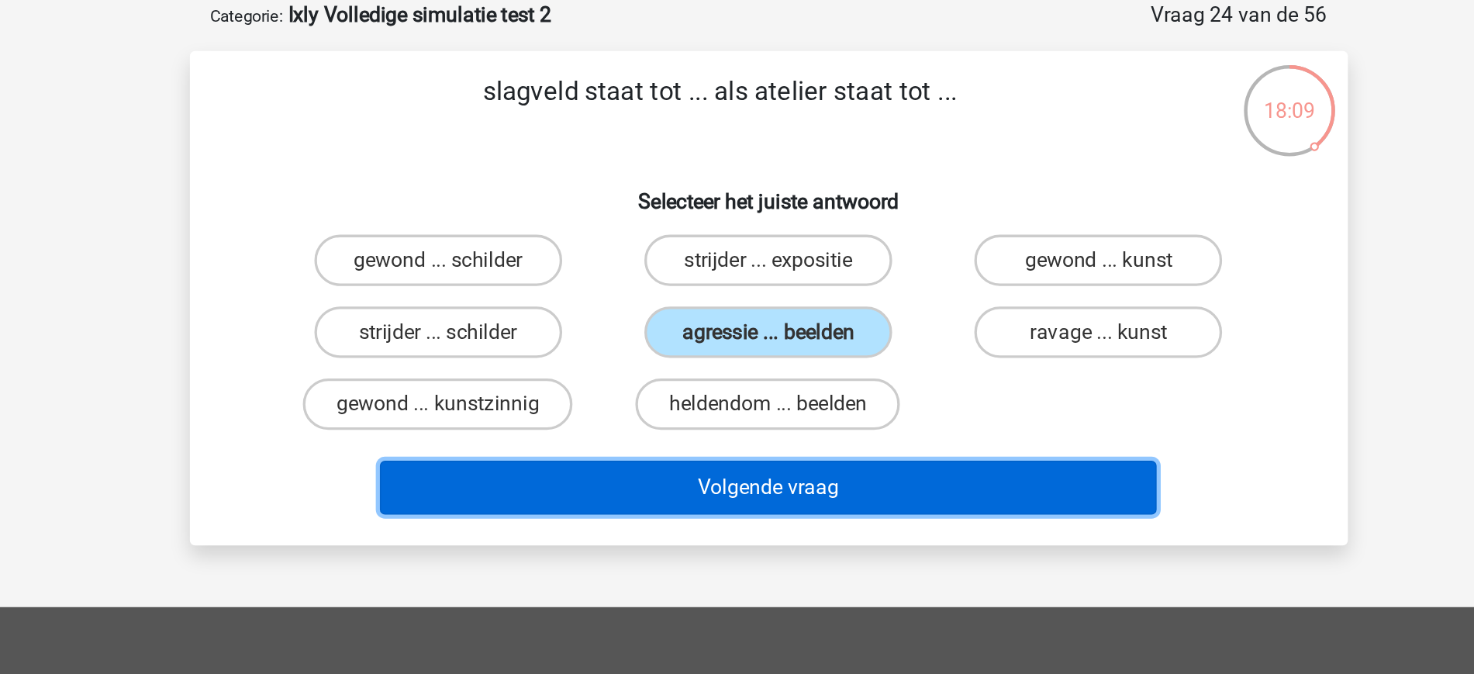
click at [845, 378] on button "Volgende vraag" at bounding box center [737, 372] width 469 height 33
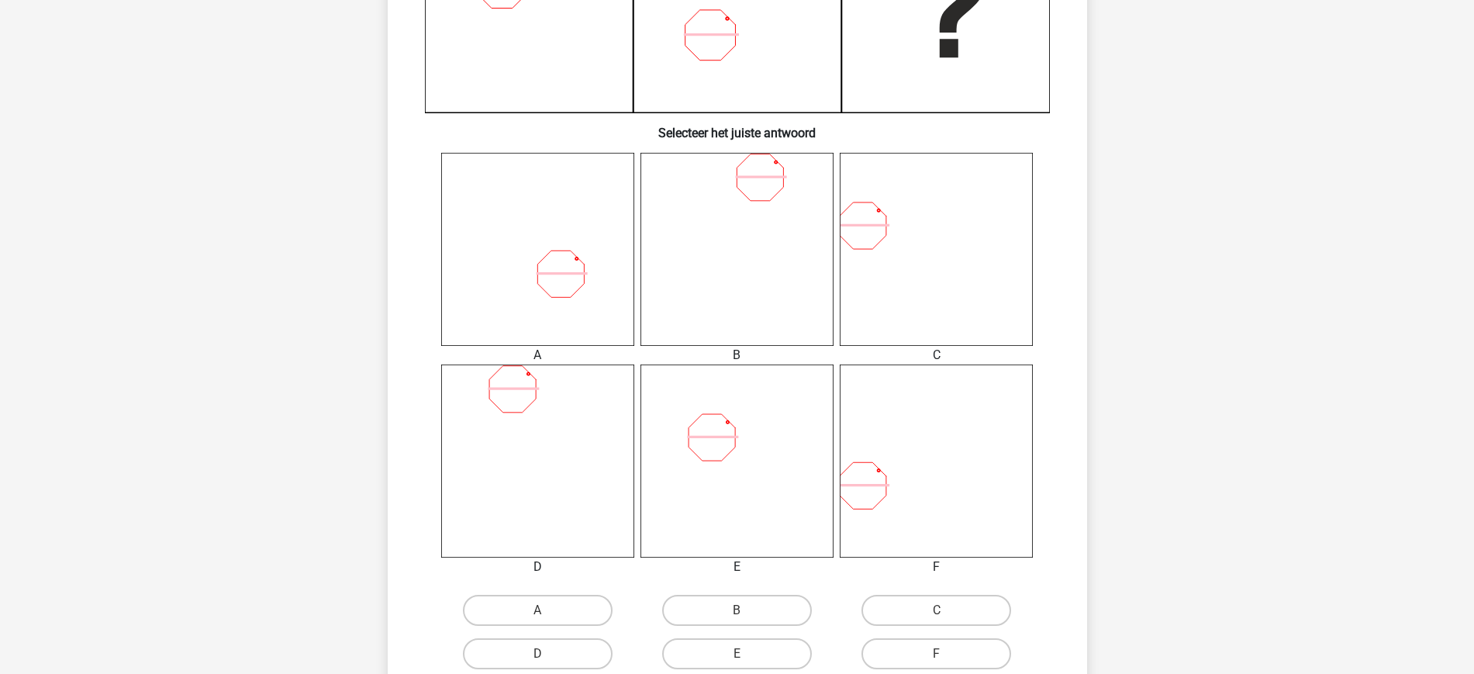
scroll to position [485, 0]
click at [555, 612] on label "A" at bounding box center [538, 609] width 150 height 31
click at [547, 612] on input "A" at bounding box center [542, 615] width 10 height 10
radio input "true"
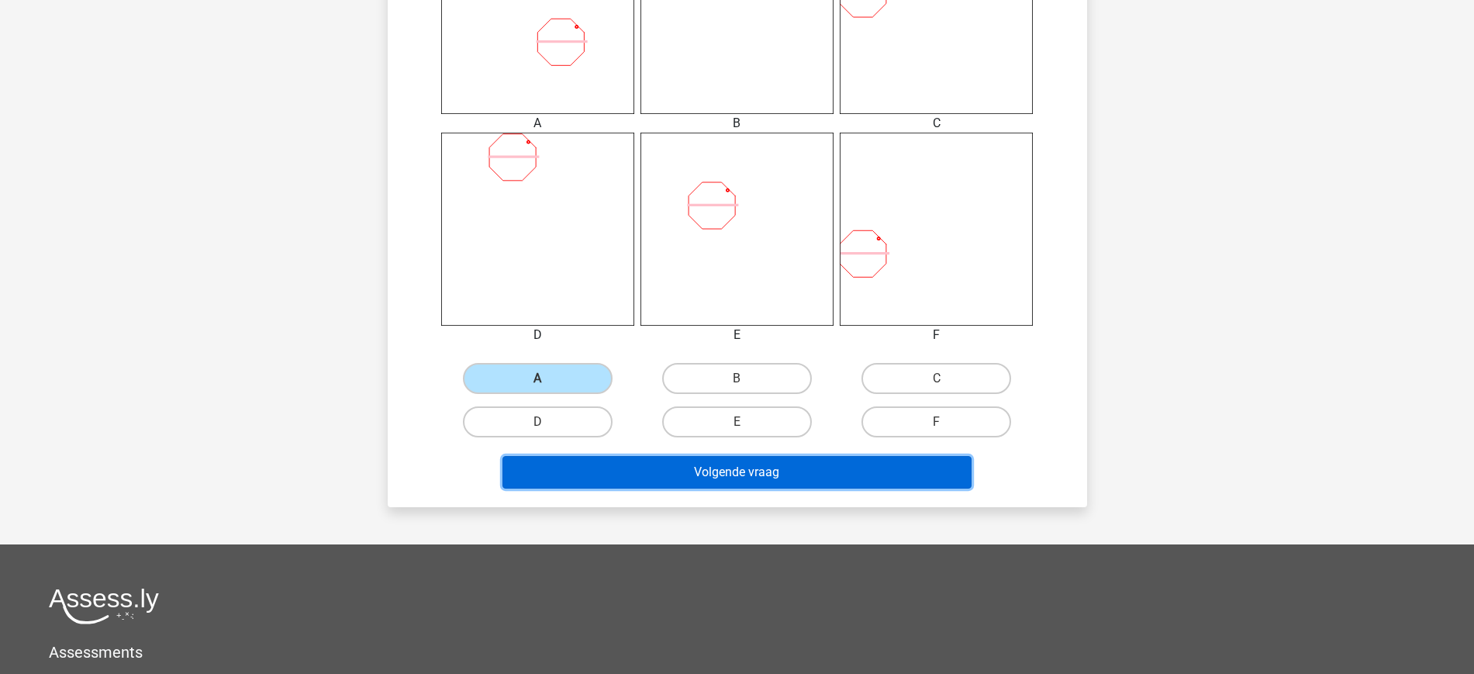
click at [779, 485] on button "Volgende vraag" at bounding box center [737, 472] width 469 height 33
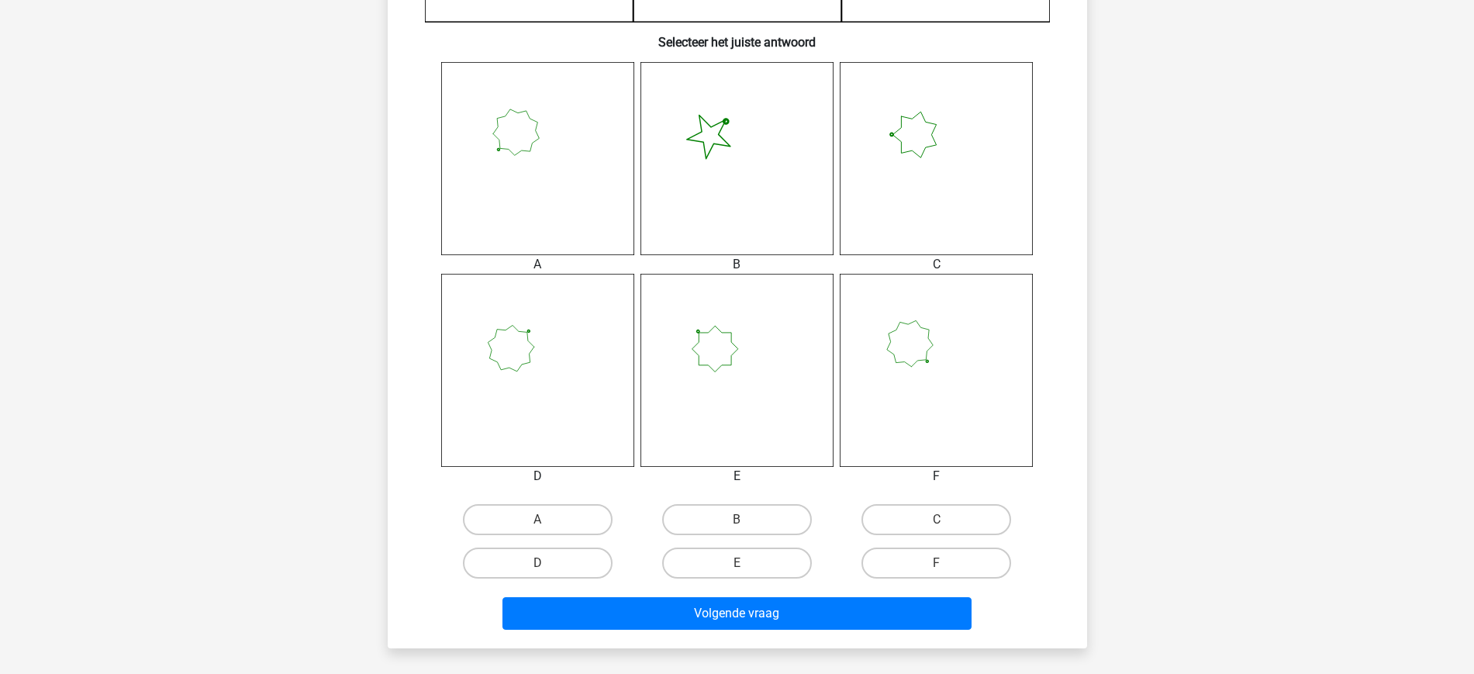
scroll to position [601, 0]
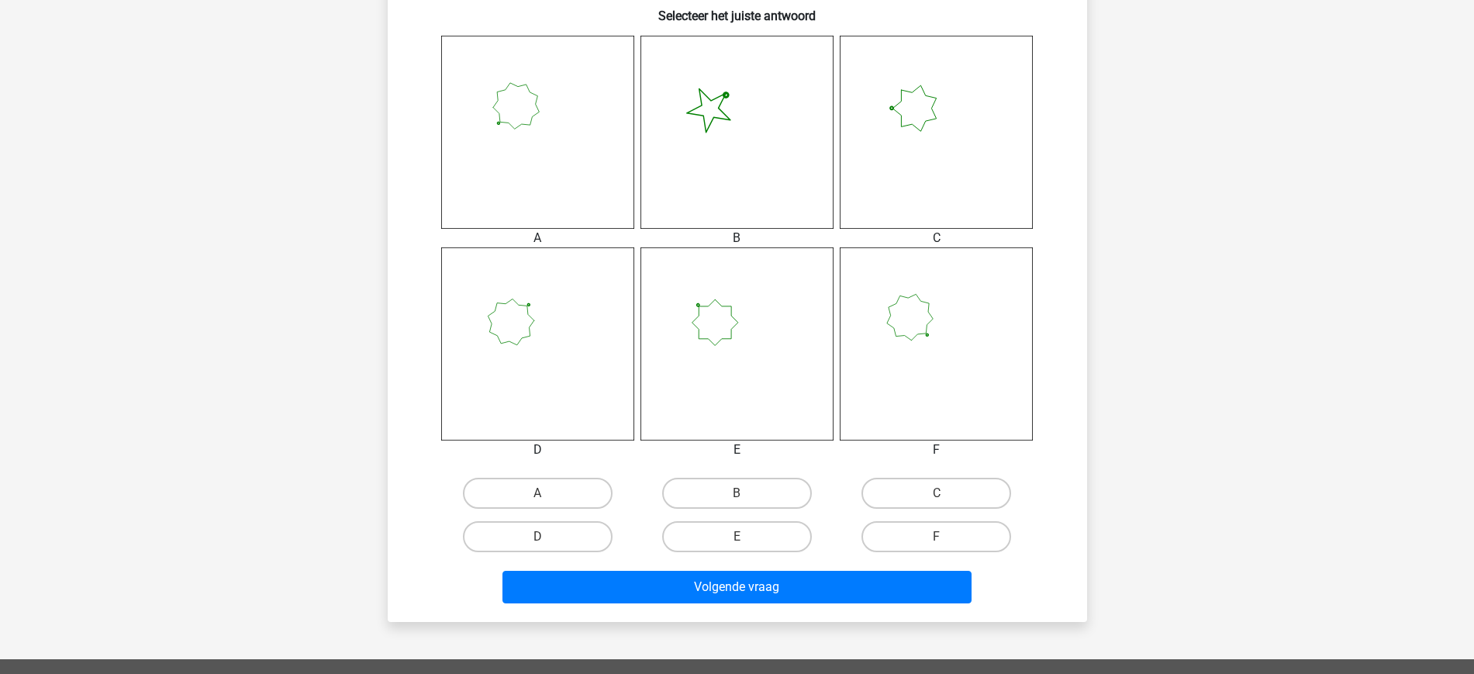
click at [583, 475] on div "A" at bounding box center [537, 492] width 199 height 43
click at [928, 486] on label "C" at bounding box center [937, 493] width 150 height 31
click at [937, 493] on input "C" at bounding box center [942, 498] width 10 height 10
radio input "true"
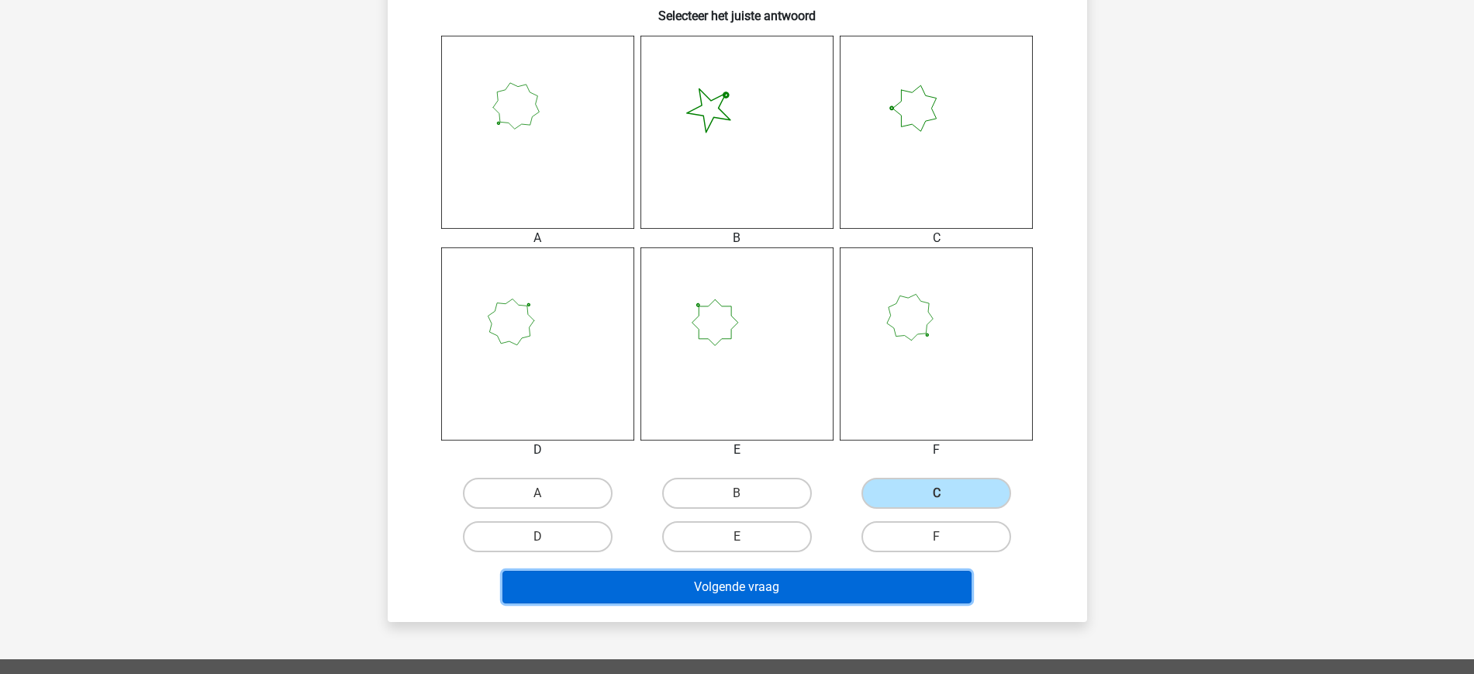
click at [757, 589] on button "Volgende vraag" at bounding box center [737, 587] width 469 height 33
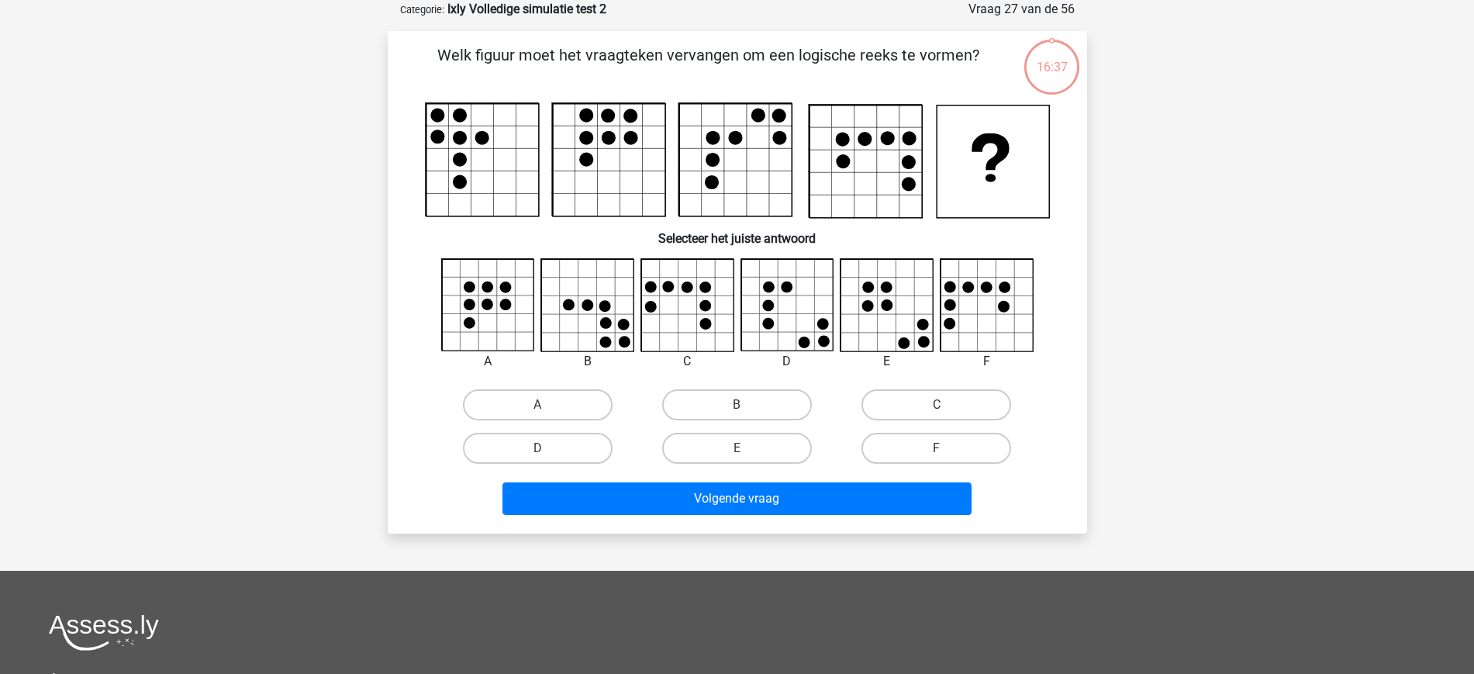
scroll to position [0, 0]
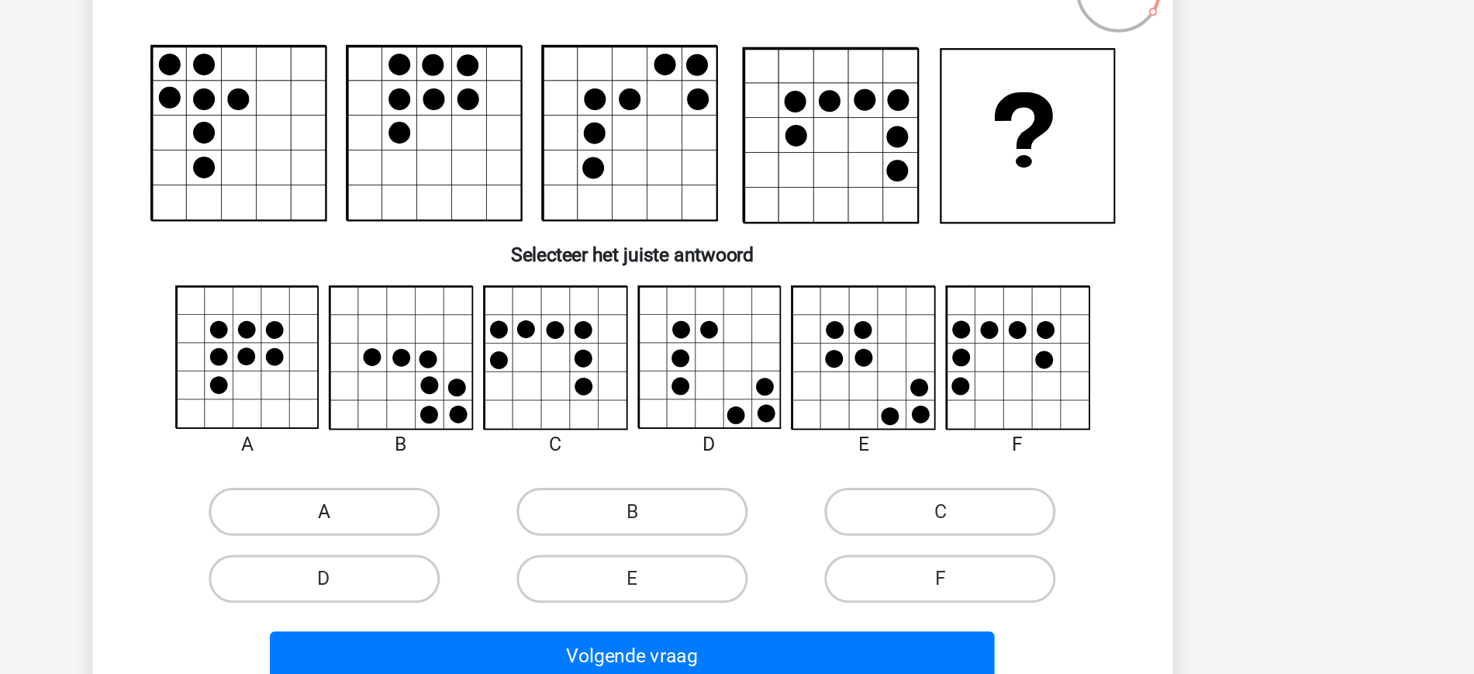
click at [547, 476] on label "A" at bounding box center [538, 482] width 150 height 31
click at [547, 482] on input "A" at bounding box center [542, 487] width 10 height 10
radio input "true"
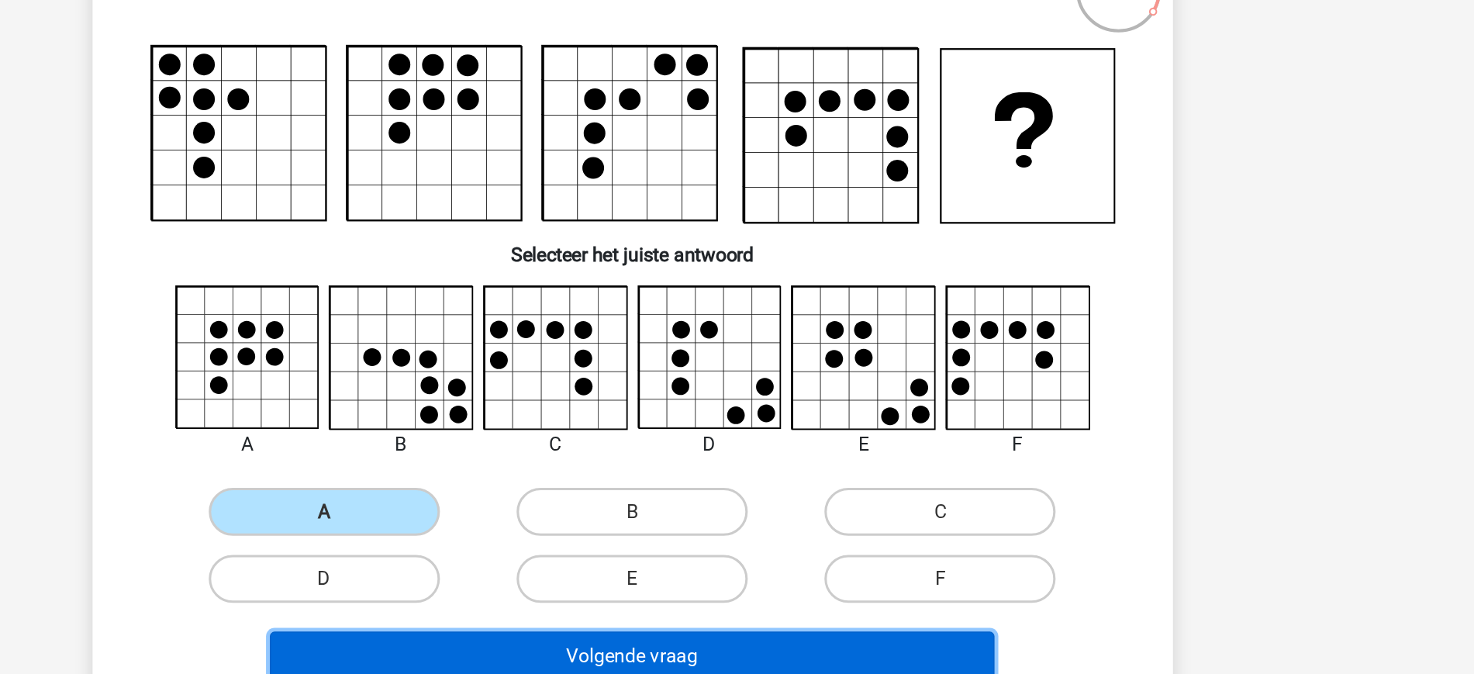
click at [673, 561] on button "Volgende vraag" at bounding box center [737, 576] width 469 height 33
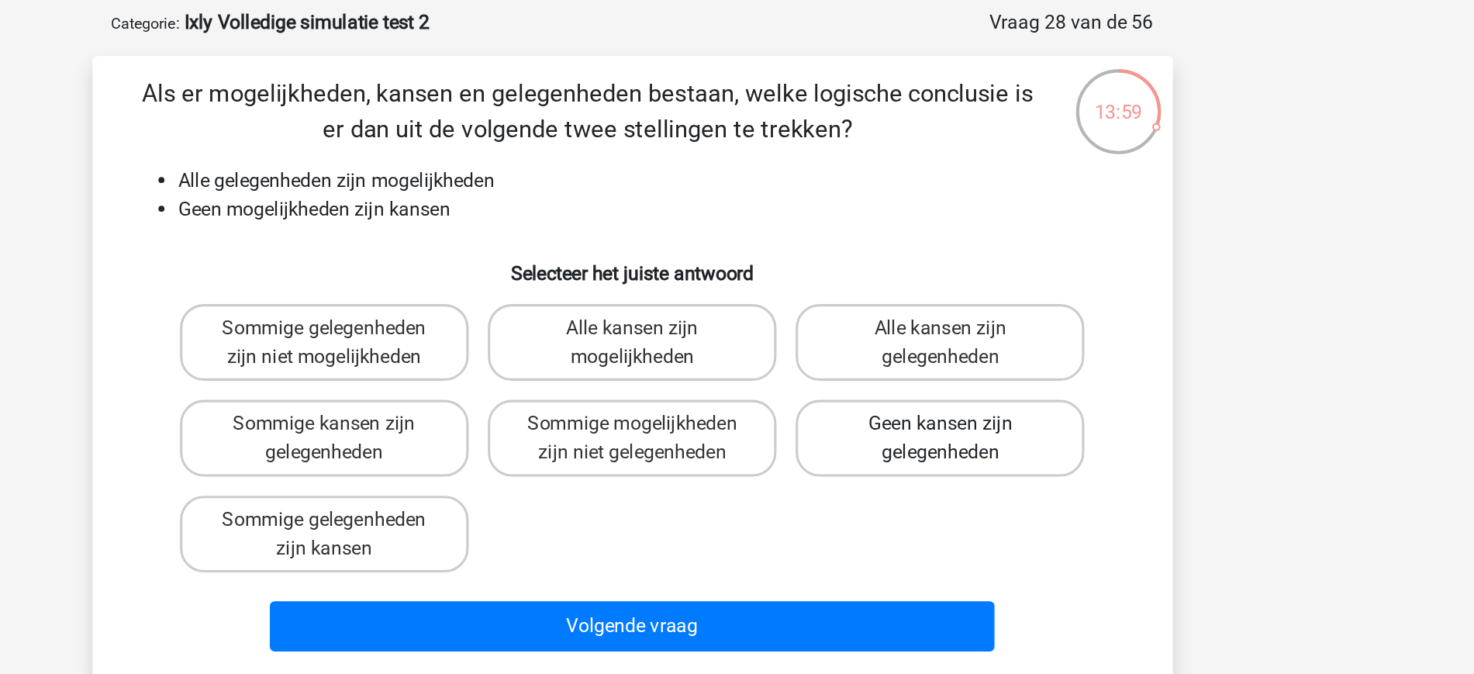
click at [936, 340] on label "Geen kansen zijn gelegenheden" at bounding box center [936, 356] width 187 height 50
click at [937, 347] on input "Geen kansen zijn gelegenheden" at bounding box center [942, 352] width 10 height 10
radio input "true"
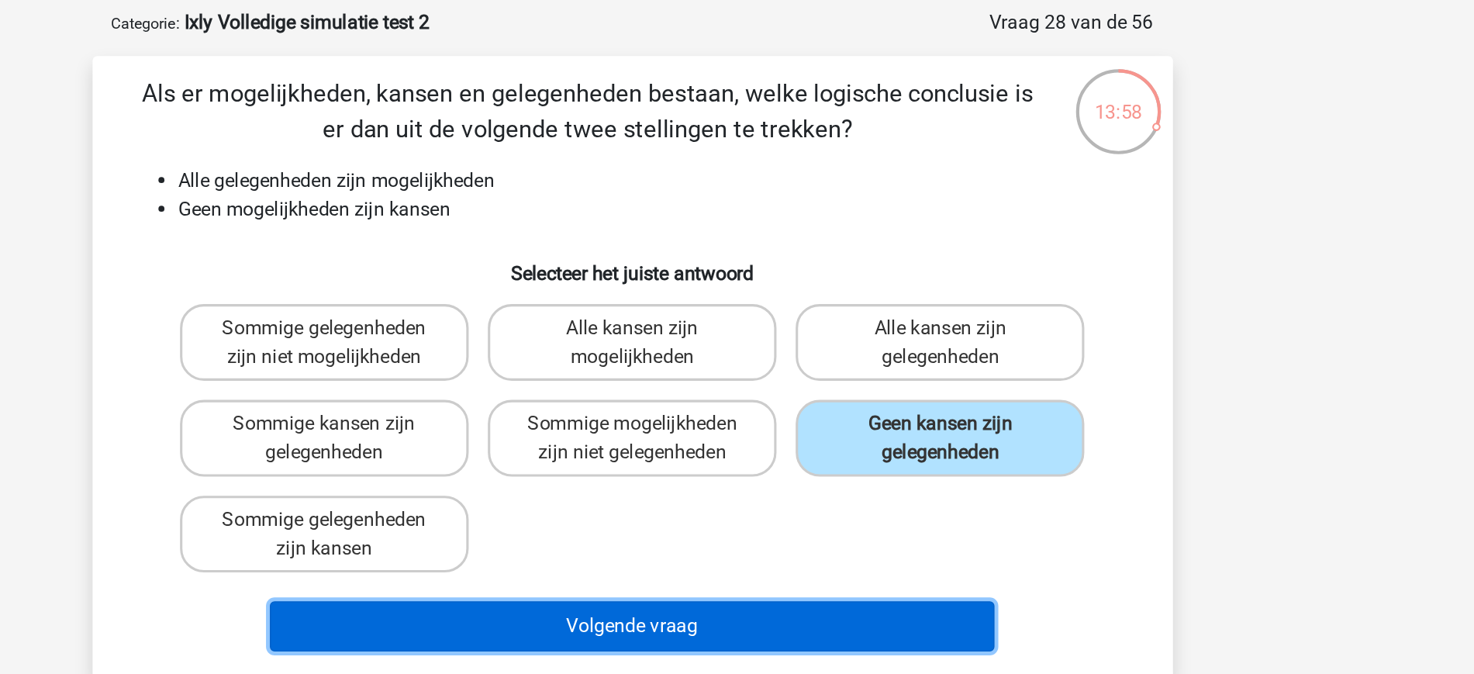
click at [789, 478] on button "Volgende vraag" at bounding box center [737, 477] width 469 height 33
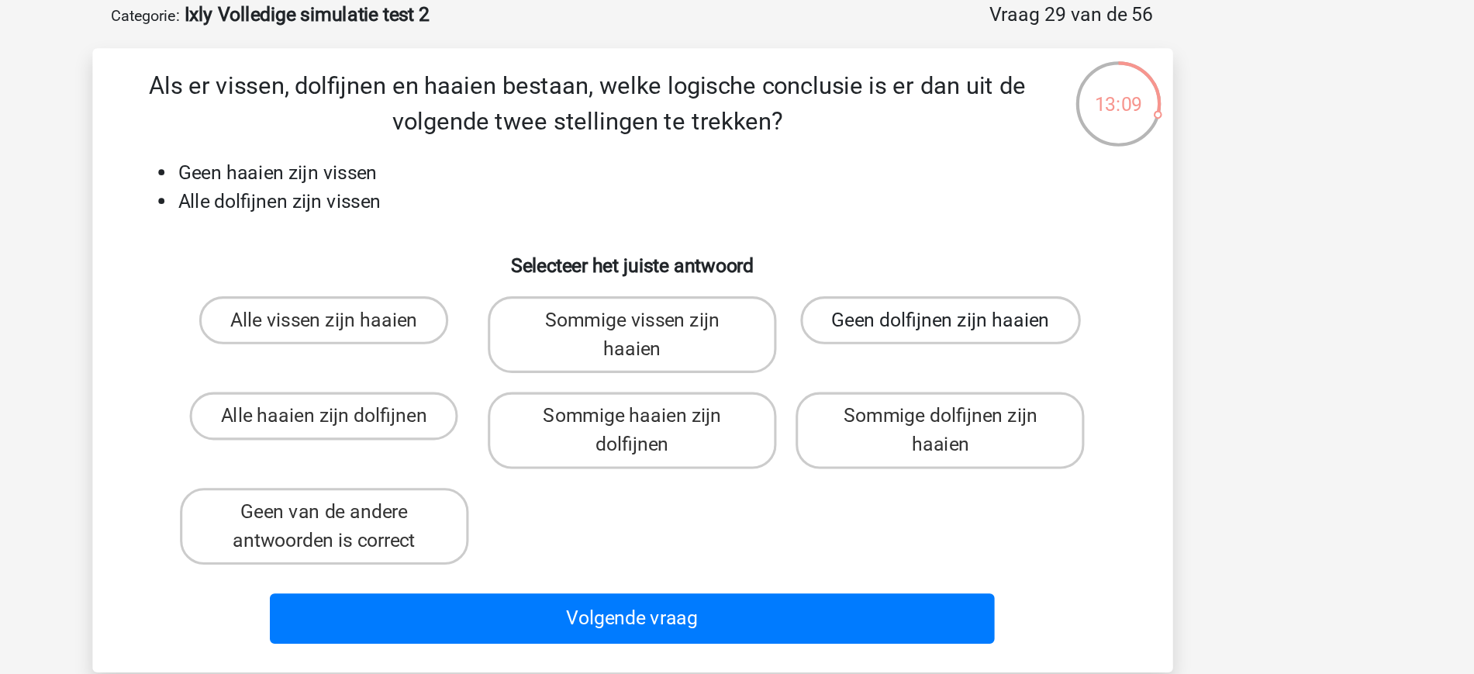
click at [894, 275] on label "Geen dolfijnen zijn haaien" at bounding box center [936, 284] width 181 height 31
click at [937, 285] on input "Geen dolfijnen zijn haaien" at bounding box center [942, 290] width 10 height 10
radio input "true"
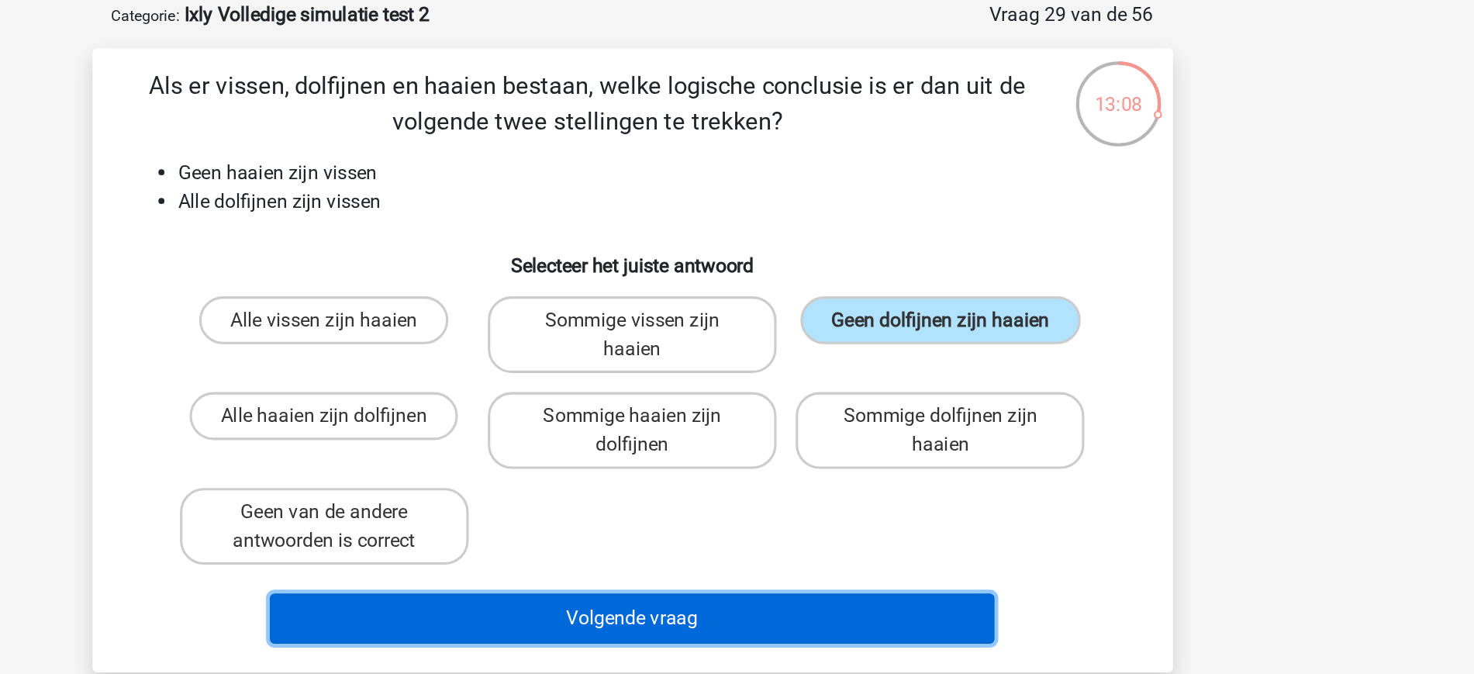
click at [794, 484] on button "Volgende vraag" at bounding box center [737, 477] width 469 height 33
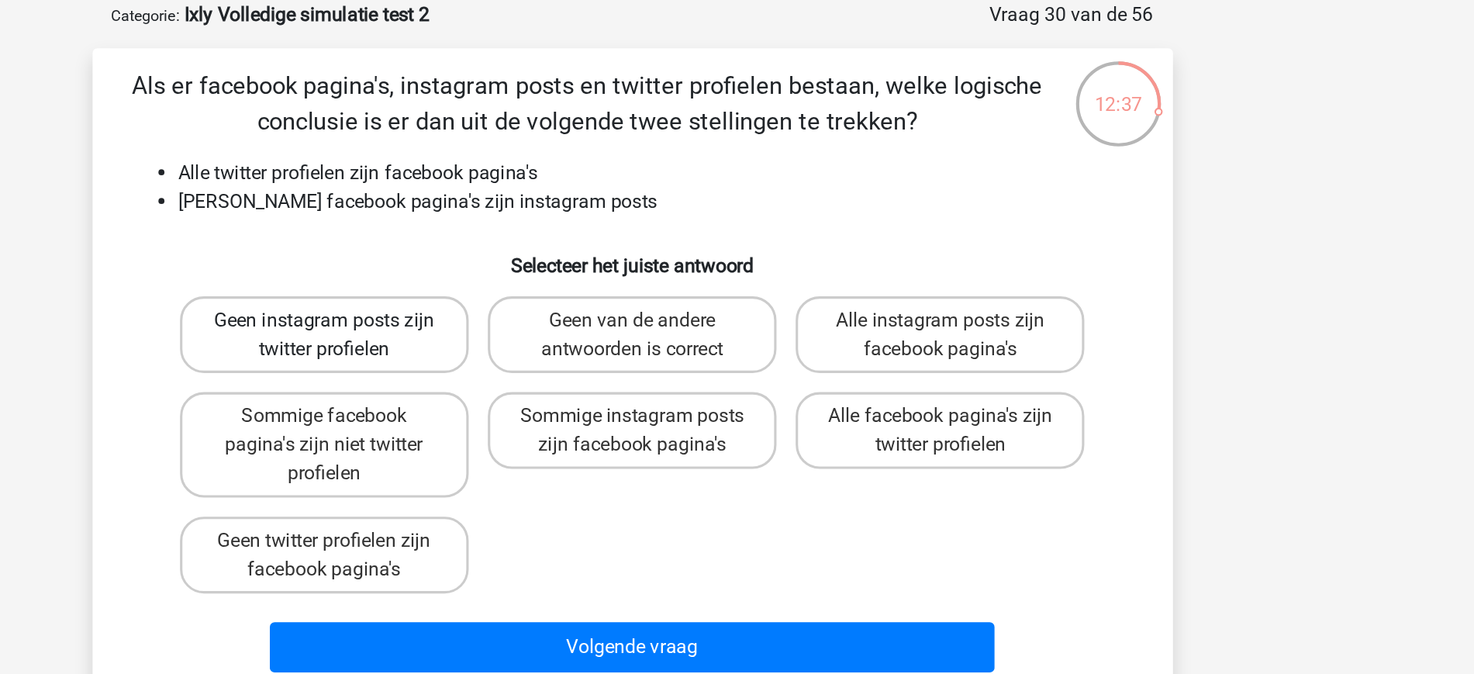
click at [602, 293] on label "Geen instagram posts zijn twitter profielen" at bounding box center [537, 294] width 187 height 50
click at [547, 293] on input "Geen instagram posts zijn twitter profielen" at bounding box center [542, 290] width 10 height 10
radio input "true"
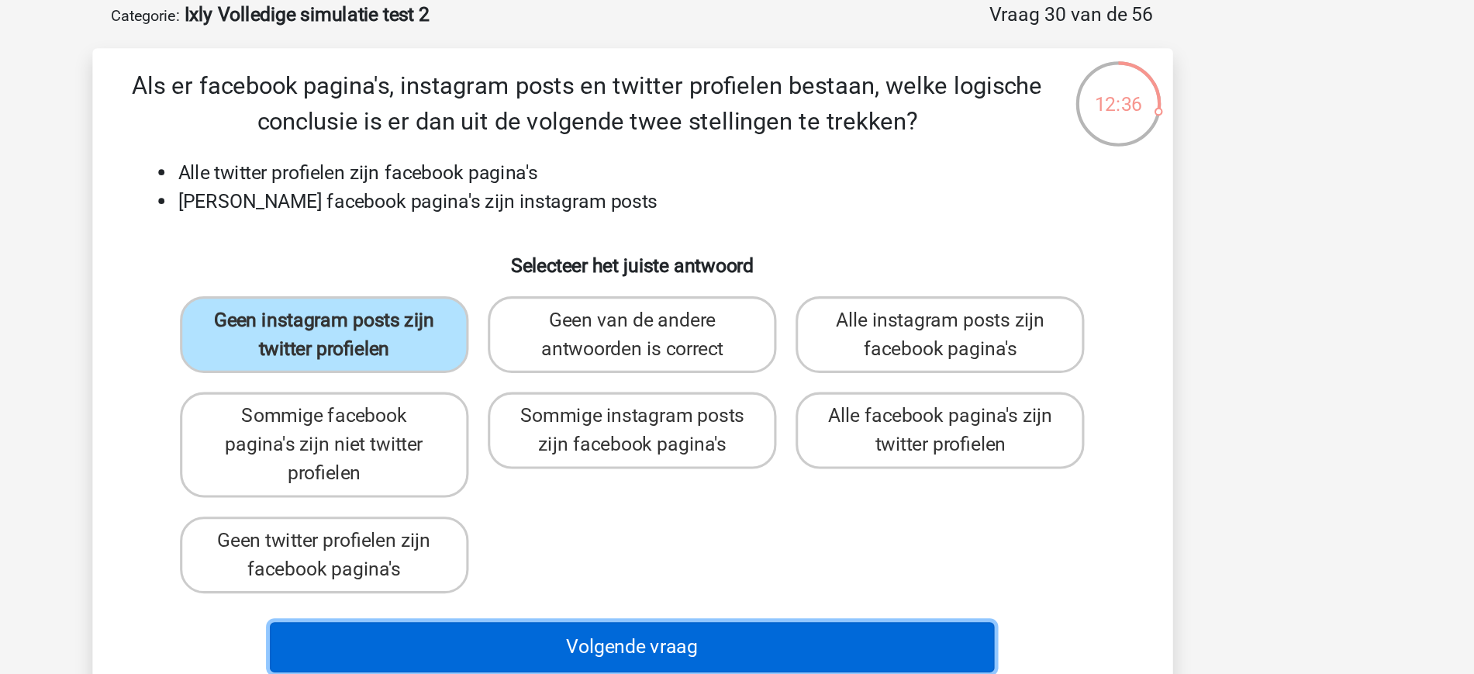
click at [790, 488] on button "Volgende vraag" at bounding box center [737, 496] width 469 height 33
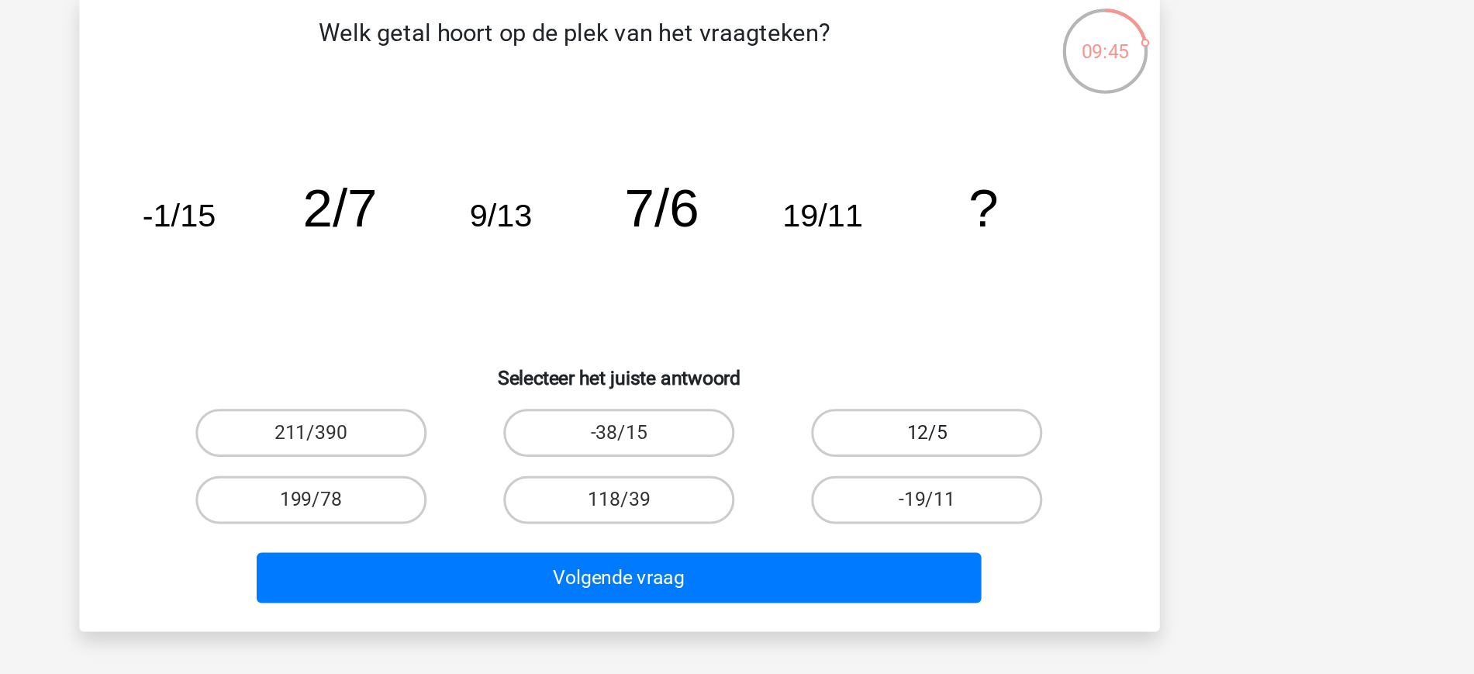
click at [903, 400] on label "12/5" at bounding box center [937, 391] width 150 height 31
click at [937, 400] on input "12/5" at bounding box center [942, 397] width 10 height 10
radio input "true"
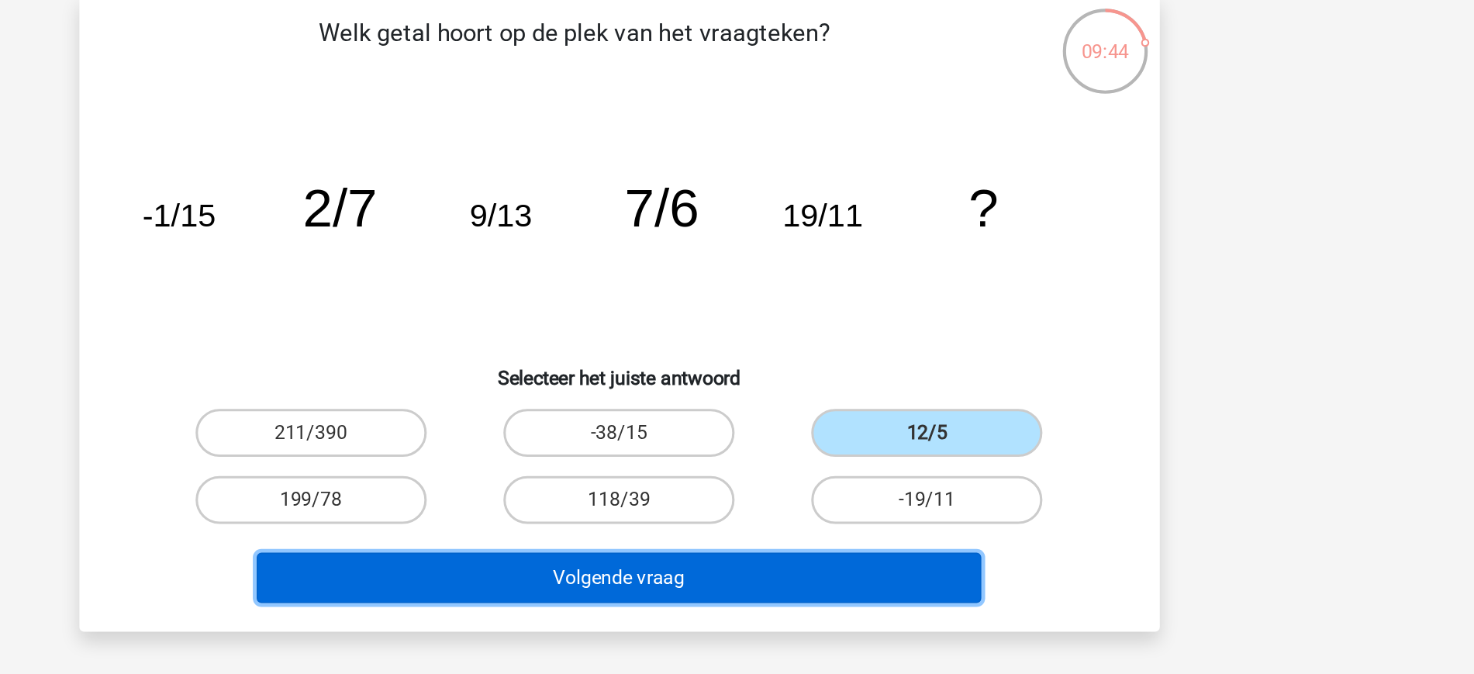
click at [810, 475] on button "Volgende vraag" at bounding box center [737, 485] width 469 height 33
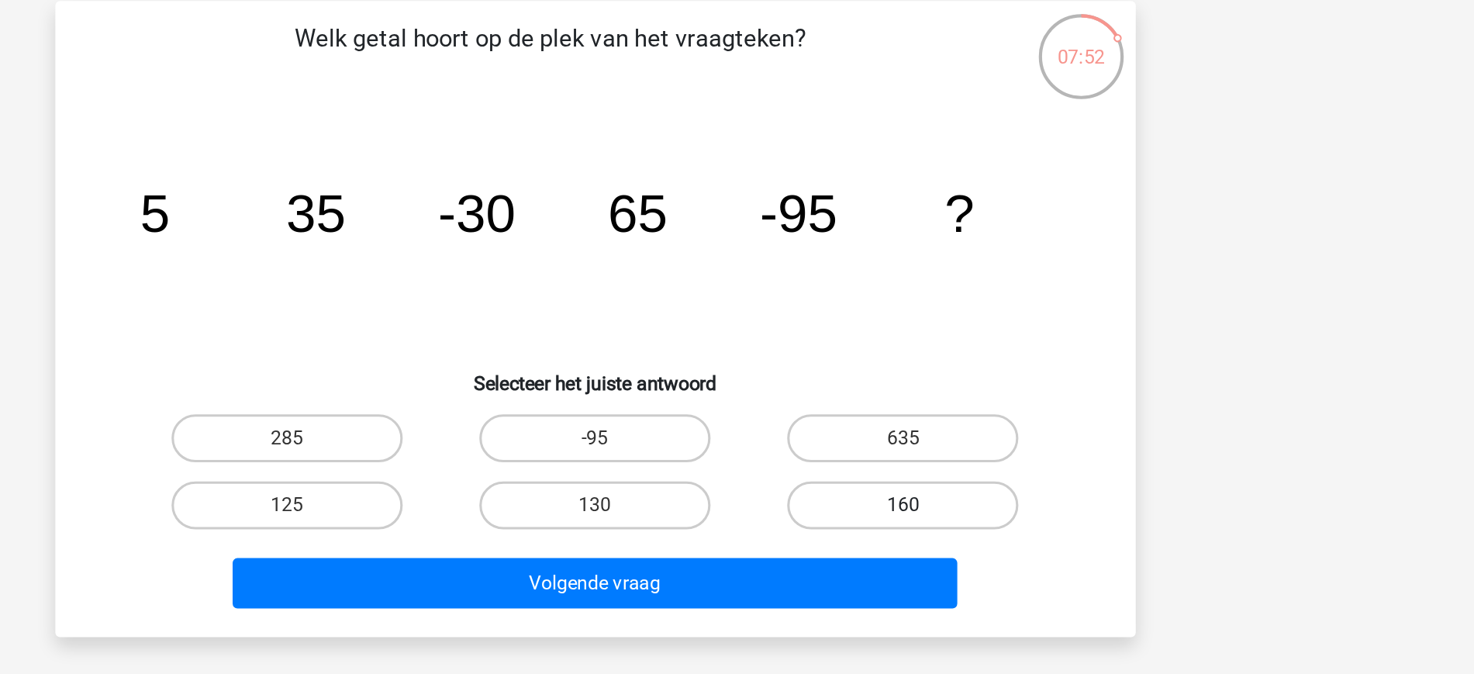
click at [914, 437] on label "160" at bounding box center [937, 435] width 150 height 31
click at [937, 437] on input "160" at bounding box center [942, 440] width 10 height 10
radio input "true"
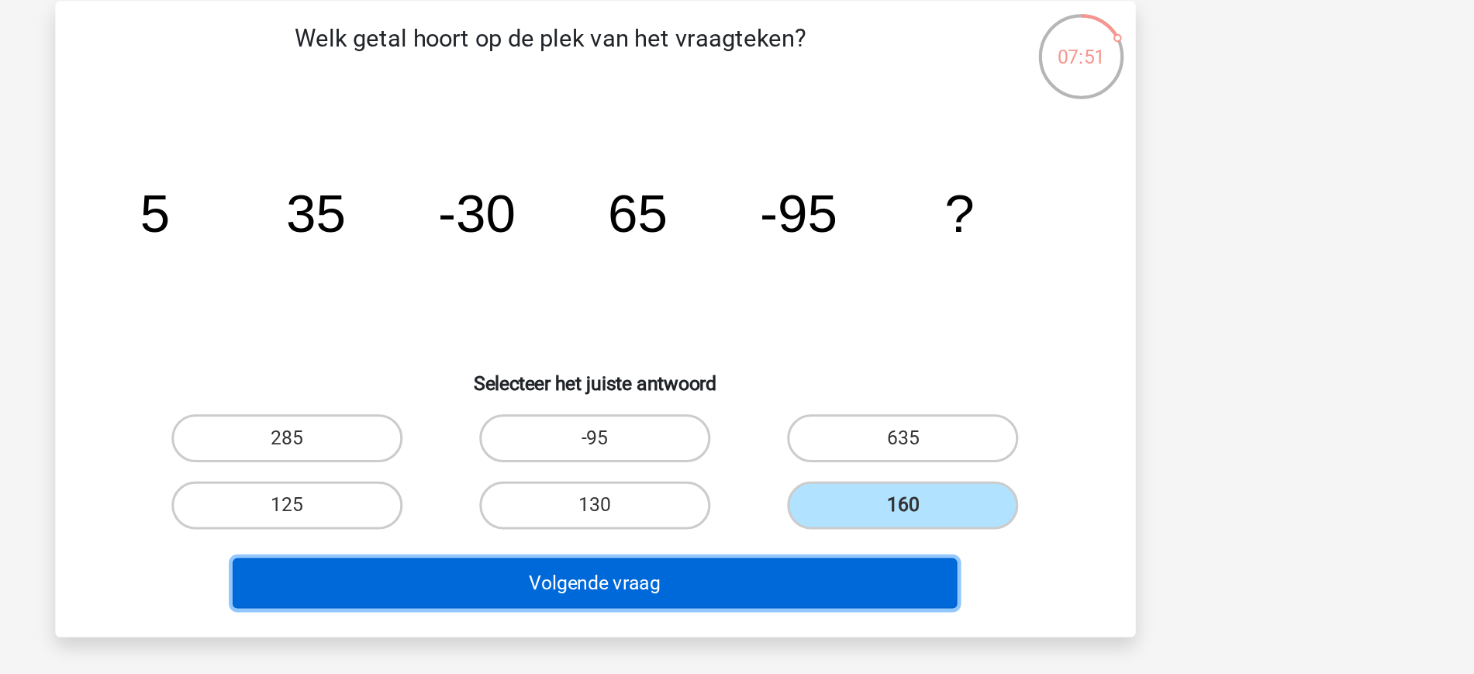
click at [768, 482] on button "Volgende vraag" at bounding box center [737, 485] width 469 height 33
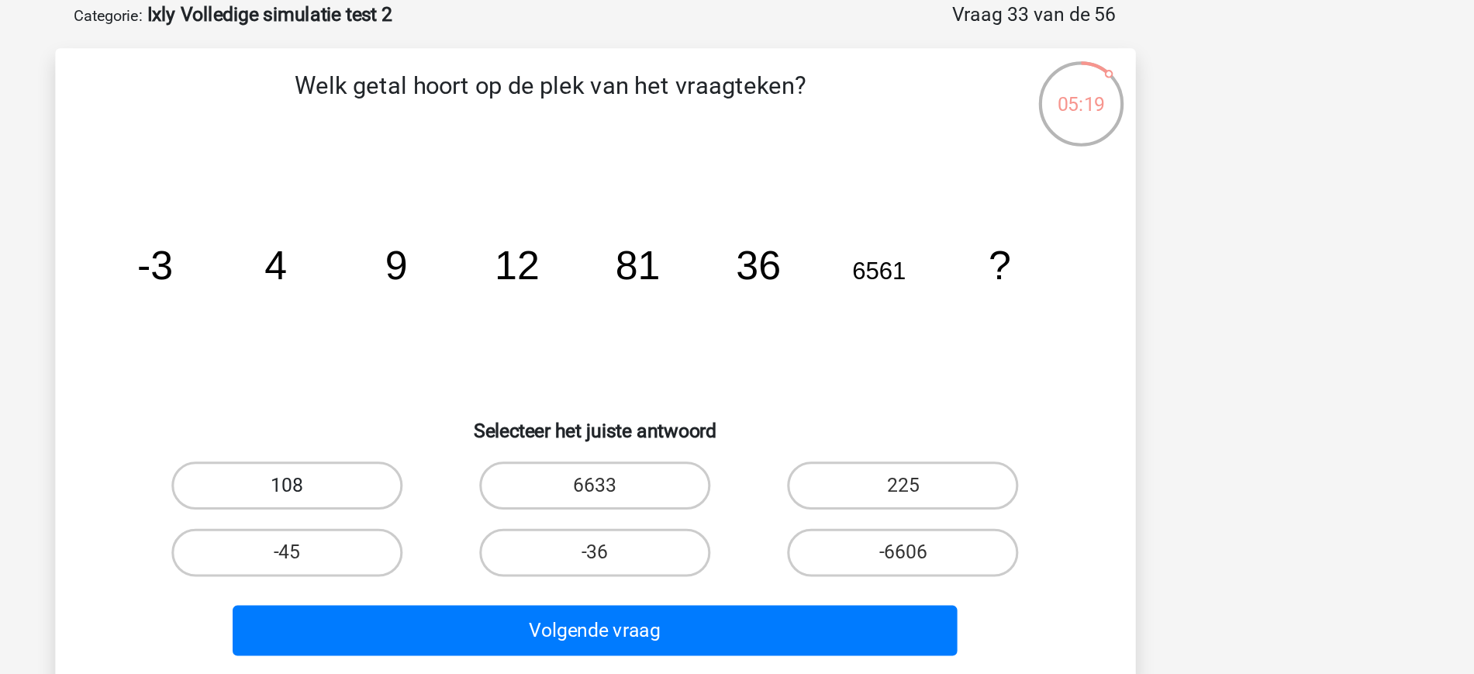
click at [555, 396] on label "108" at bounding box center [538, 391] width 150 height 31
click at [547, 396] on input "108" at bounding box center [542, 397] width 10 height 10
radio input "true"
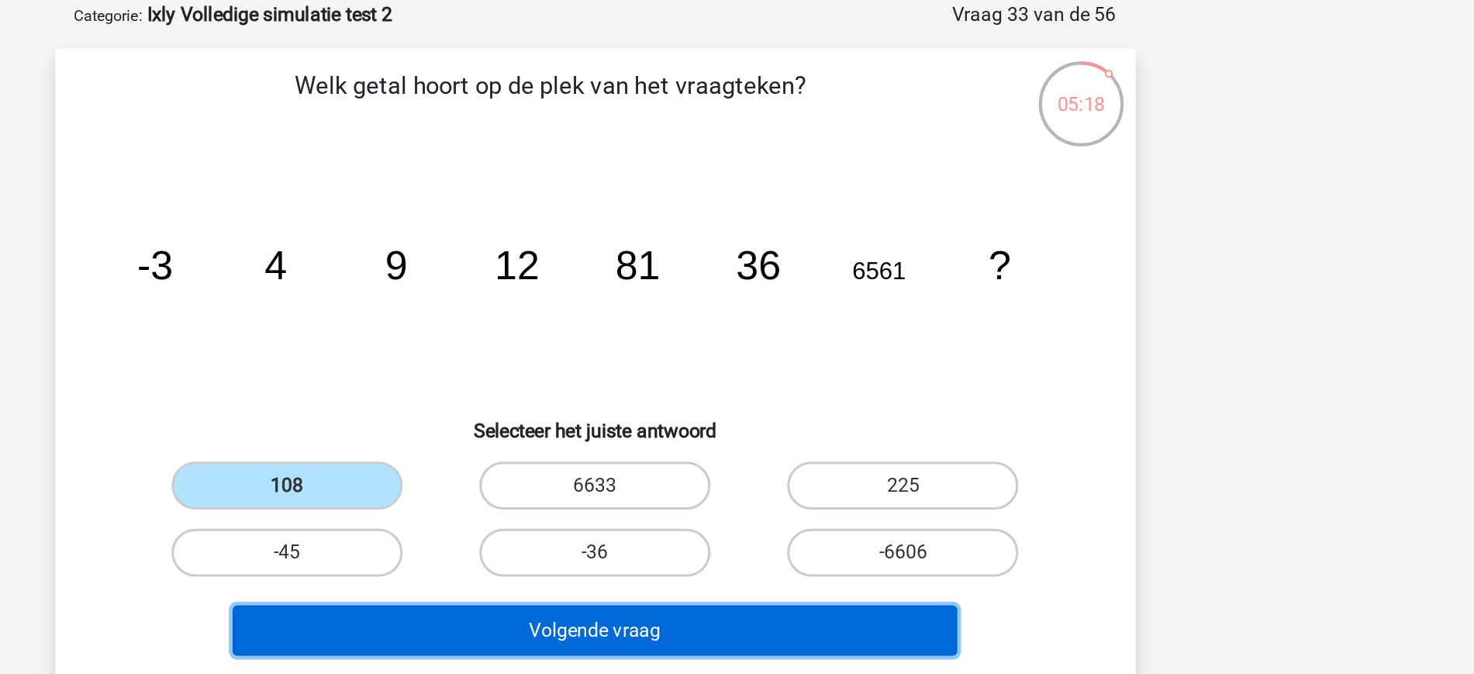
click at [804, 496] on button "Volgende vraag" at bounding box center [737, 485] width 469 height 33
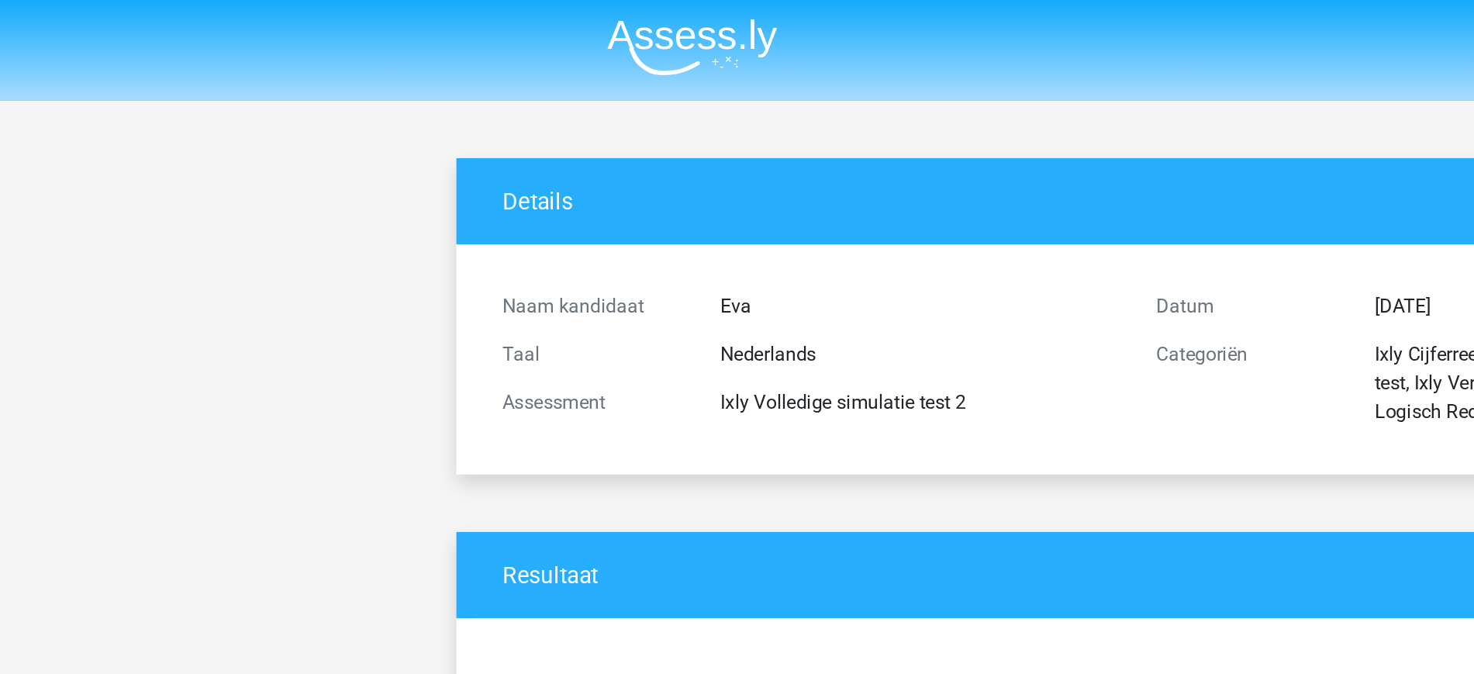
drag, startPoint x: 569, startPoint y: 293, endPoint x: 554, endPoint y: 302, distance: 17.7
click at [554, 302] on div "Naam kandidaat Eva Taal Nederlands Assessment Ixly Volledige simulatie test 2 D…" at bounding box center [737, 232] width 861 height 149
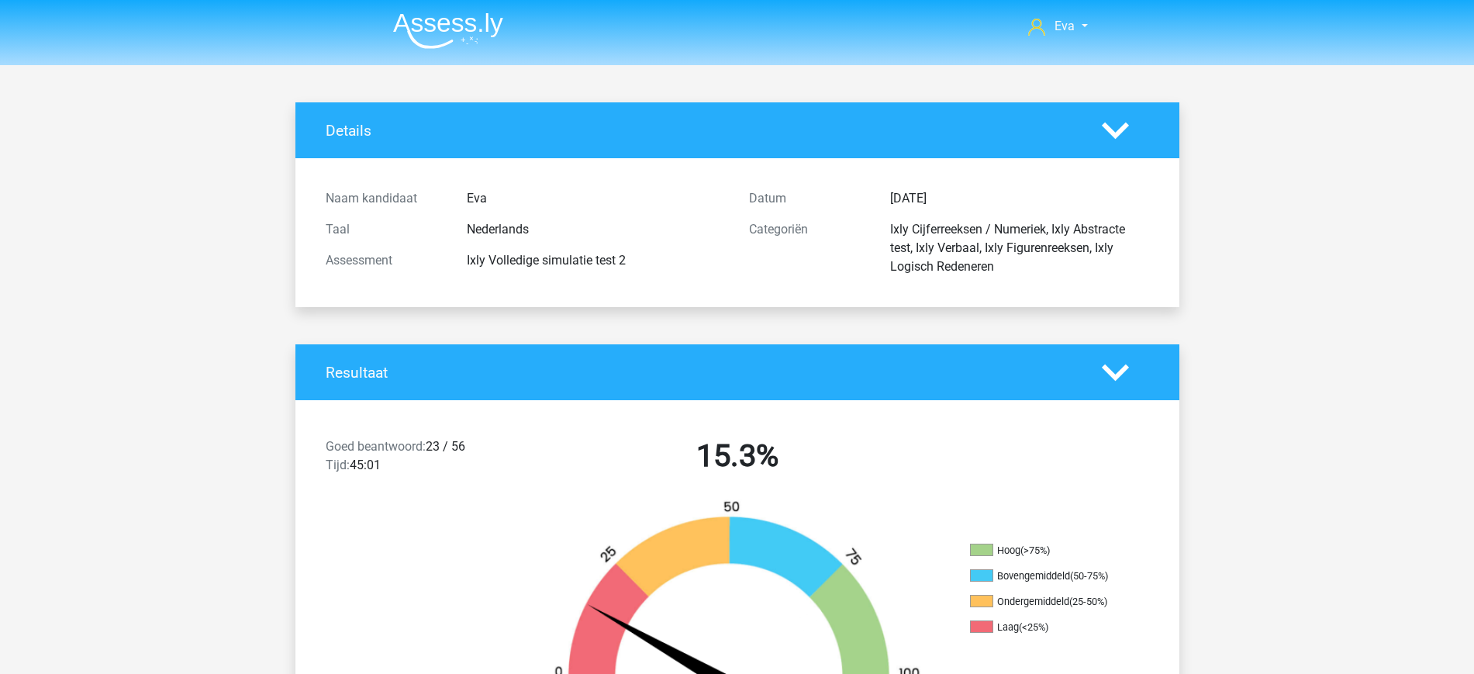
click at [724, 432] on div "Goed beantwoord: 23 / 56 Tijd: 45:01 15.3%" at bounding box center [737, 459] width 884 height 81
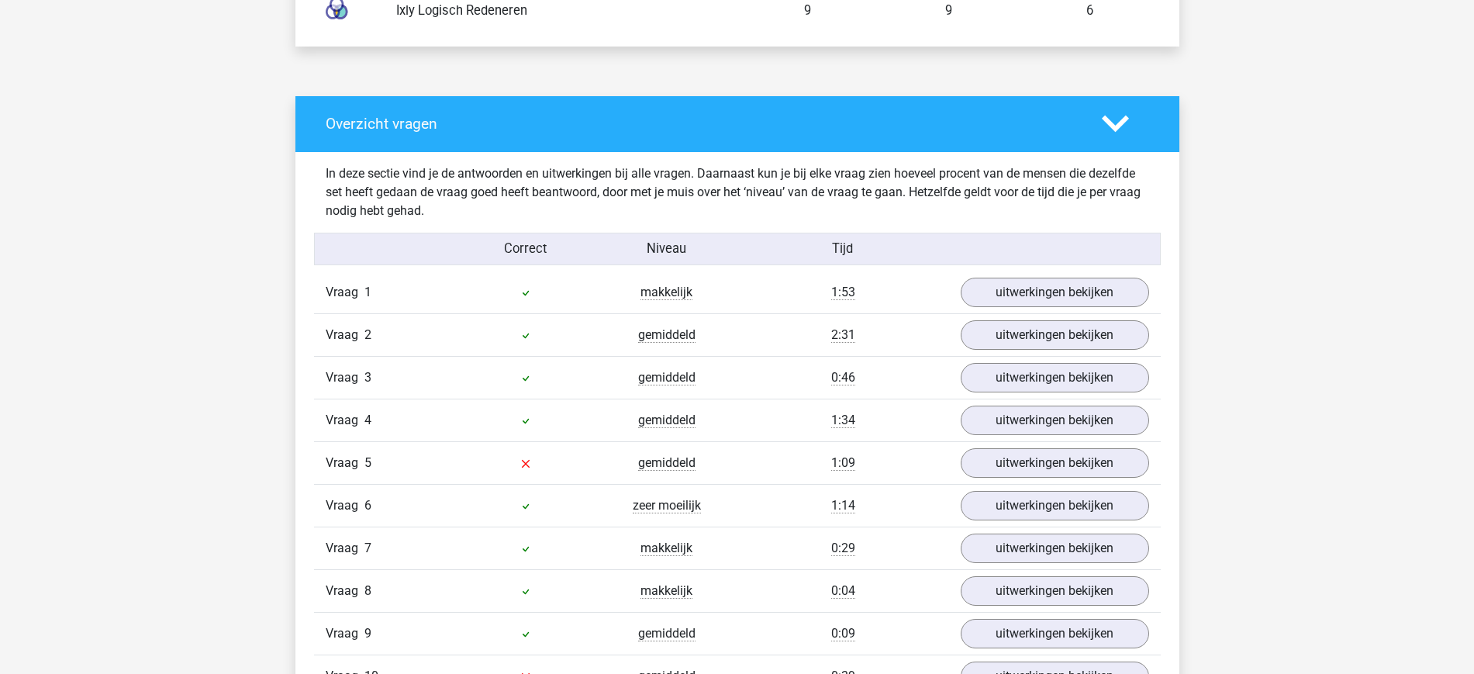
scroll to position [1265, 0]
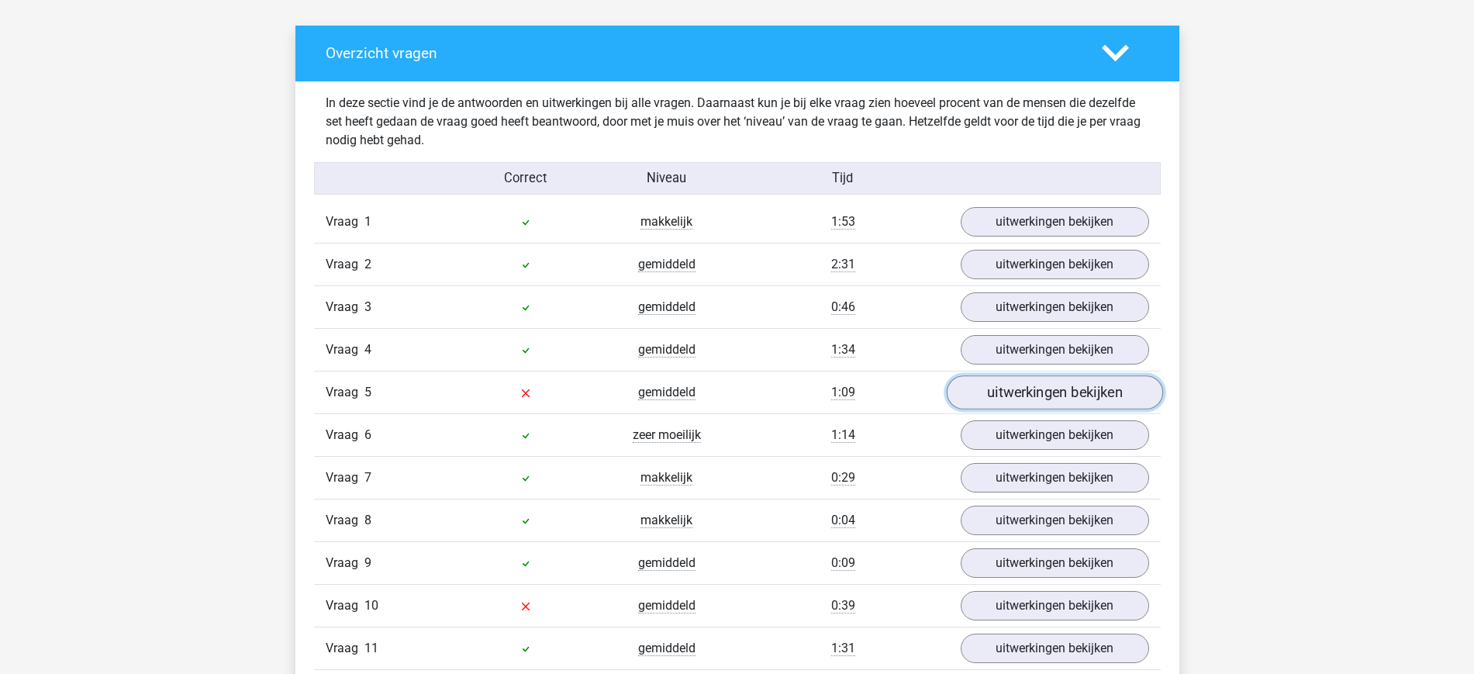
click at [1034, 394] on link "uitwerkingen bekijken" at bounding box center [1054, 392] width 216 height 34
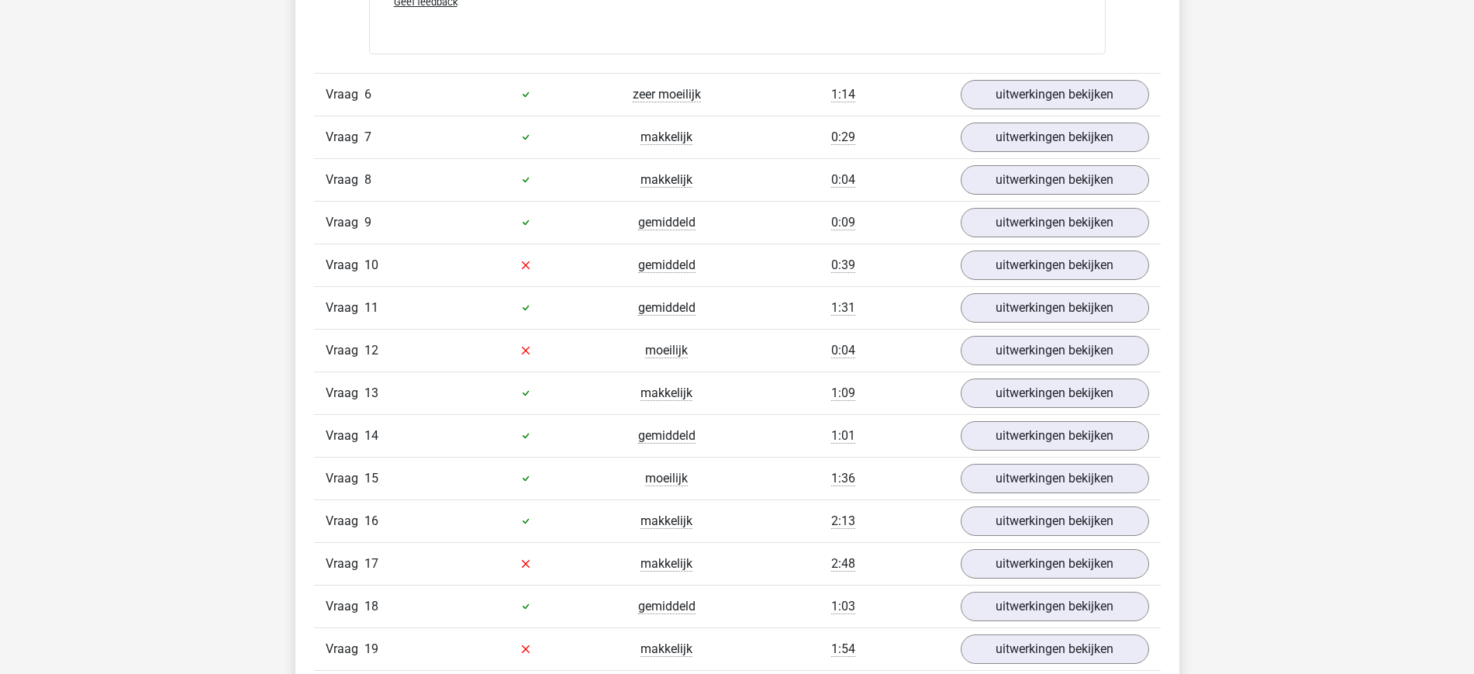
scroll to position [2288, 0]
click at [1069, 272] on link "uitwerkingen bekijken" at bounding box center [1054, 266] width 216 height 34
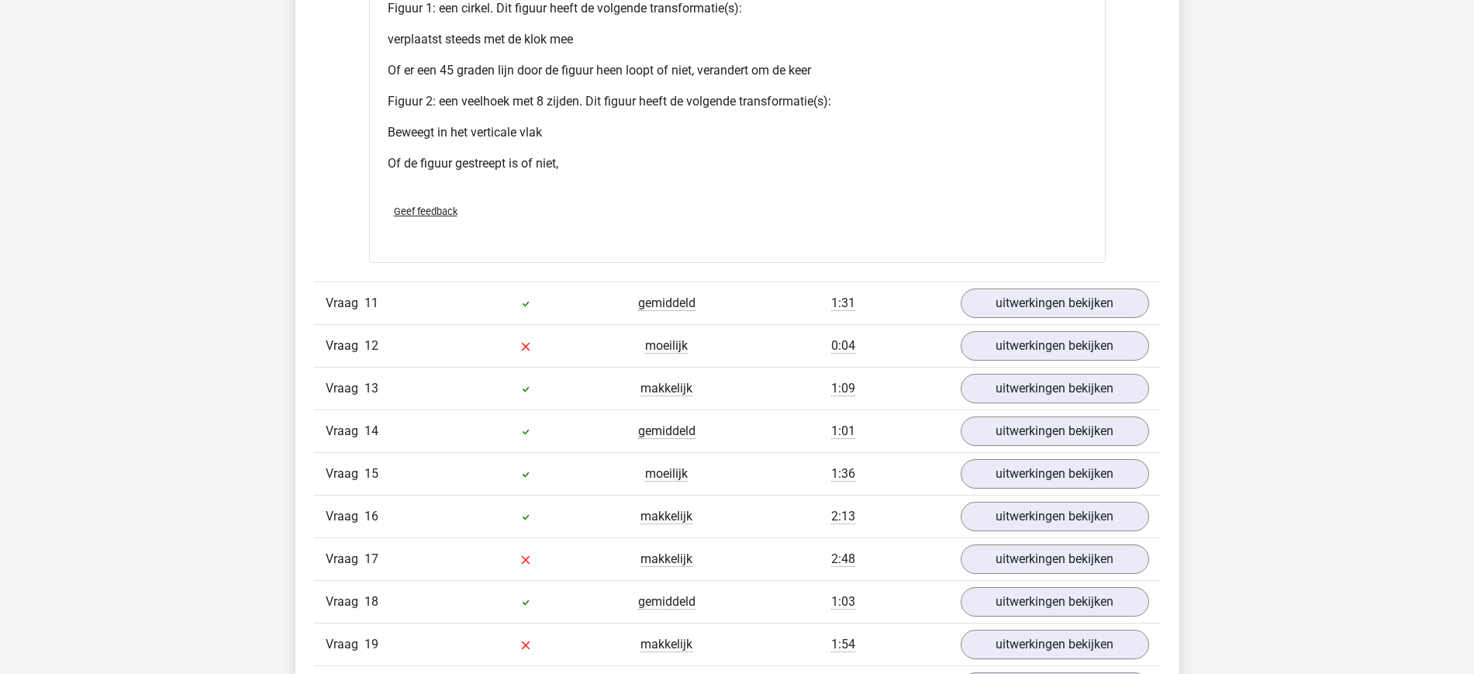
scroll to position [3676, 0]
click at [1039, 344] on link "uitwerkingen bekijken" at bounding box center [1054, 346] width 216 height 34
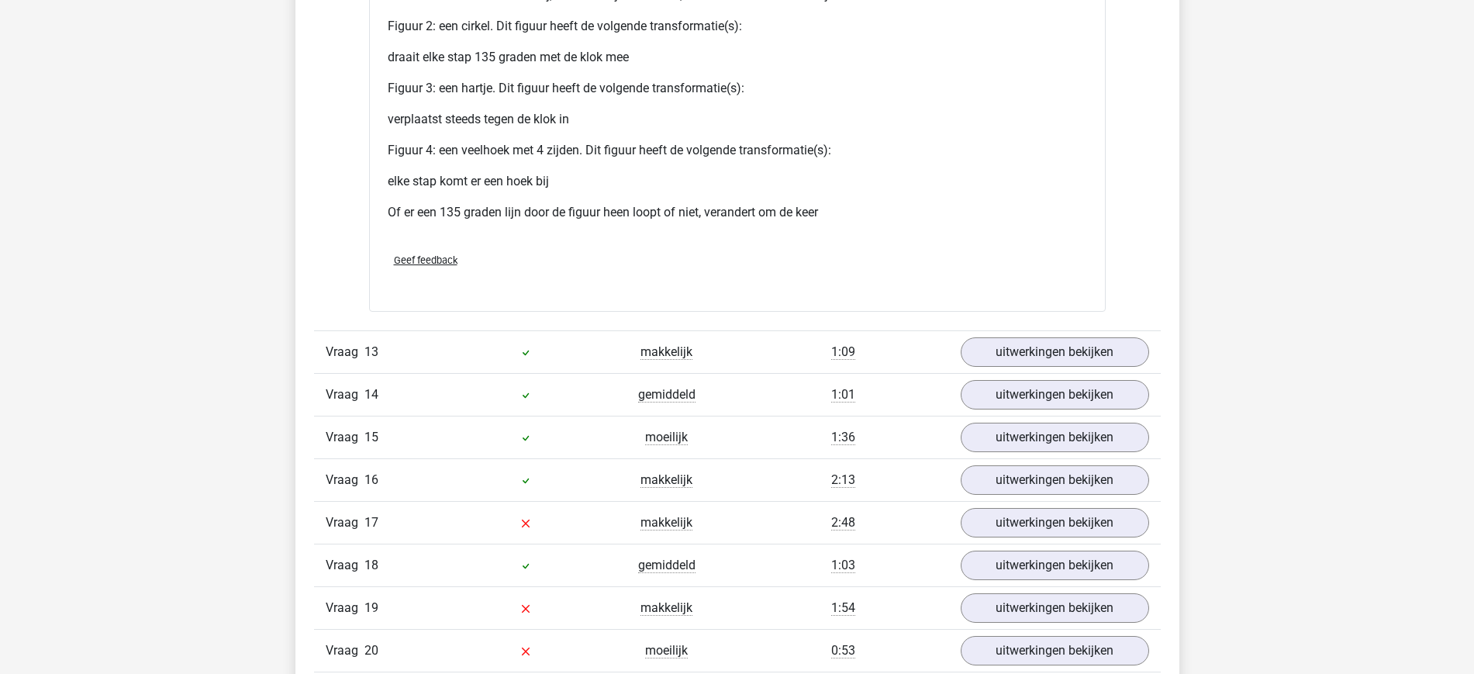
scroll to position [5188, 0]
click at [1014, 527] on link "uitwerkingen bekijken" at bounding box center [1054, 523] width 216 height 34
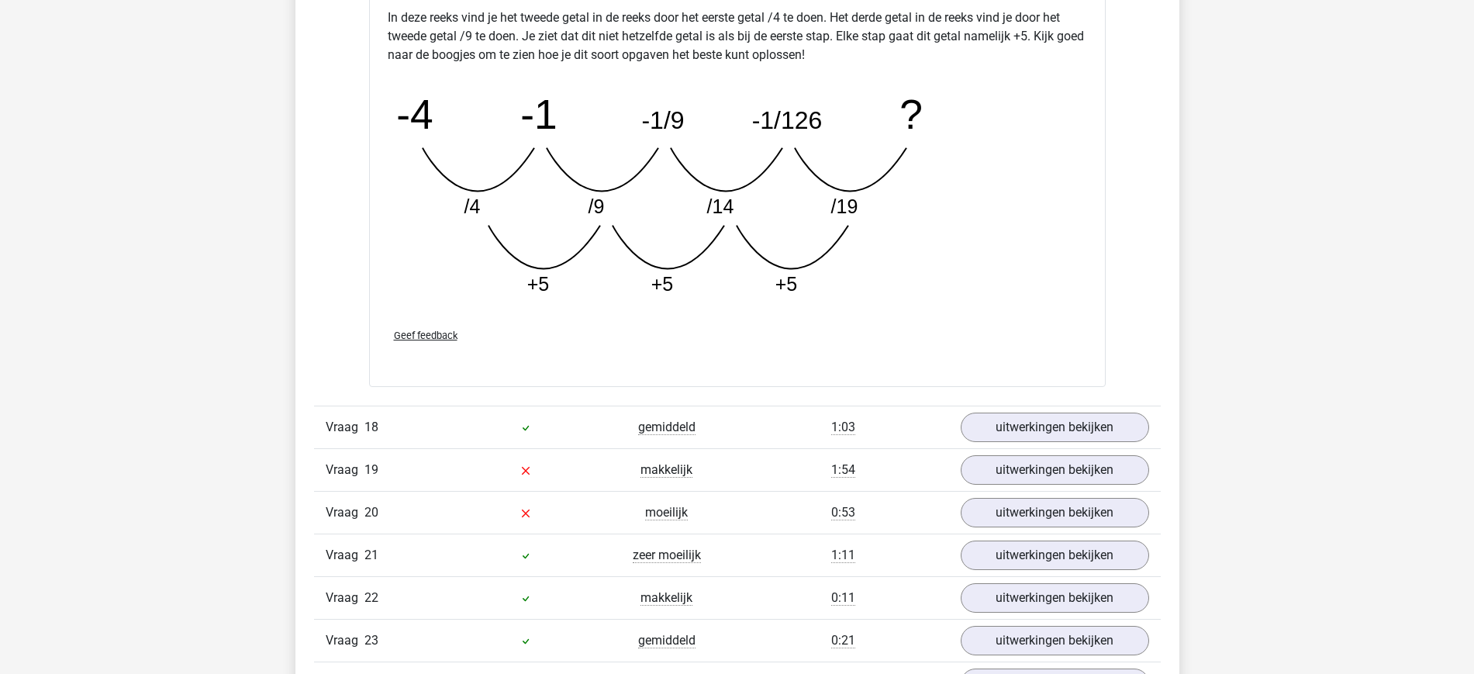
scroll to position [6119, 0]
click at [1017, 478] on link "uitwerkingen bekijken" at bounding box center [1054, 469] width 216 height 34
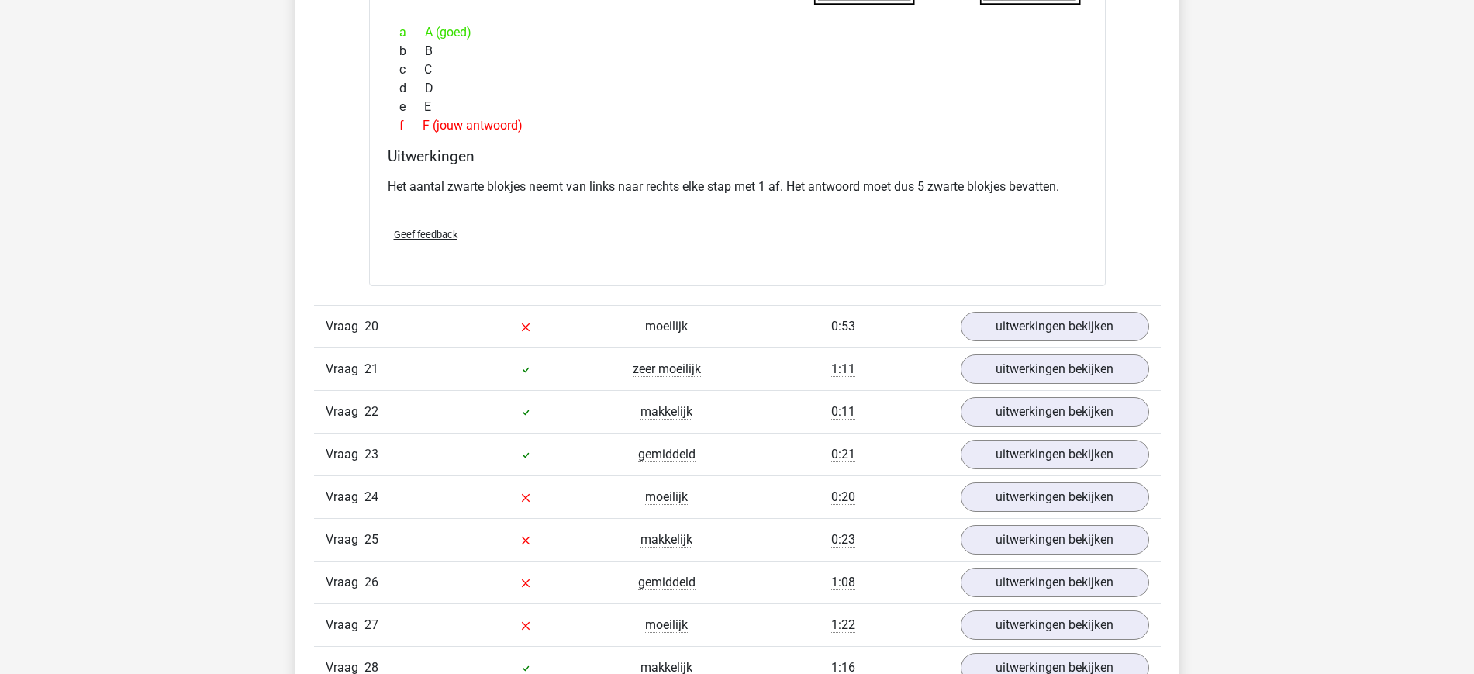
scroll to position [6993, 0]
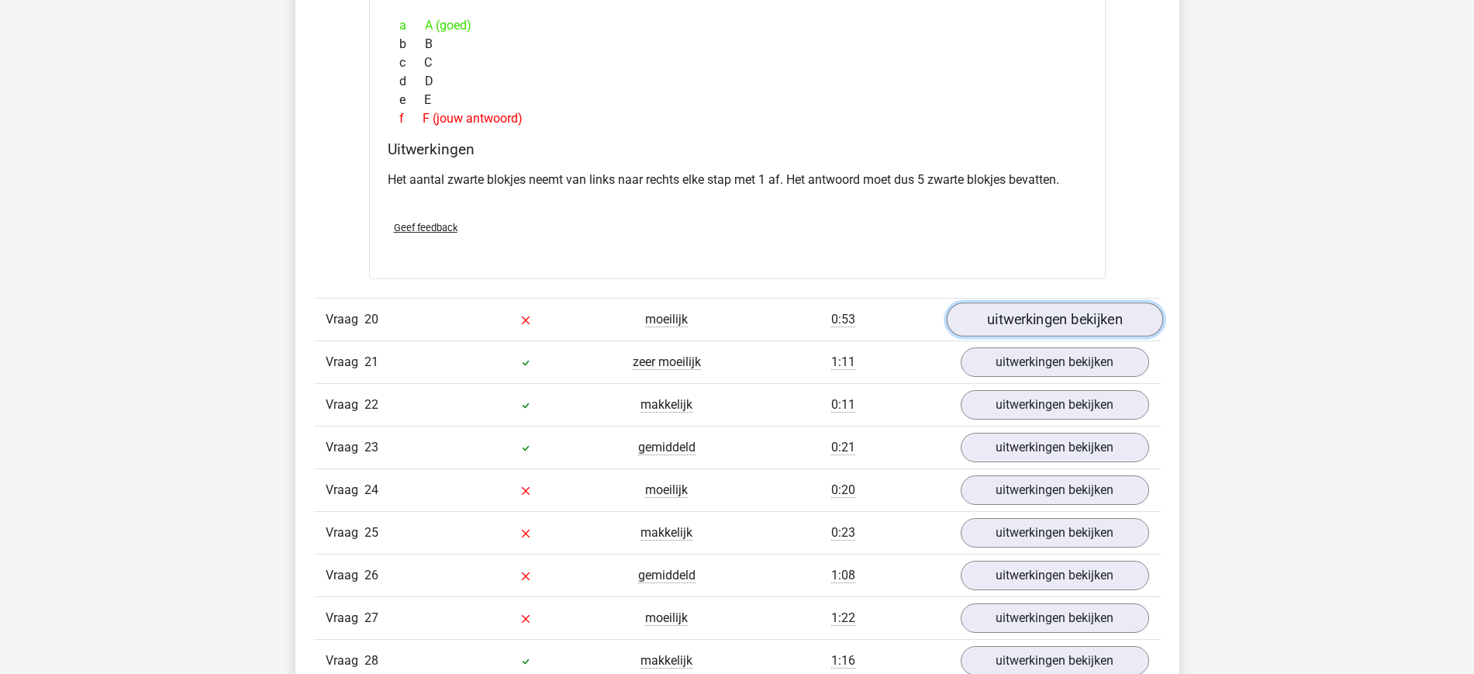
click at [1068, 331] on link "uitwerkingen bekijken" at bounding box center [1054, 320] width 216 height 34
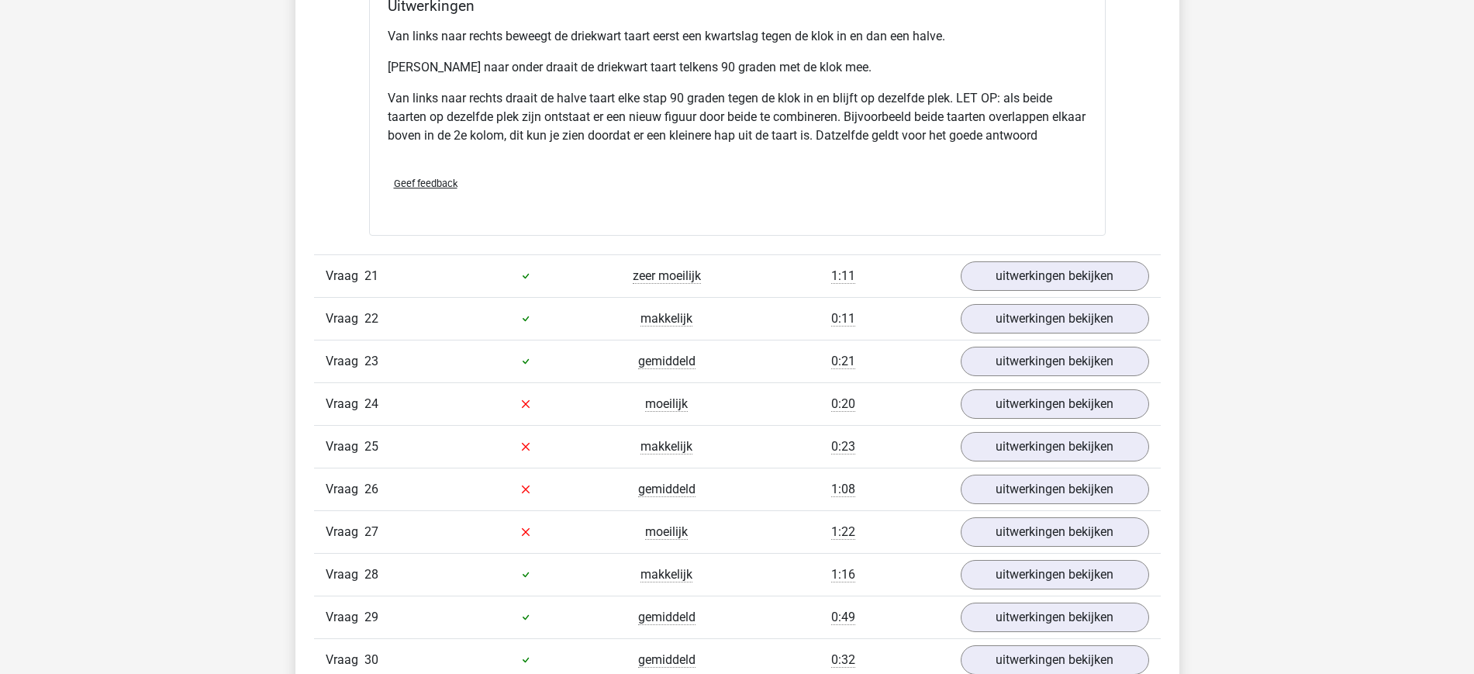
scroll to position [7860, 0]
click at [1016, 403] on link "uitwerkingen bekijken" at bounding box center [1054, 406] width 216 height 34
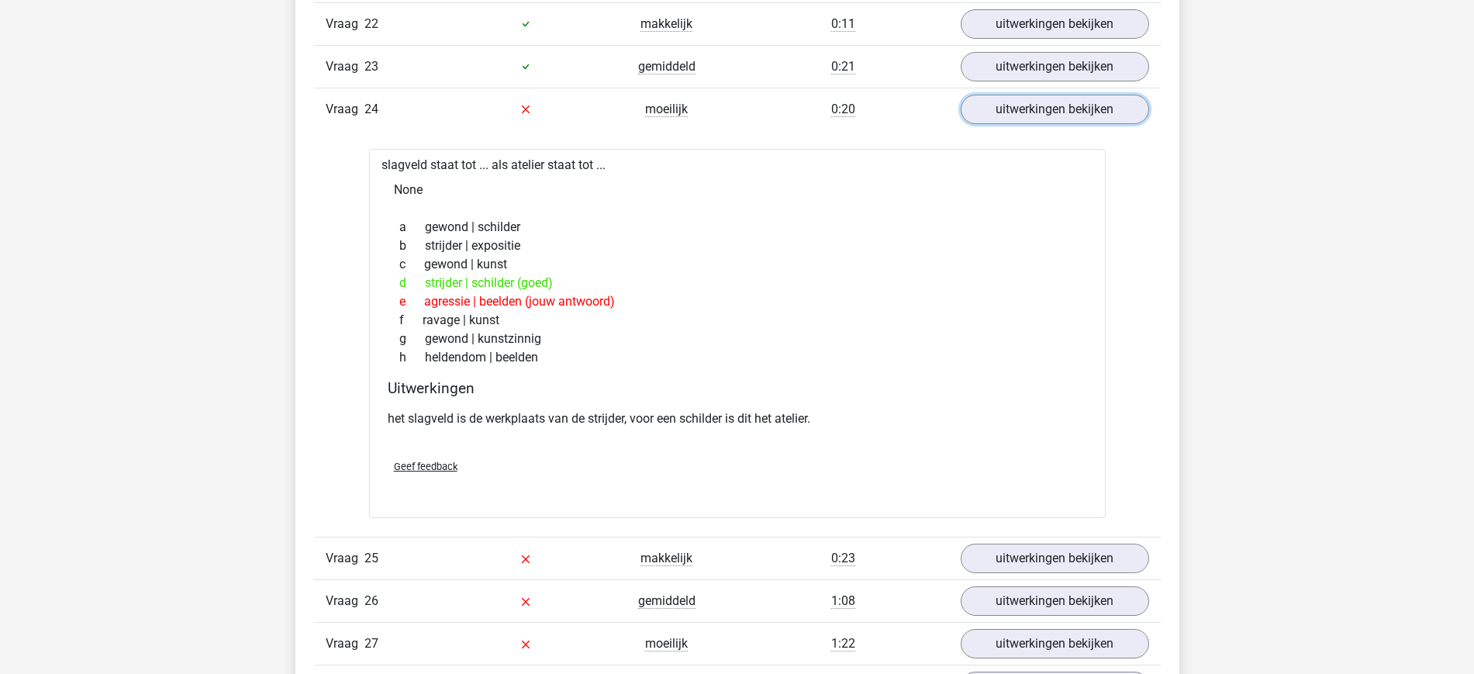
scroll to position [8238, 0]
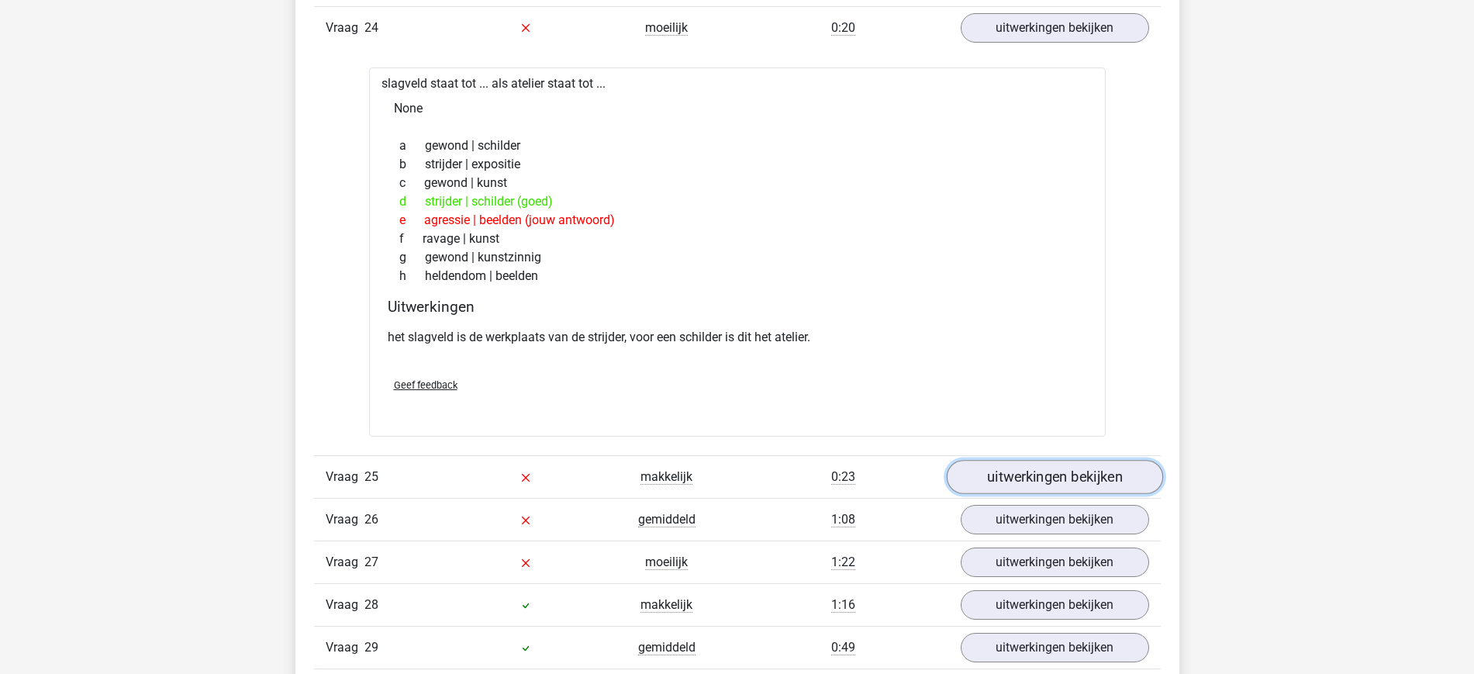
click at [1022, 489] on link "uitwerkingen bekijken" at bounding box center [1054, 477] width 216 height 34
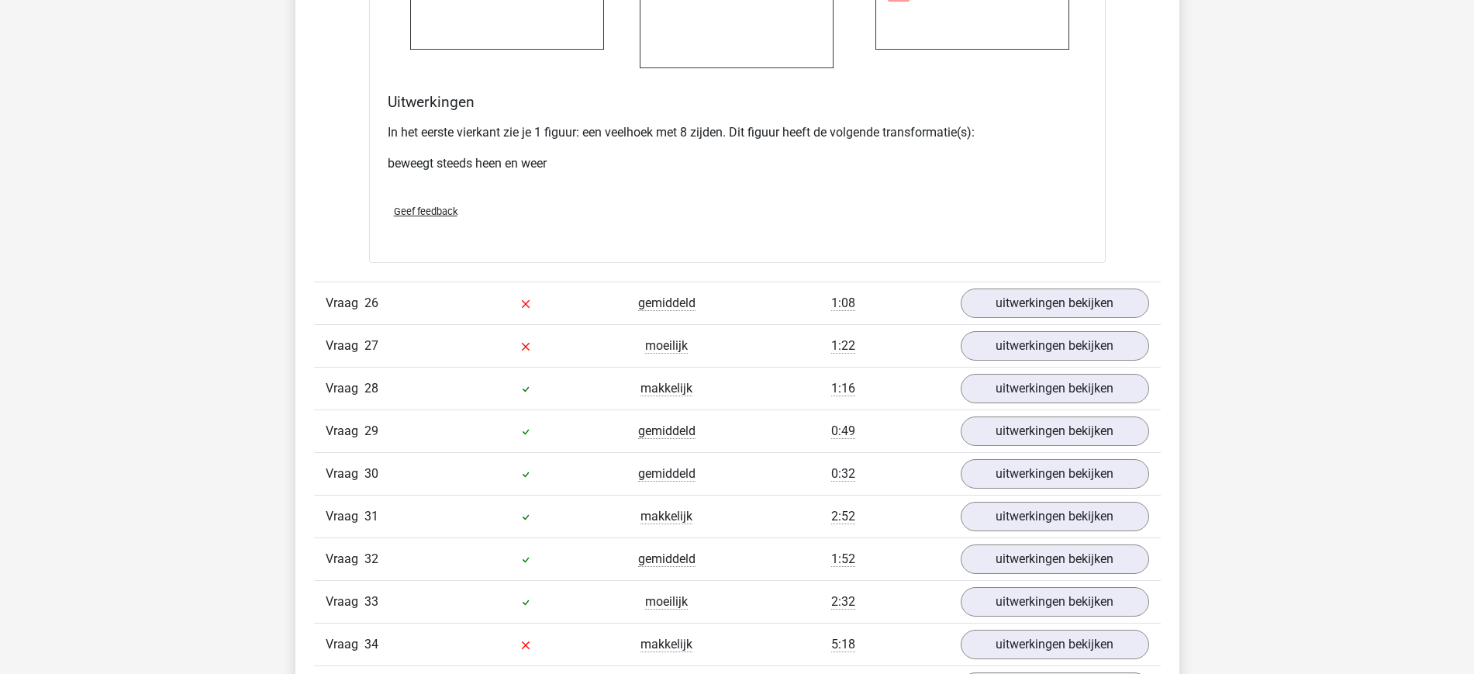
scroll to position [9701, 0]
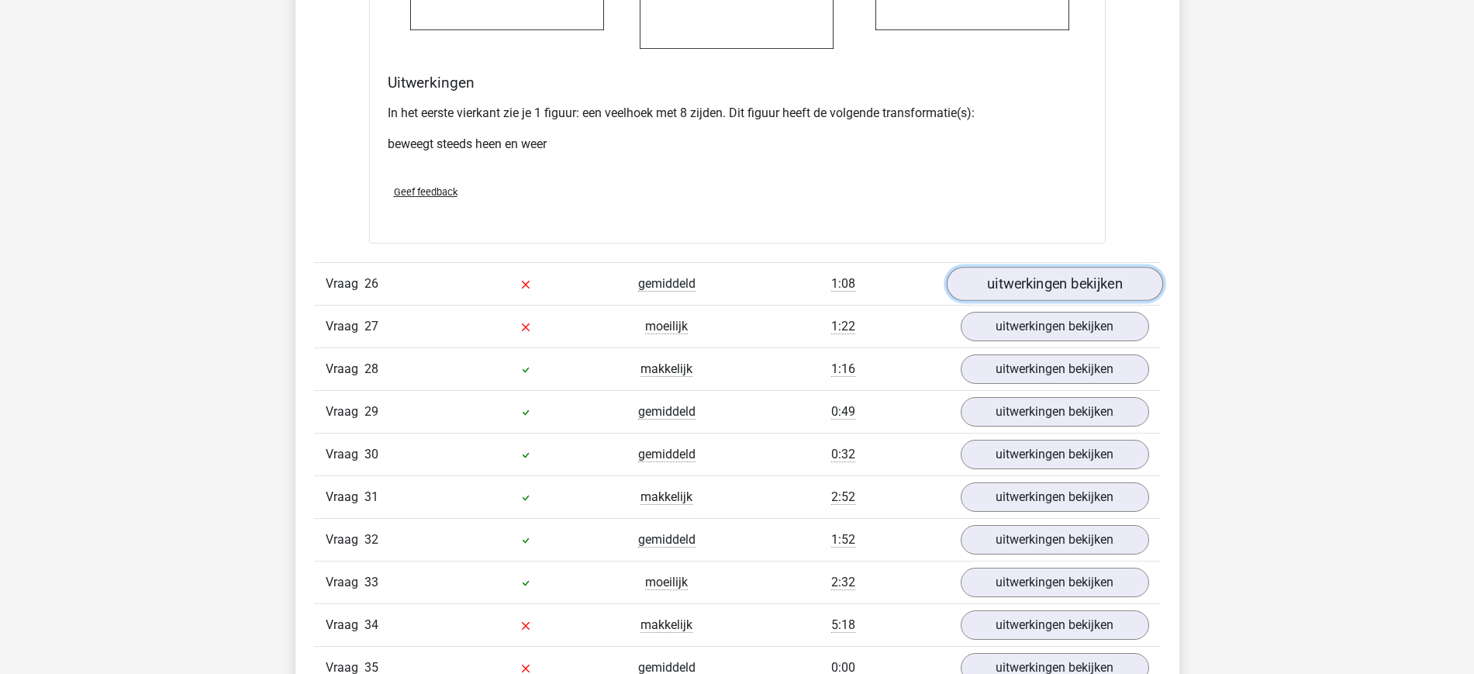
click at [1076, 271] on link "uitwerkingen bekijken" at bounding box center [1054, 284] width 216 height 34
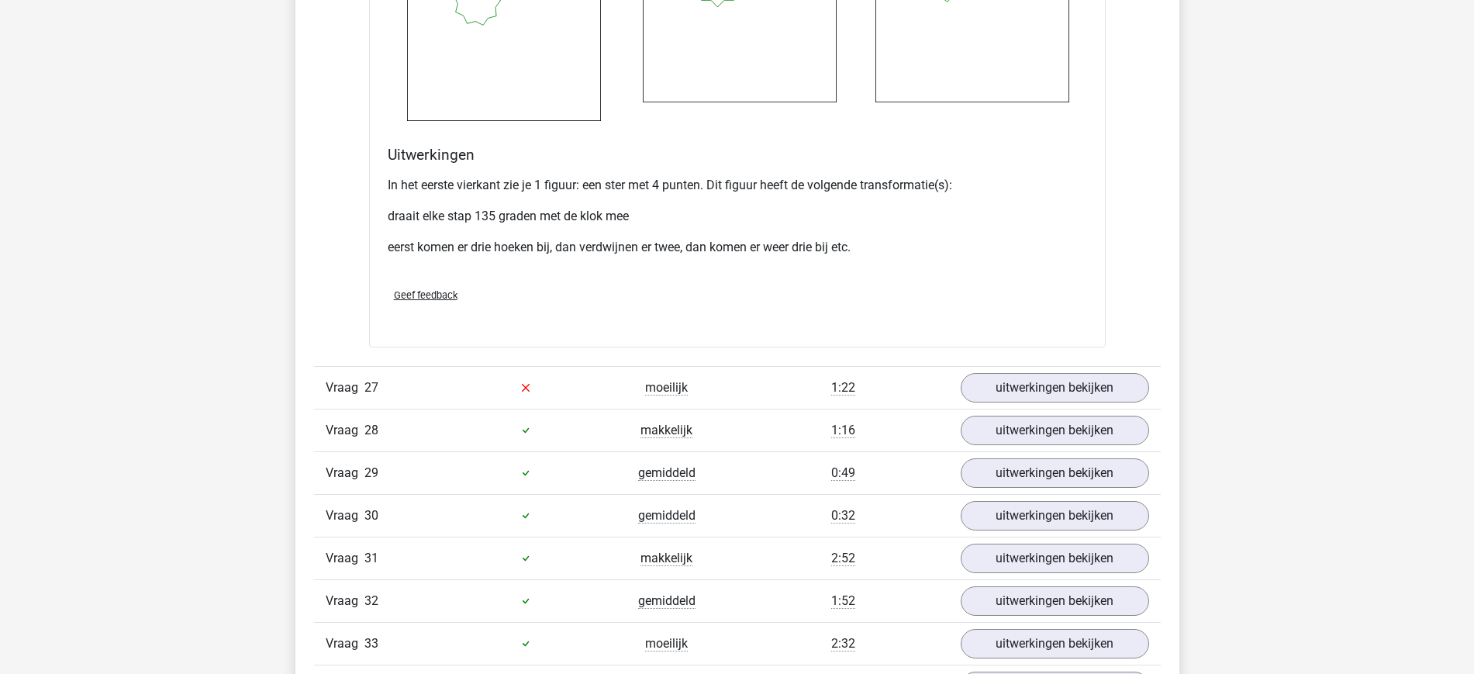
scroll to position [10899, 0]
click at [1046, 381] on link "uitwerkingen bekijken" at bounding box center [1054, 387] width 216 height 34
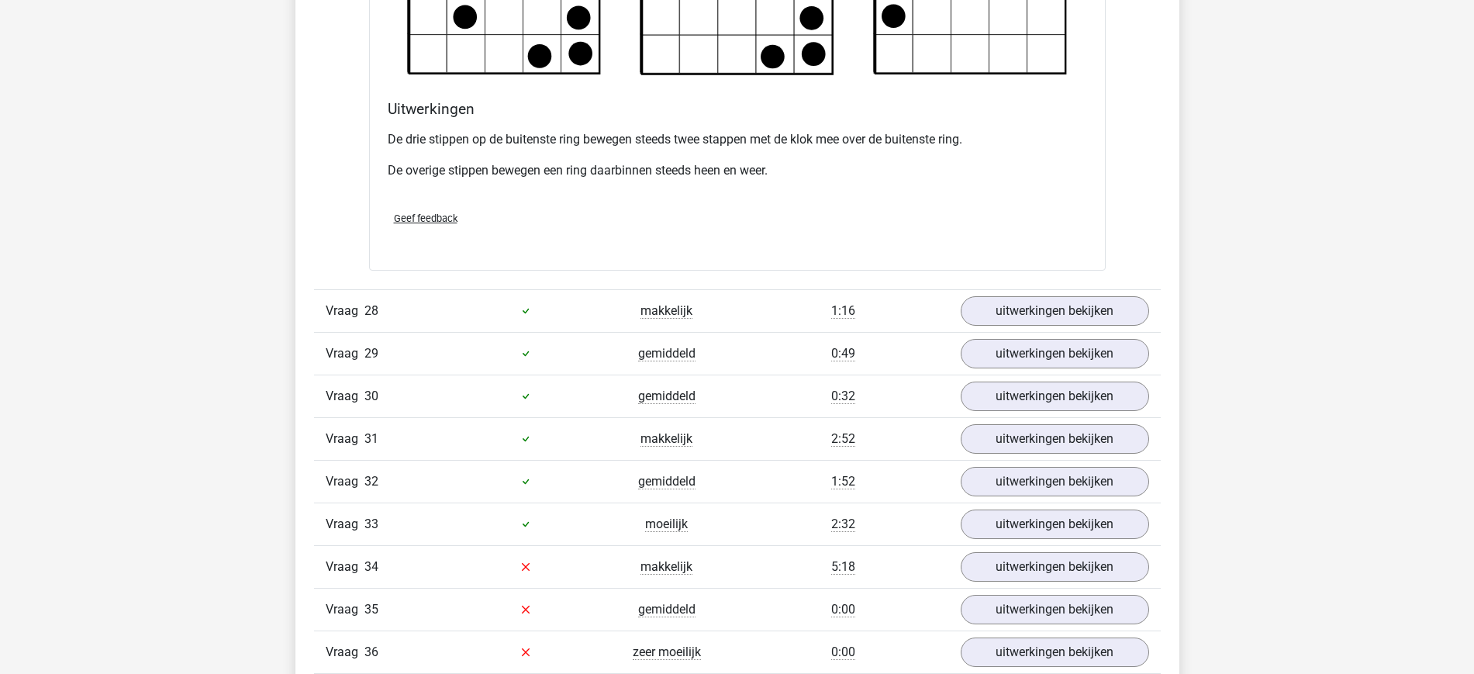
scroll to position [11946, 0]
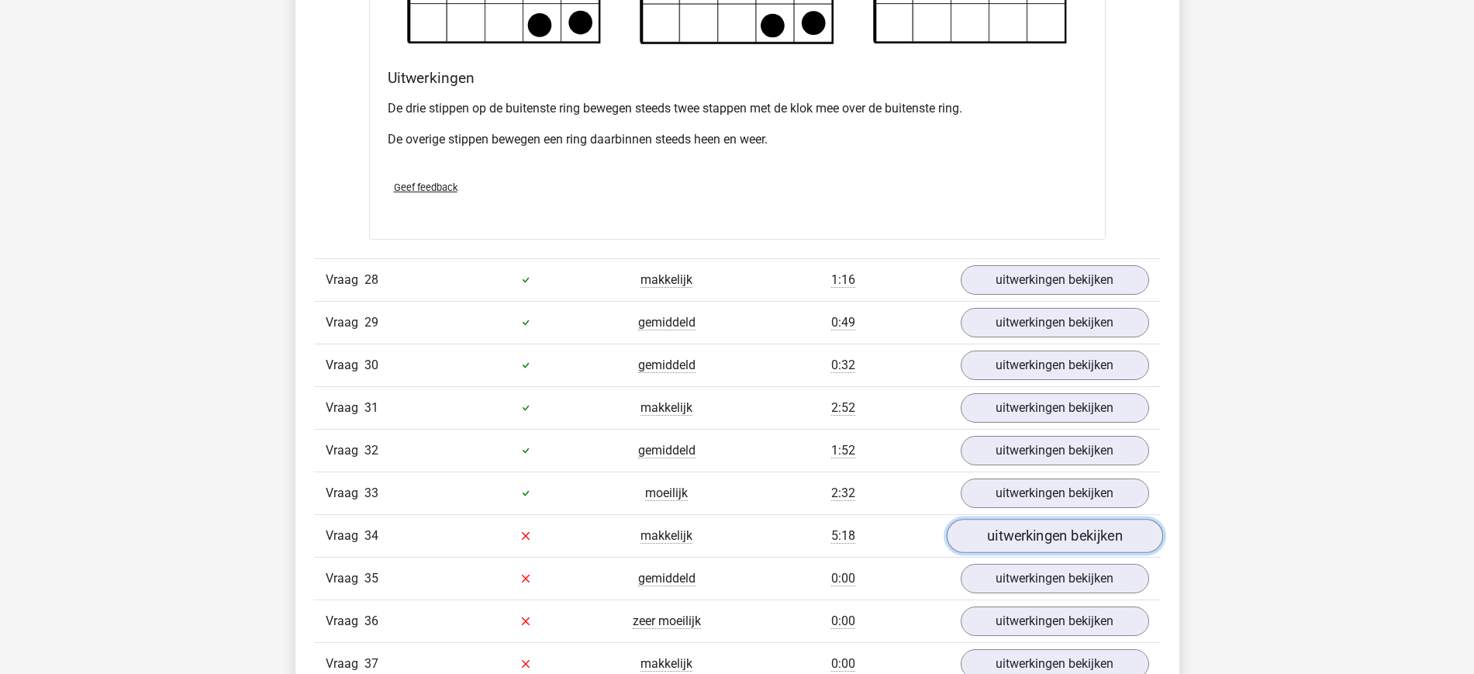
click at [1021, 536] on link "uitwerkingen bekijken" at bounding box center [1054, 536] width 216 height 34
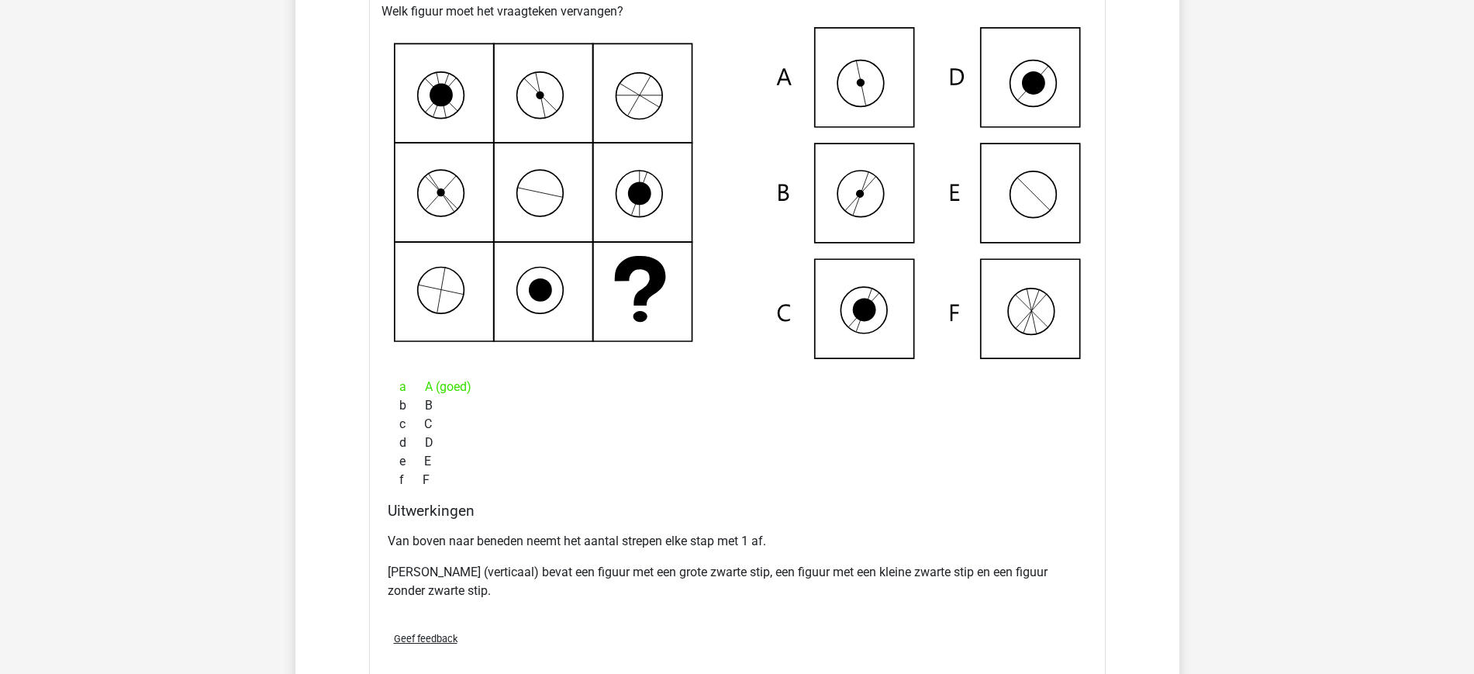
scroll to position [13047, 0]
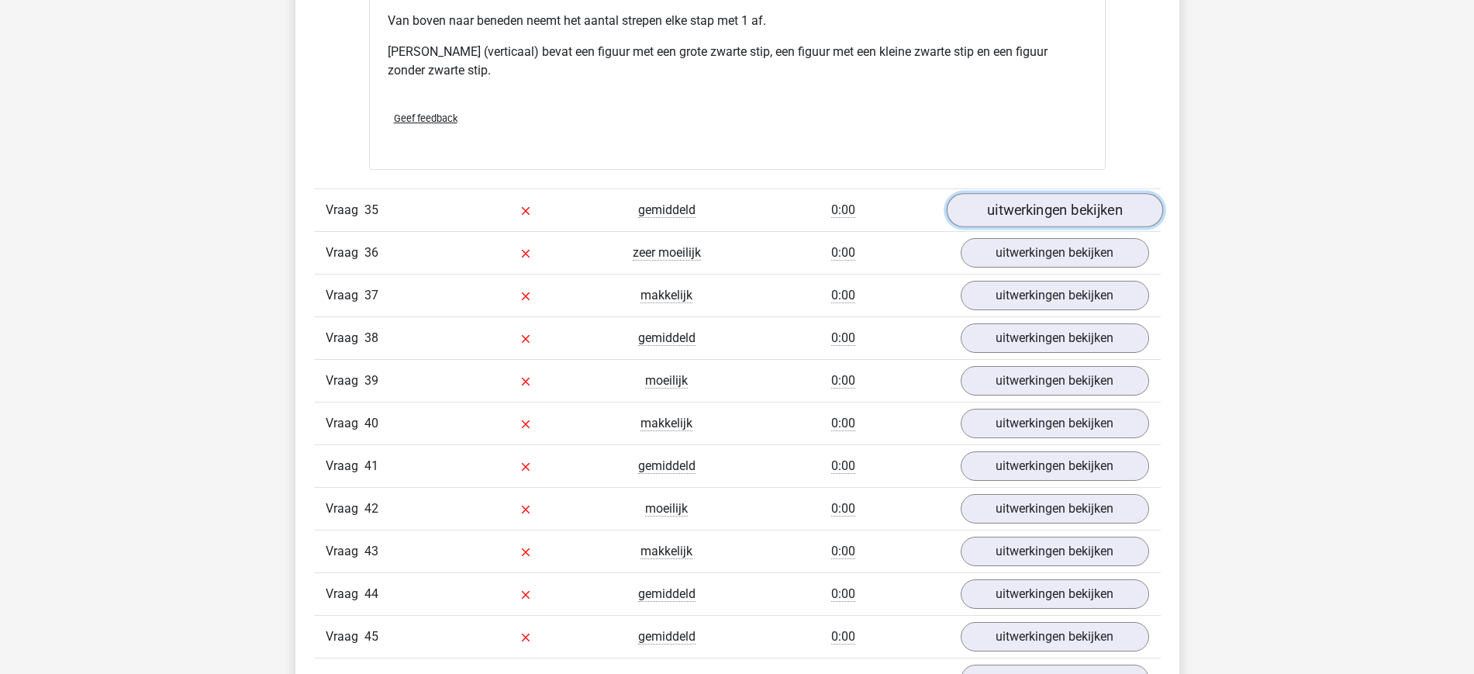
click at [1014, 209] on link "uitwerkingen bekijken" at bounding box center [1054, 210] width 216 height 34
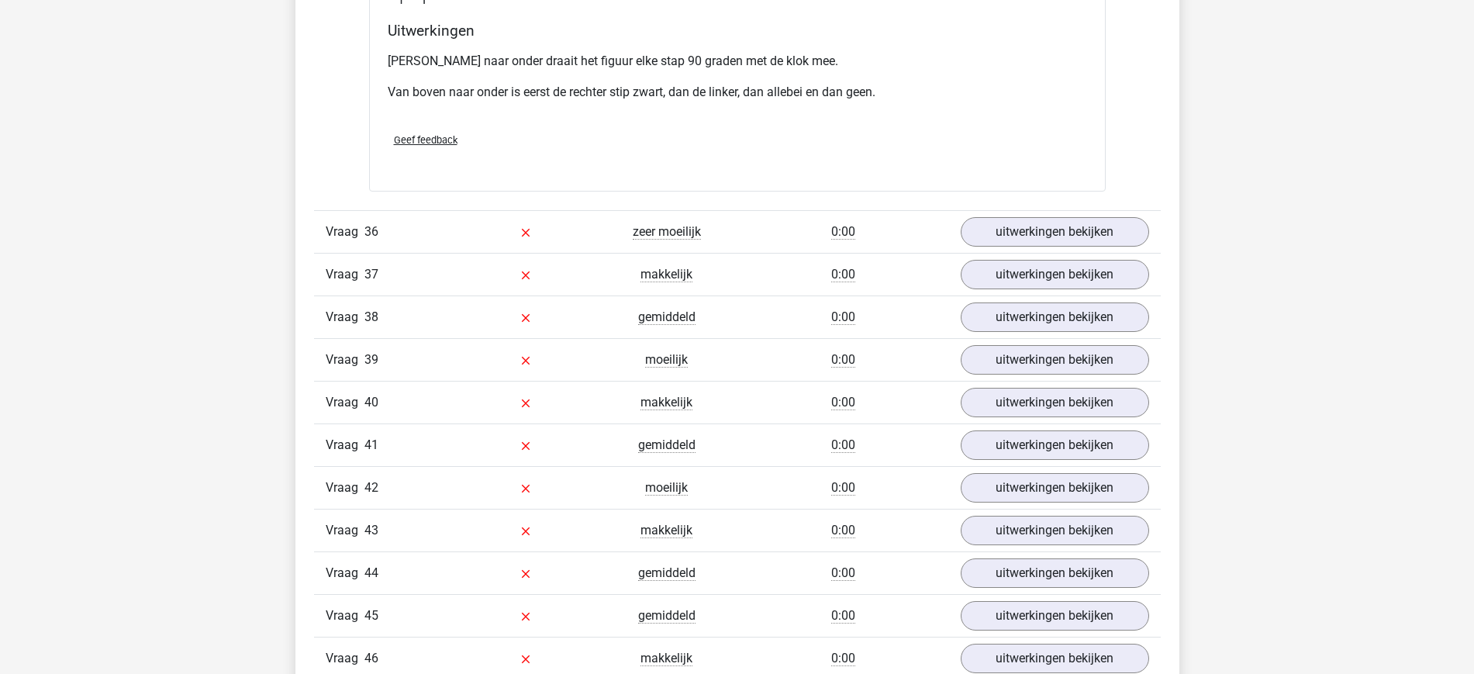
scroll to position [13799, 0]
click at [1029, 224] on link "uitwerkingen bekijken" at bounding box center [1054, 233] width 216 height 34
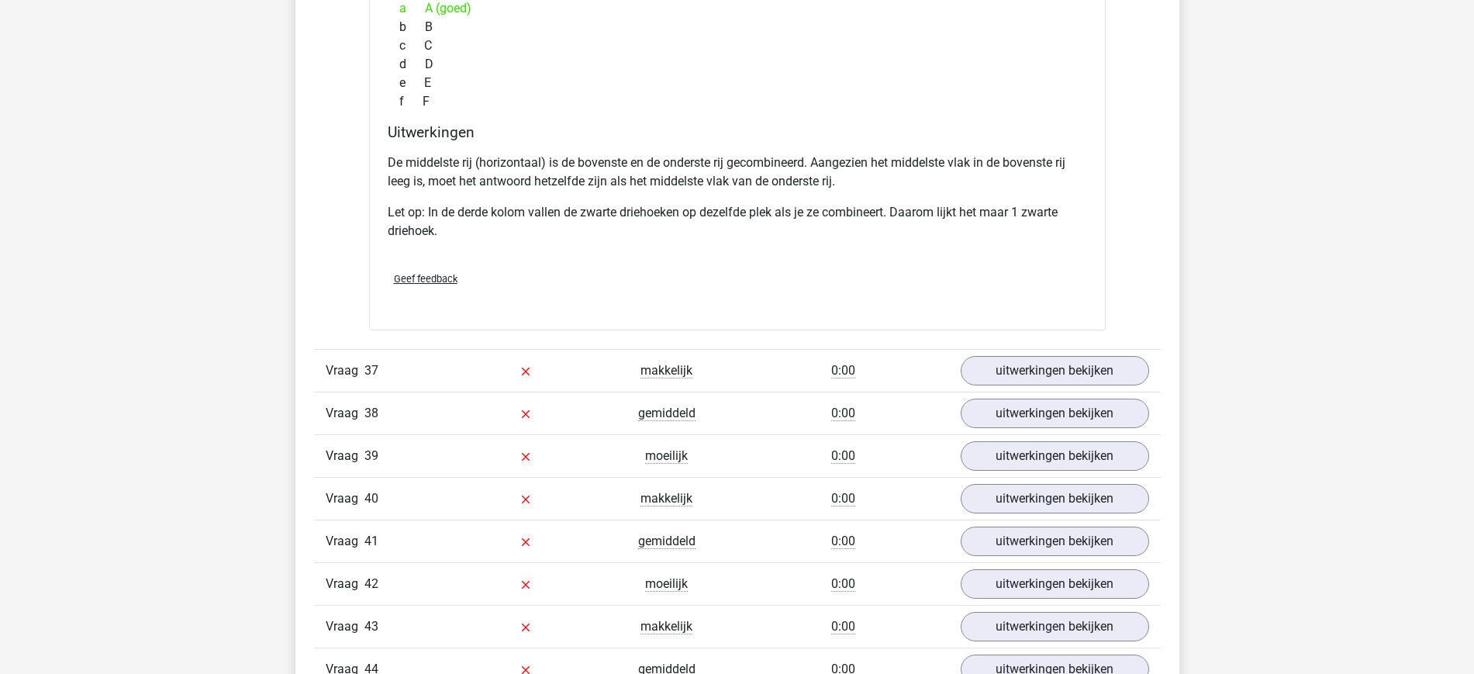
scroll to position [14464, 0]
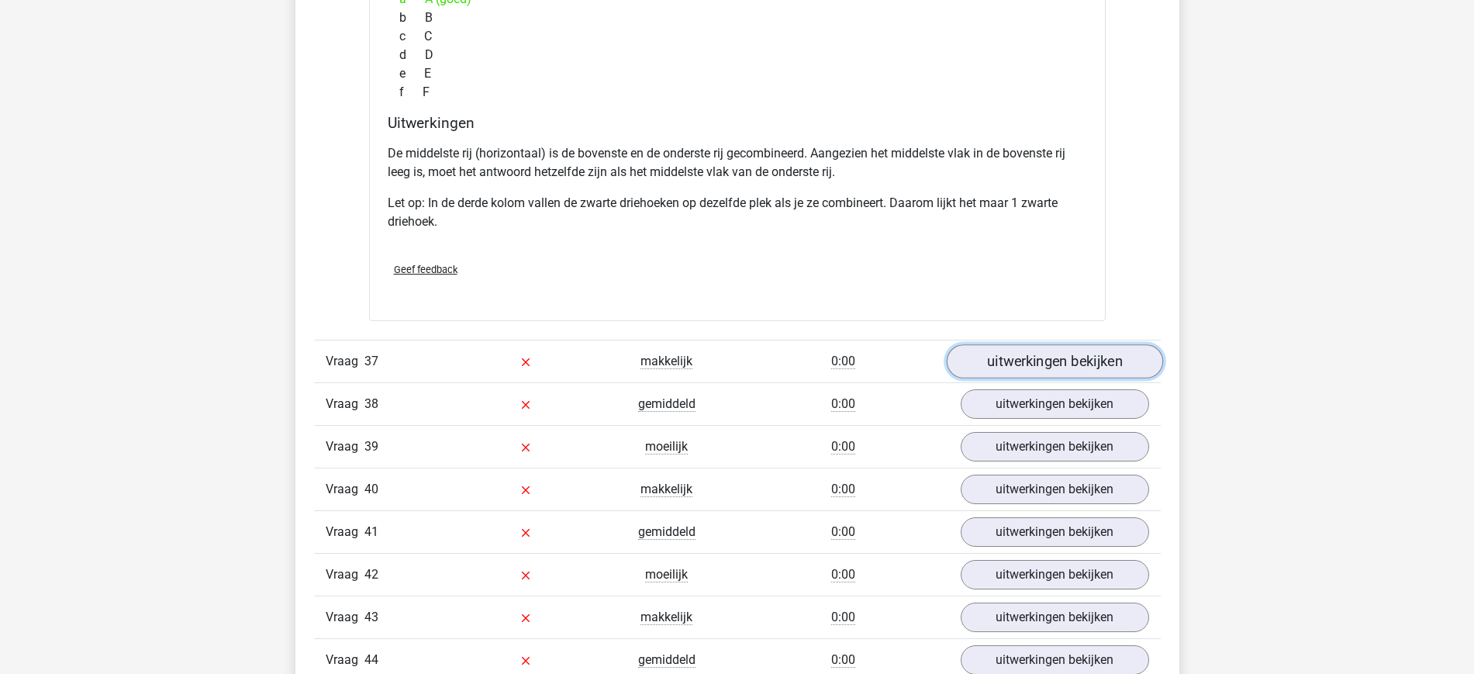
click at [1014, 362] on link "uitwerkingen bekijken" at bounding box center [1054, 361] width 216 height 34
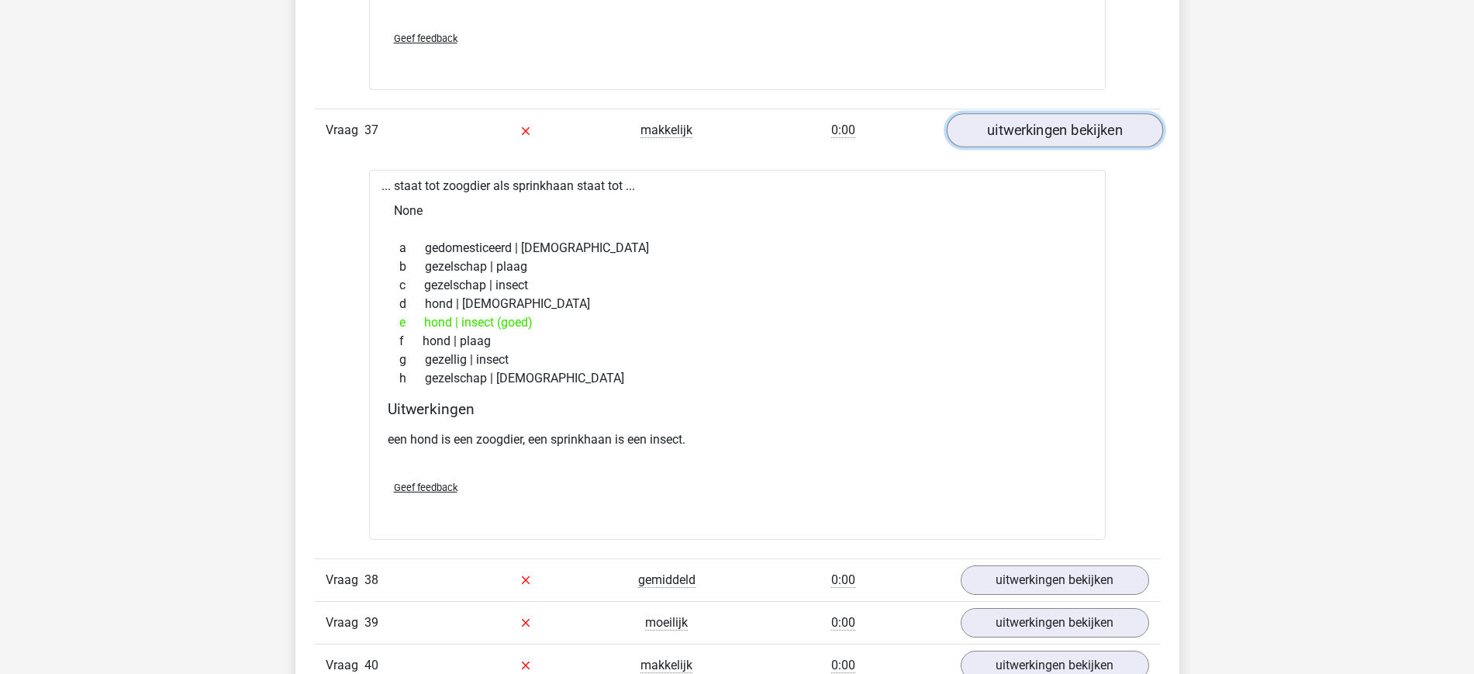
scroll to position [14828, 0]
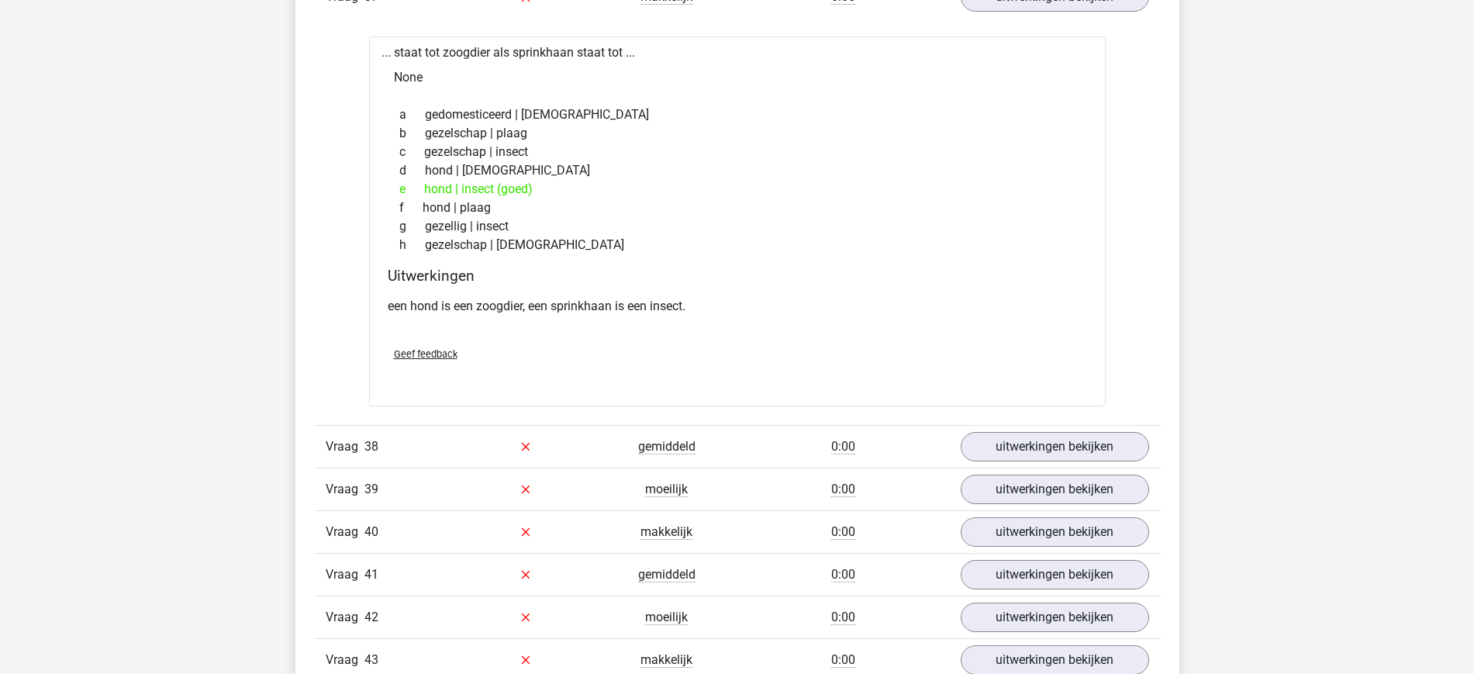
click at [1006, 465] on div "Vraag 38 gemiddeld 0:00 uitwerkingen bekijken" at bounding box center [737, 446] width 847 height 43
click at [1001, 457] on link "uitwerkingen bekijken" at bounding box center [1054, 447] width 216 height 34
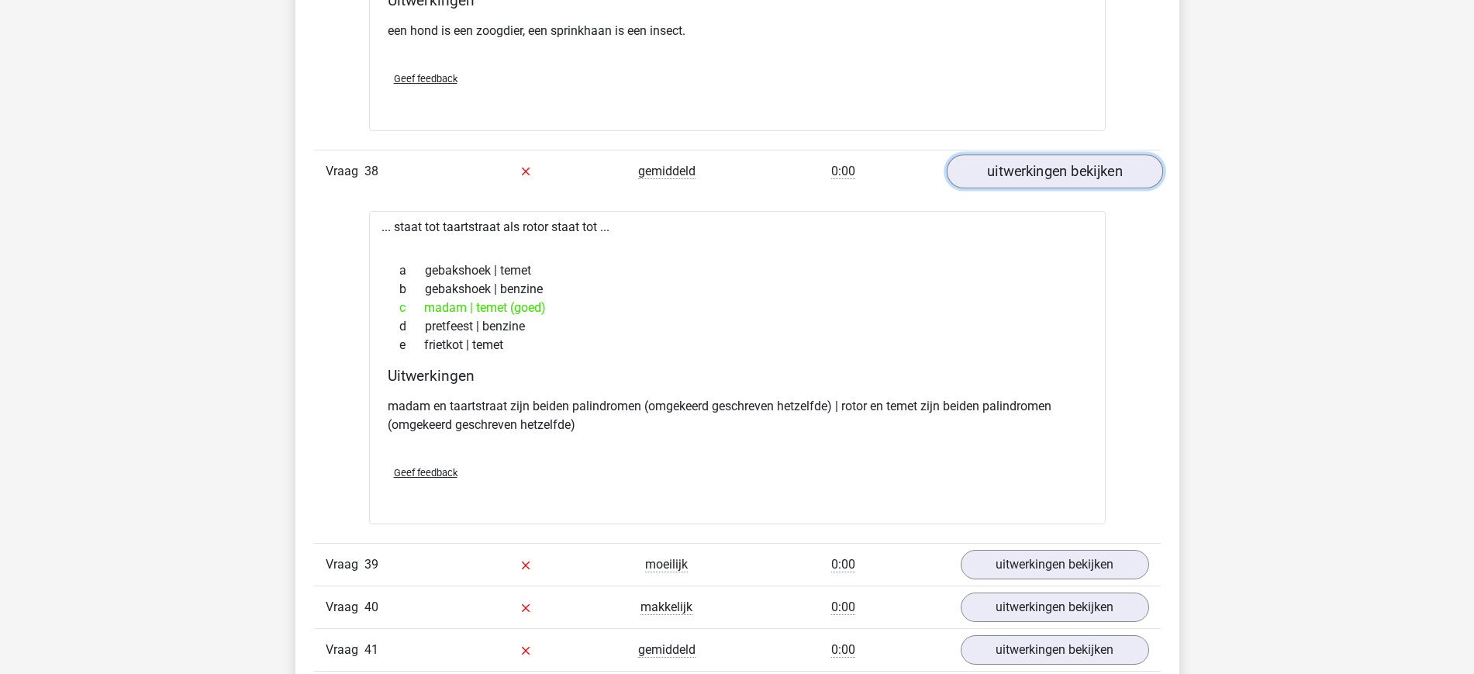
scroll to position [15186, 0]
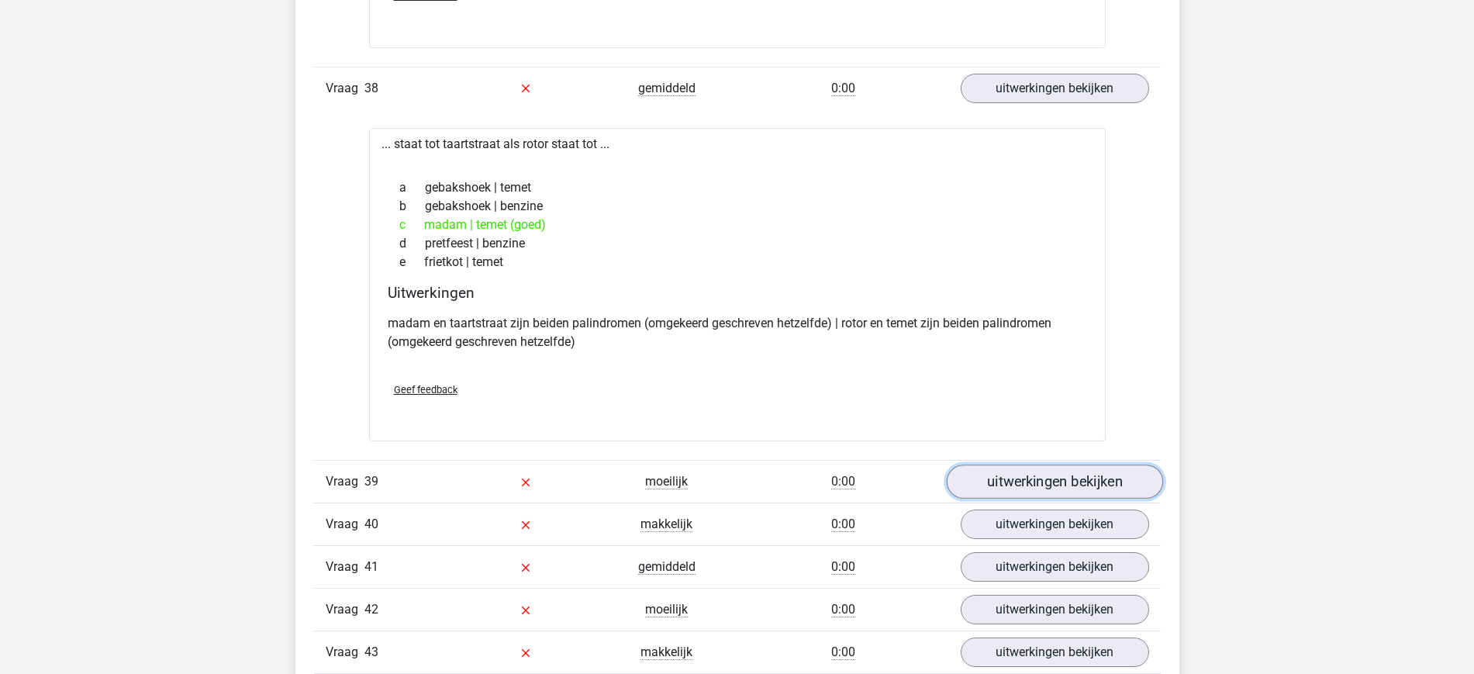
click at [979, 468] on link "uitwerkingen bekijken" at bounding box center [1054, 482] width 216 height 34
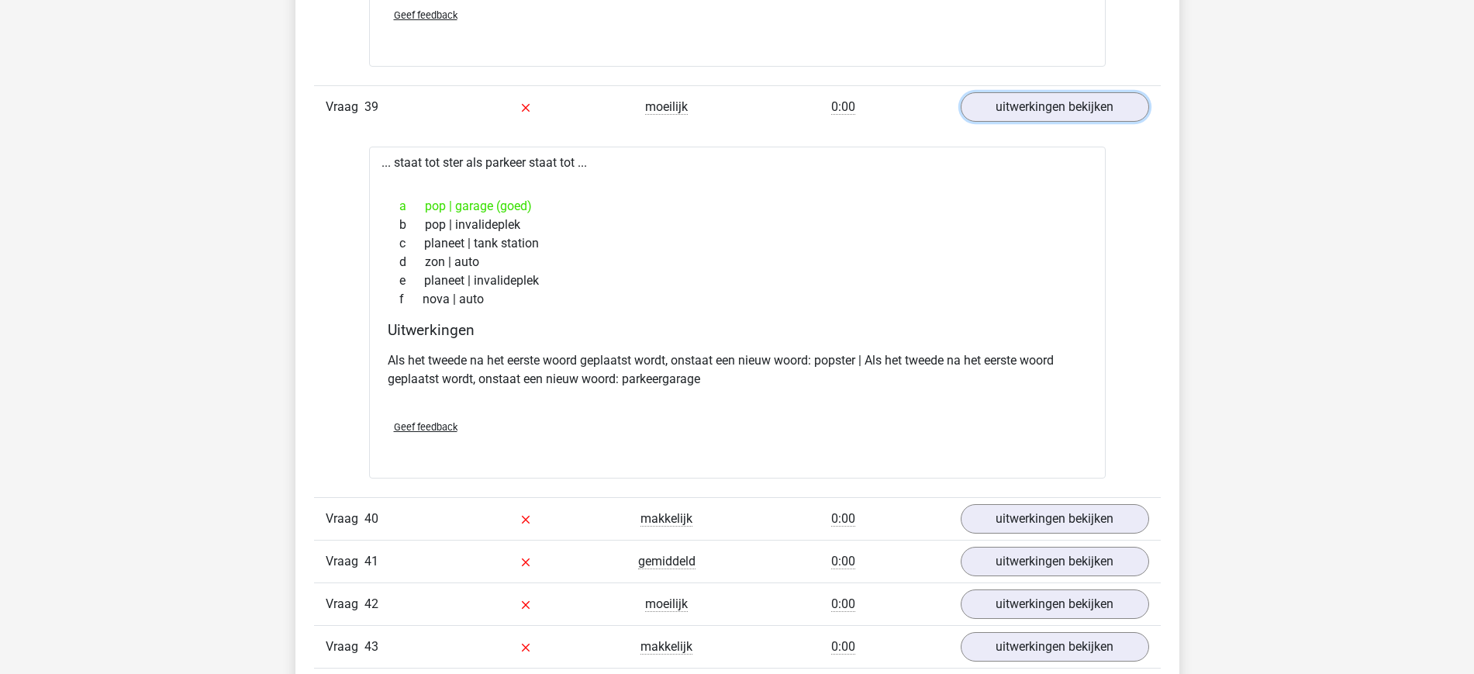
scroll to position [15562, 0]
click at [1059, 516] on link "uitwerkingen bekijken" at bounding box center [1054, 517] width 216 height 34
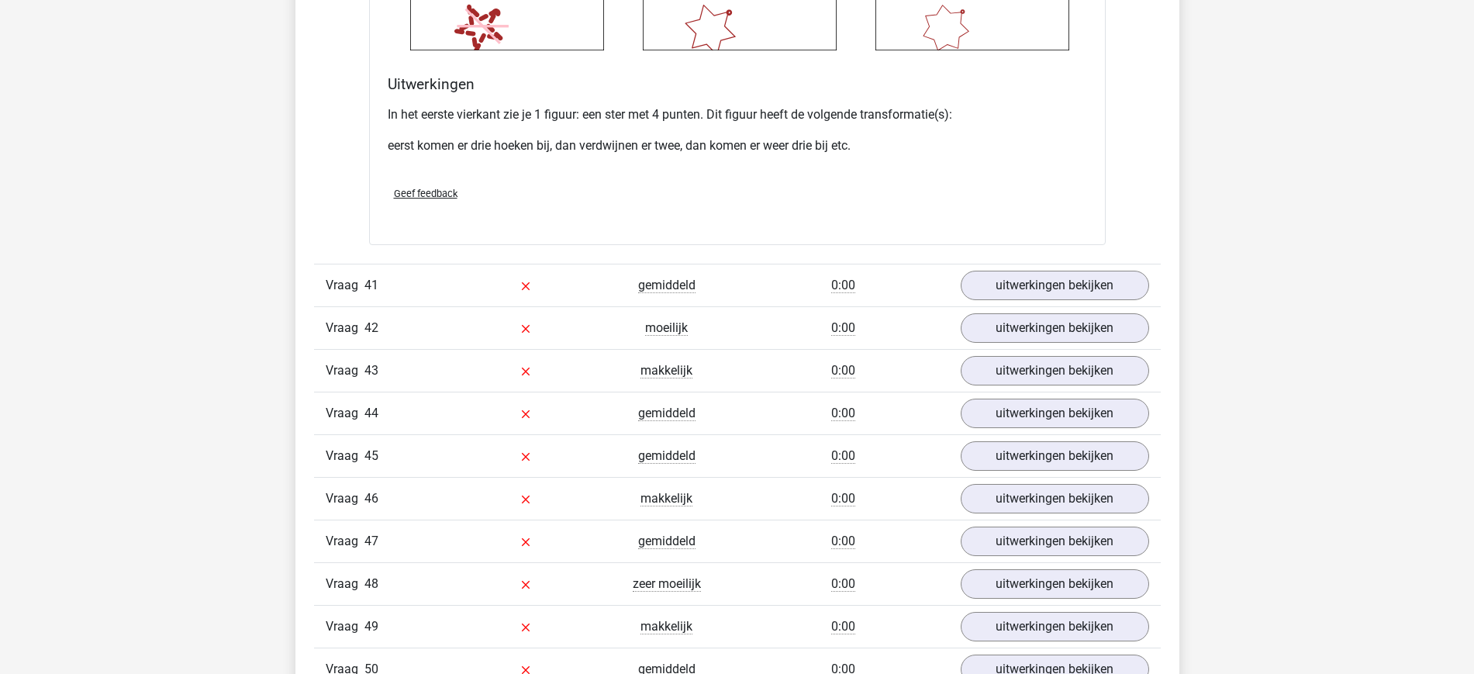
scroll to position [17050, 0]
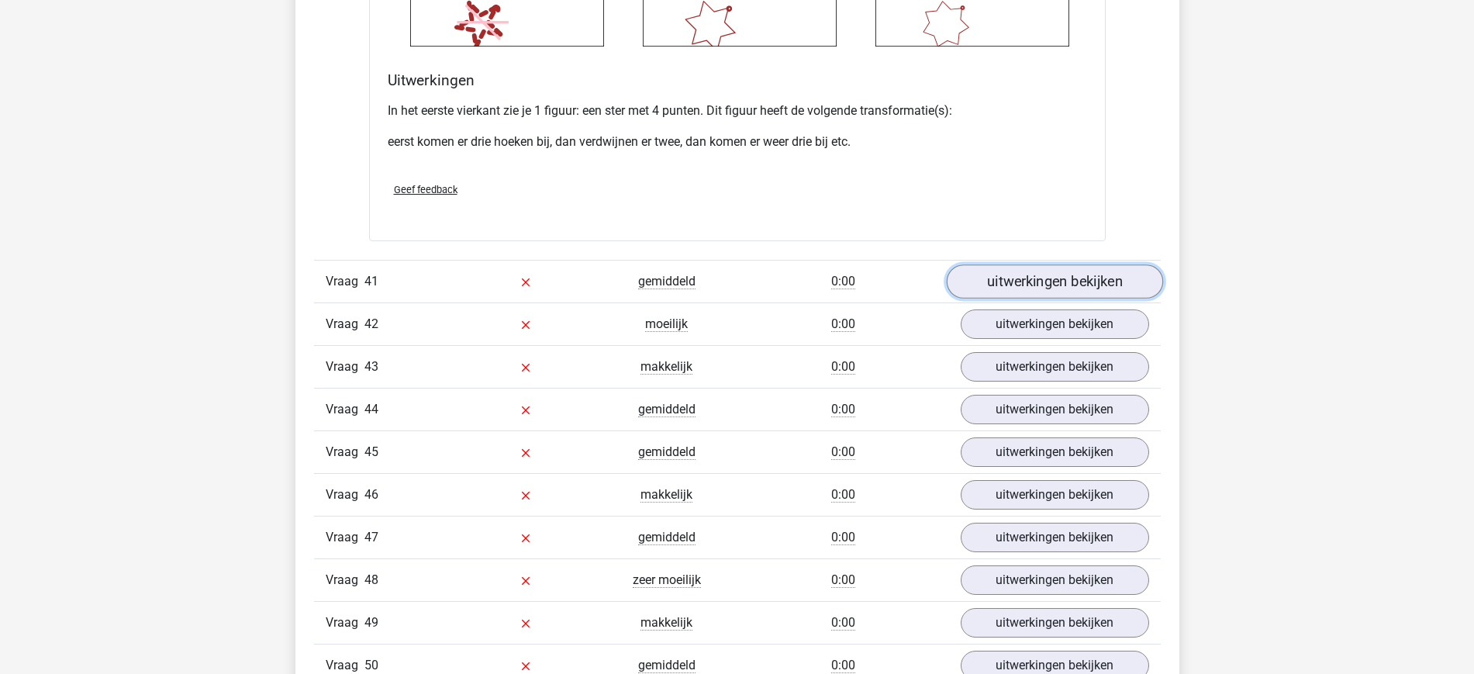
click at [1055, 268] on link "uitwerkingen bekijken" at bounding box center [1054, 281] width 216 height 34
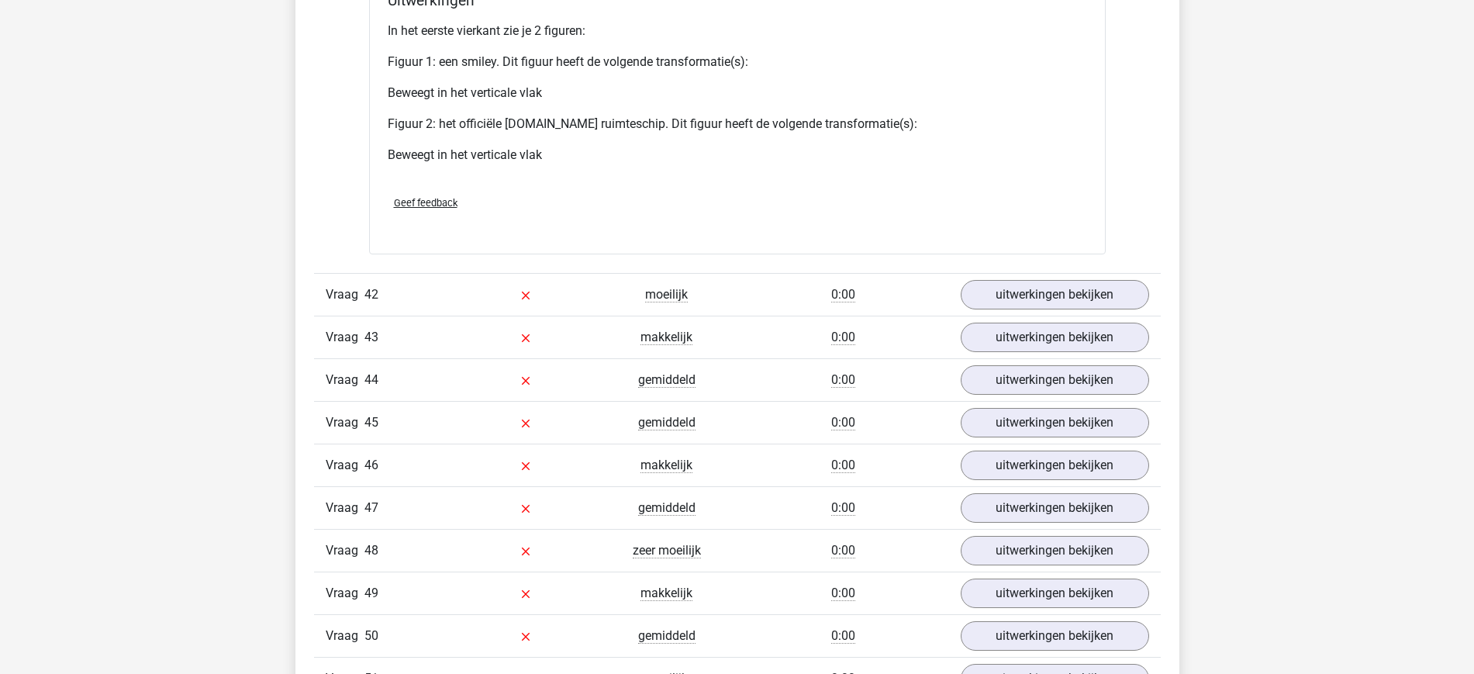
scroll to position [18428, 0]
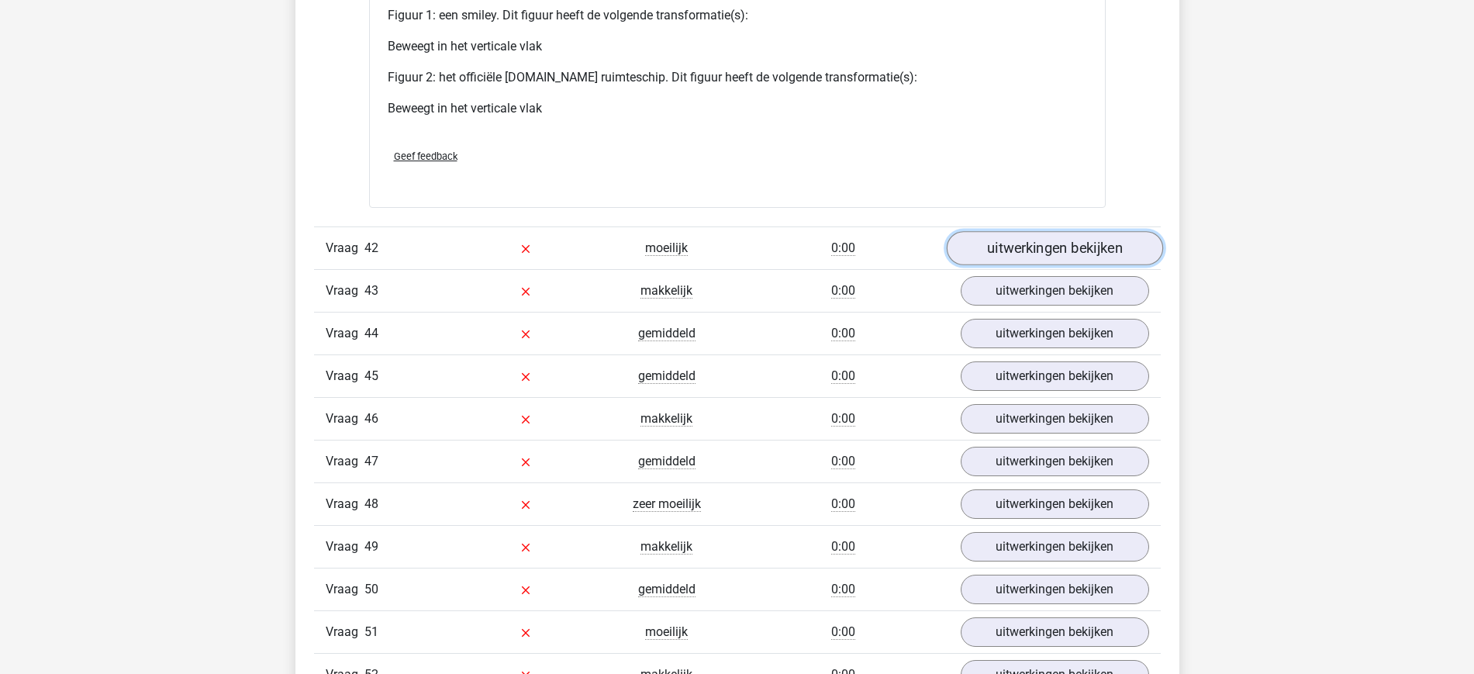
click at [1033, 263] on link "uitwerkingen bekijken" at bounding box center [1054, 248] width 216 height 34
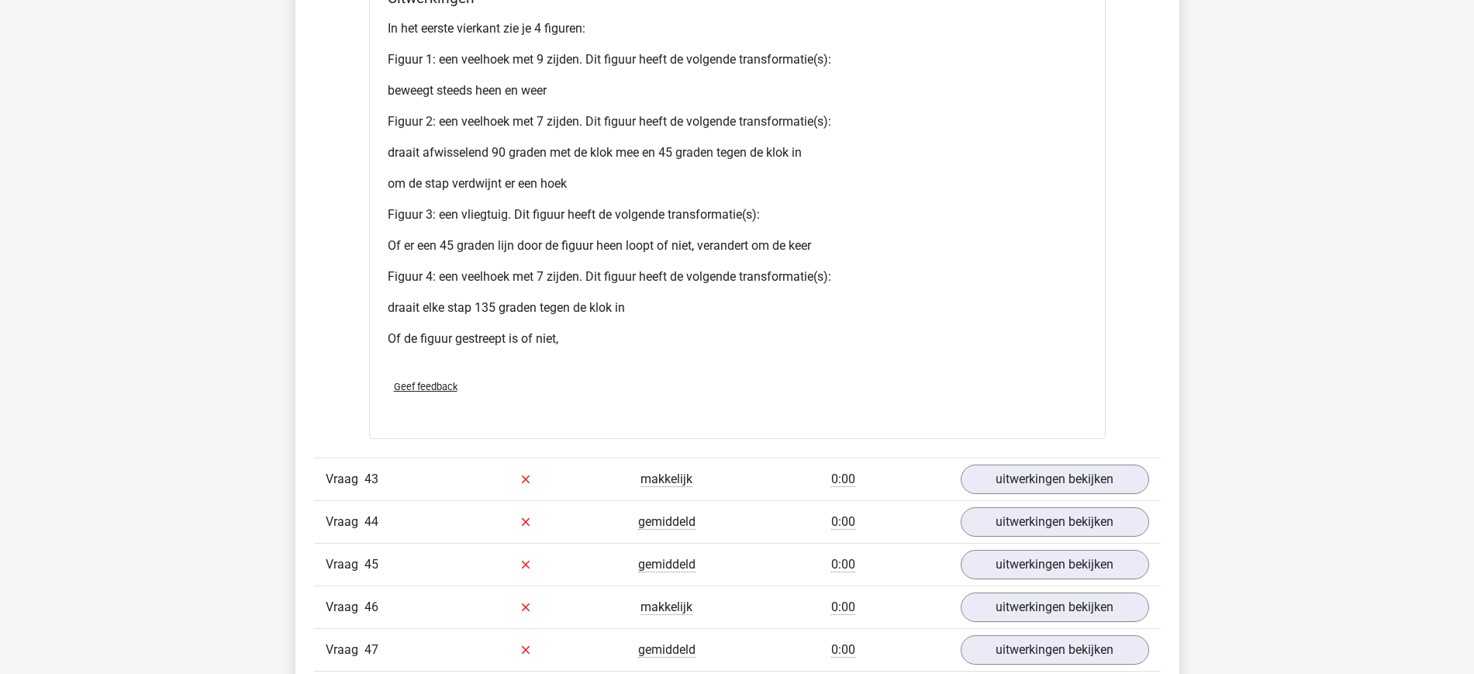
scroll to position [19794, 0]
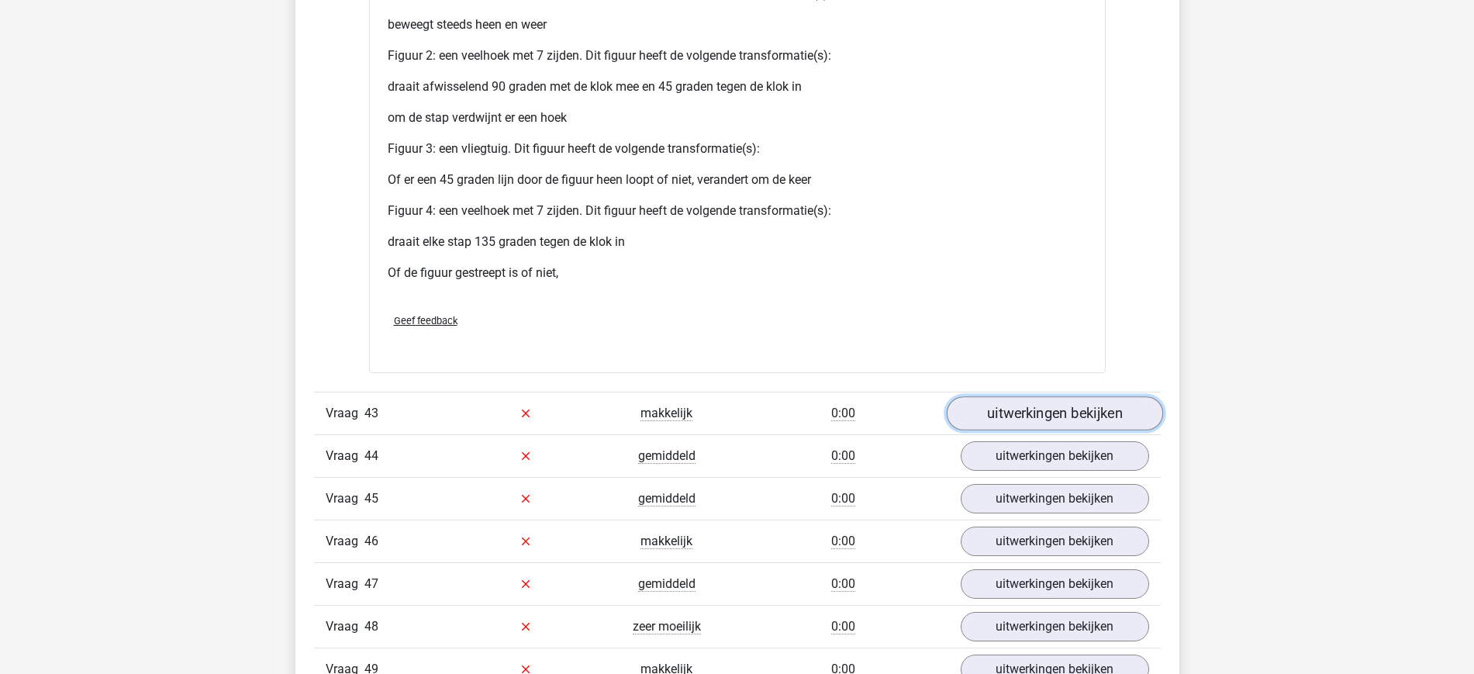
click at [995, 420] on link "uitwerkingen bekijken" at bounding box center [1054, 413] width 216 height 34
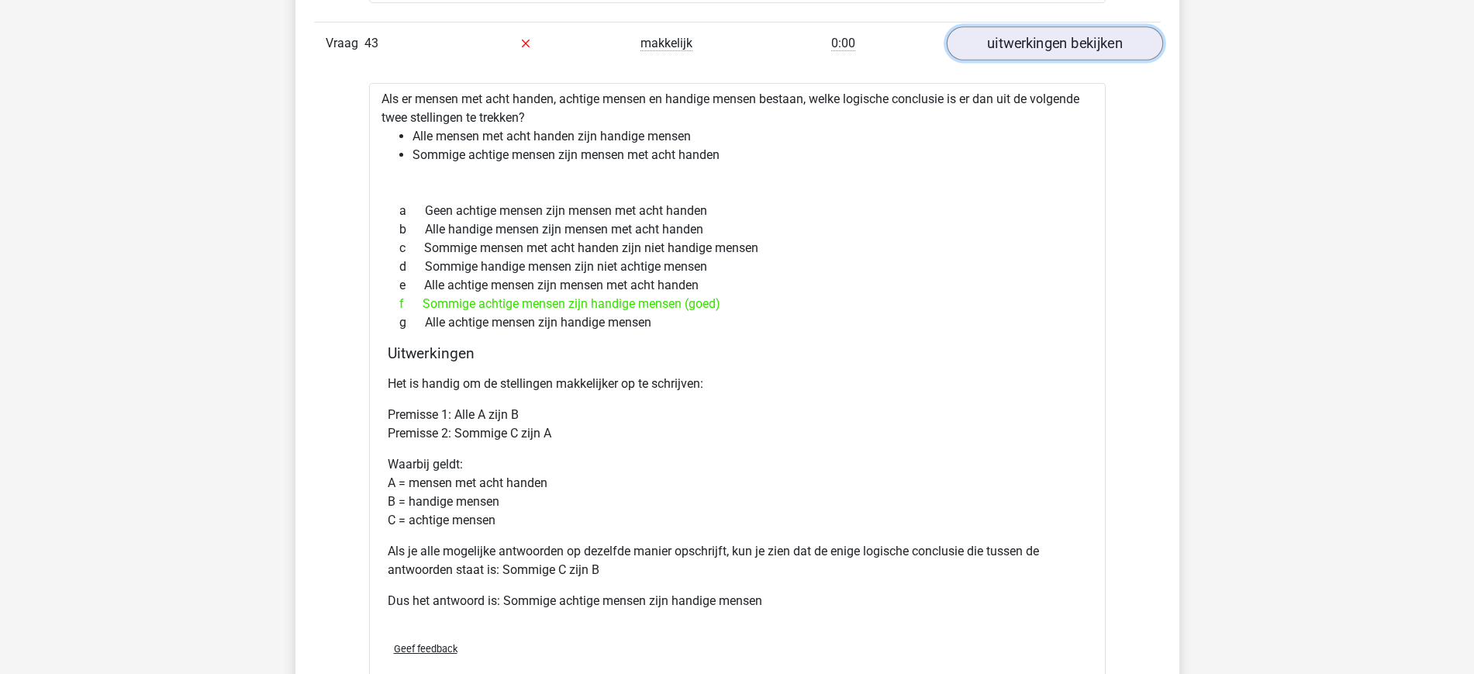
scroll to position [20167, 0]
